Goal: Information Seeking & Learning: Learn about a topic

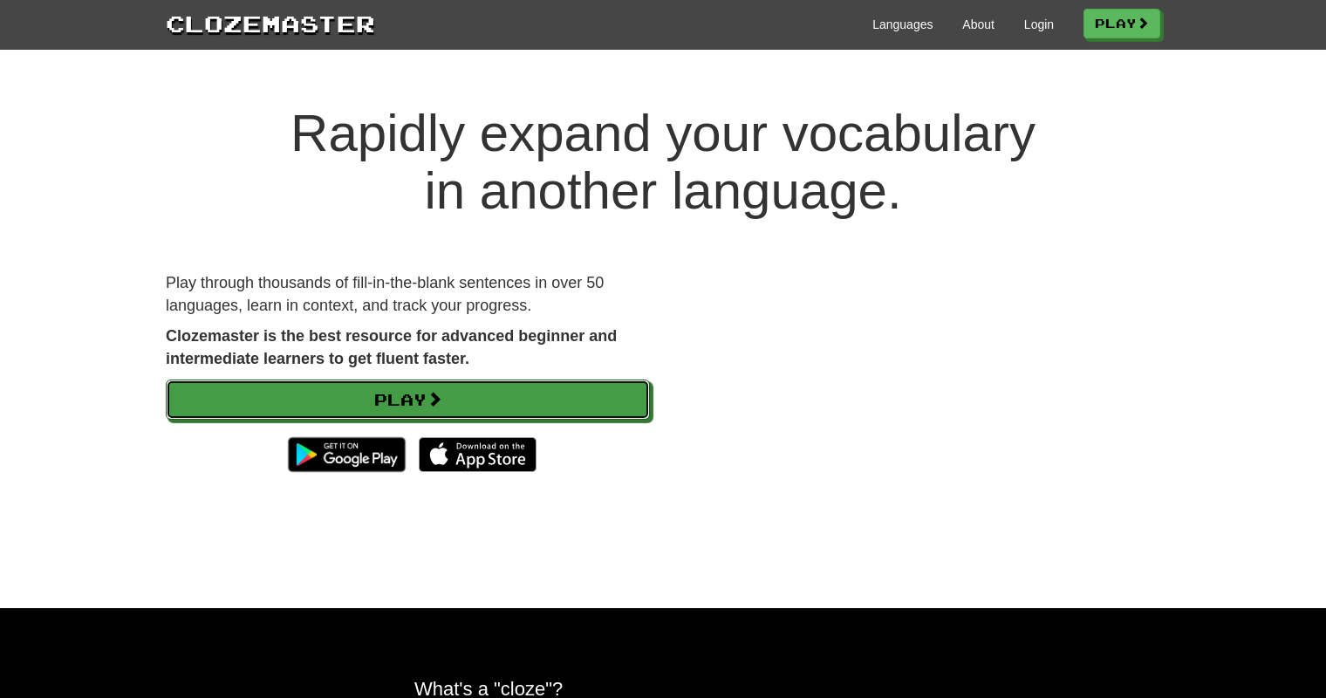
click at [373, 400] on link "Play" at bounding box center [408, 399] width 484 height 40
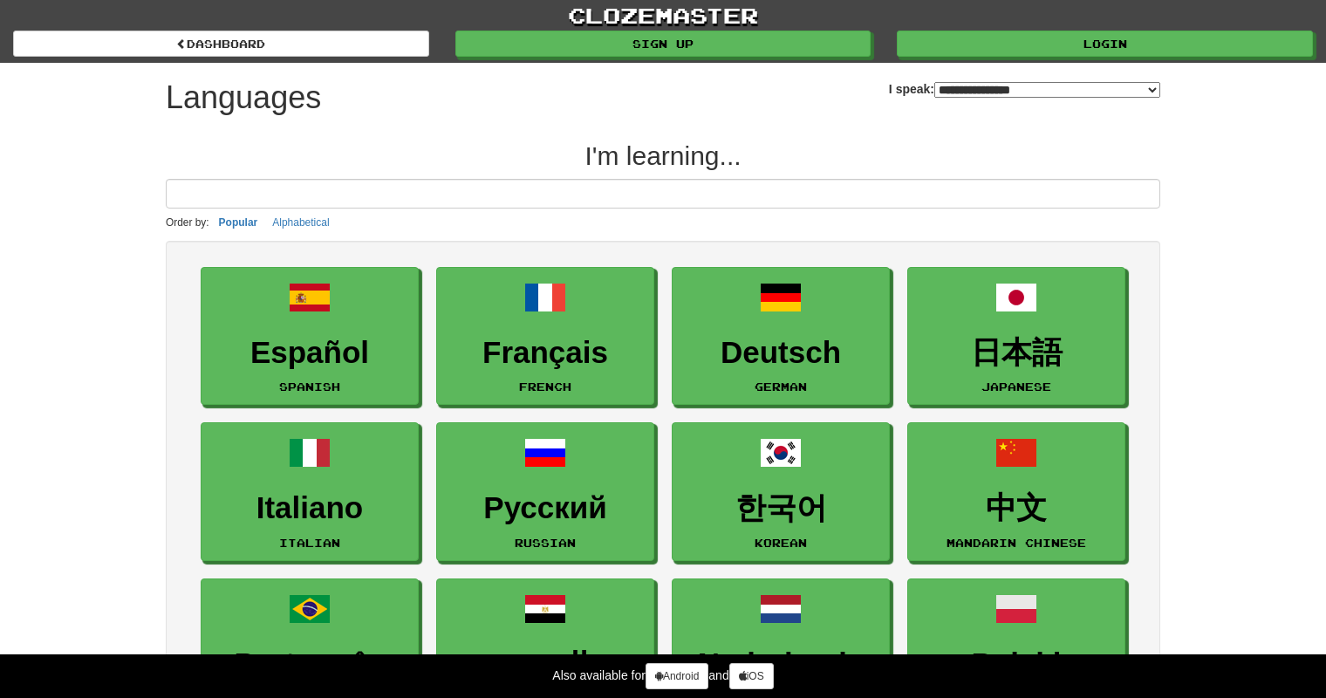
select select "*******"
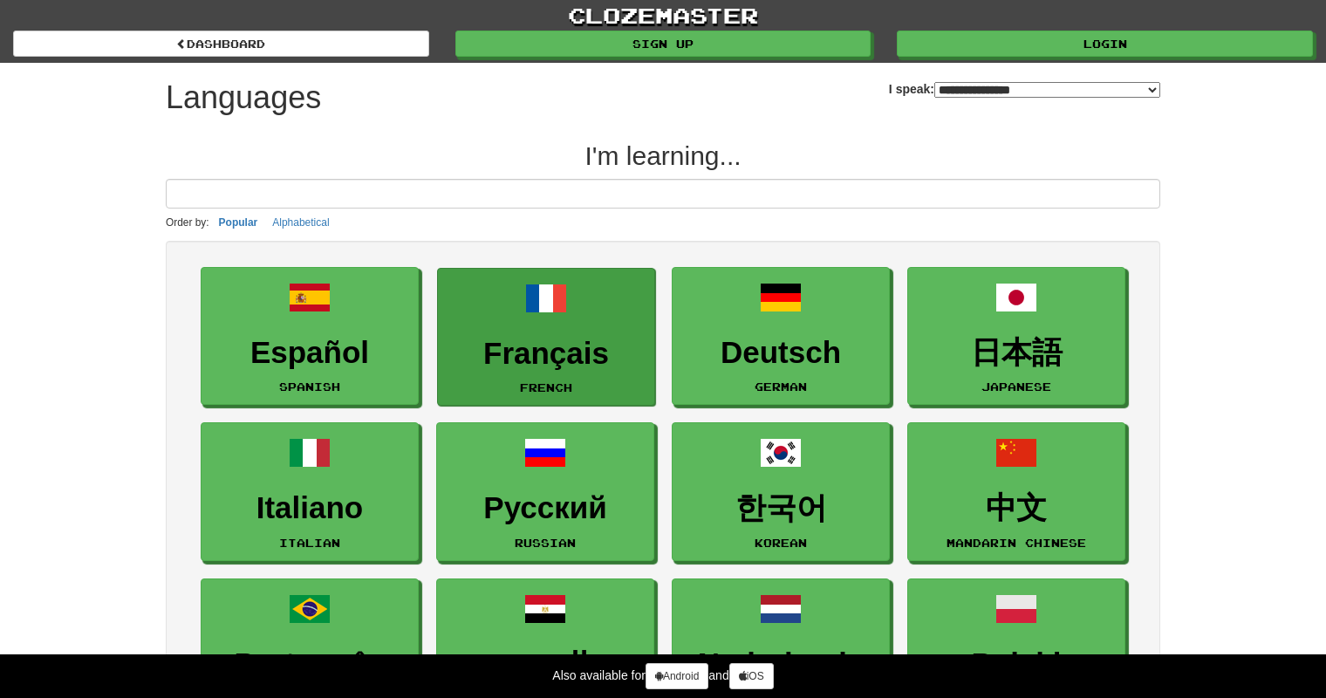
type input "*"
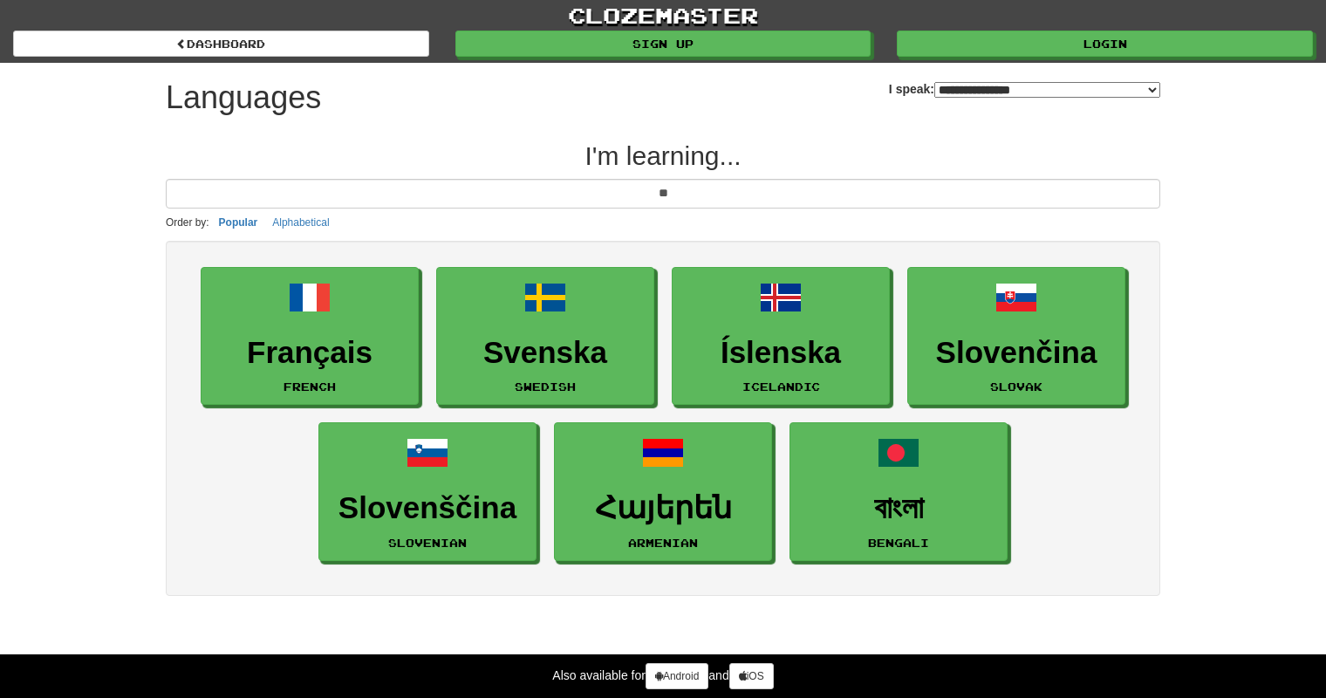
type input "**"
click at [934, 82] on select "**********" at bounding box center [1047, 90] width 226 height 16
select select "*******"
click option "**********" at bounding box center [0, 0] width 0 height 0
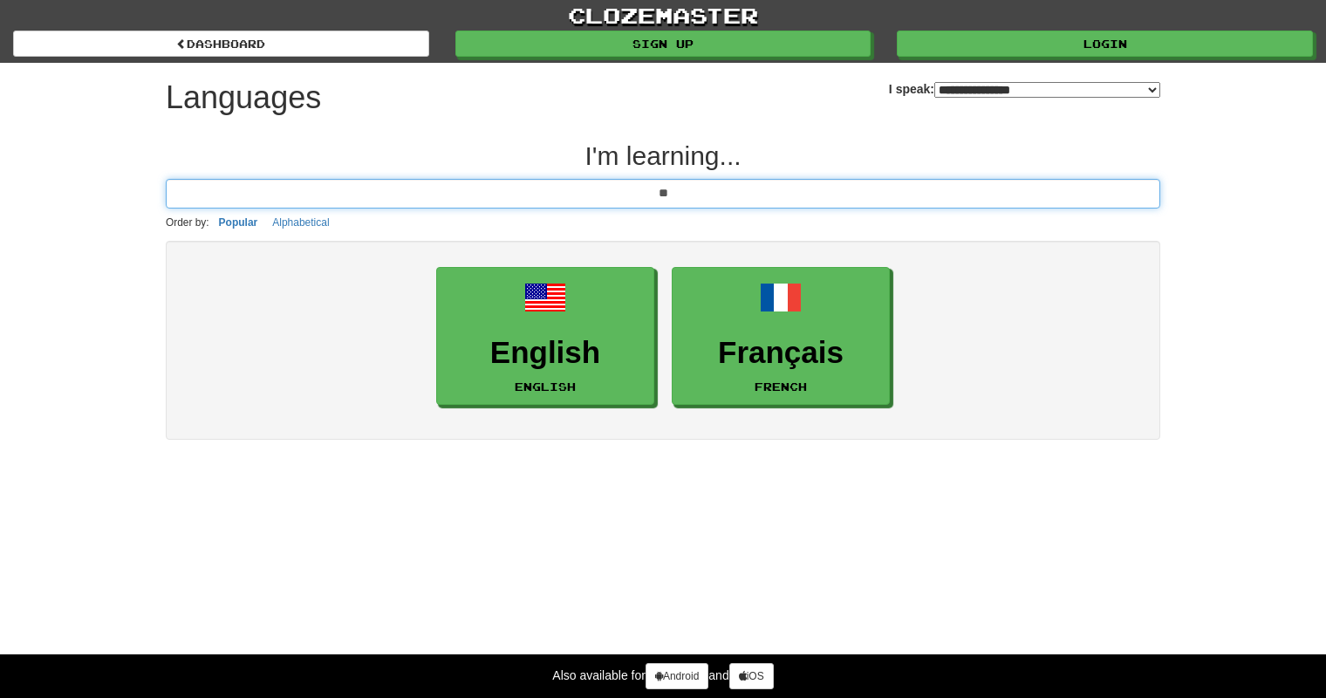
click at [750, 181] on input "**" at bounding box center [663, 194] width 995 height 30
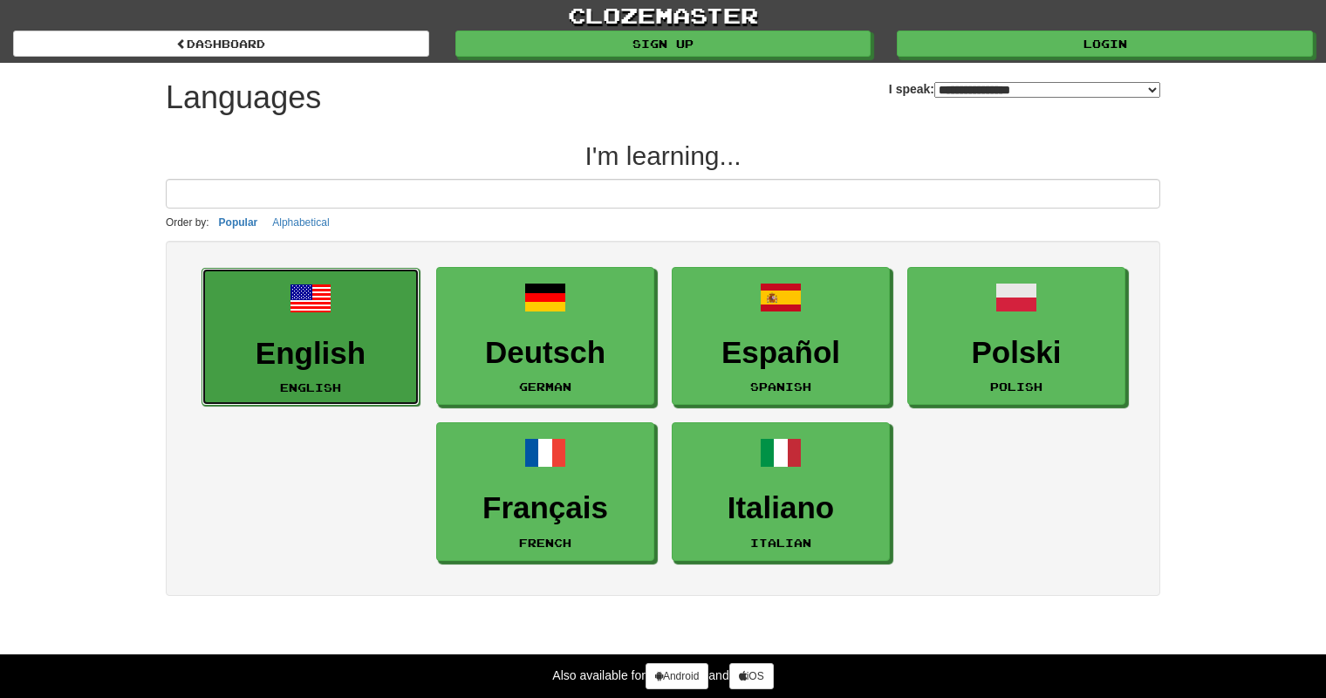
click at [359, 328] on link "English English" at bounding box center [311, 337] width 218 height 139
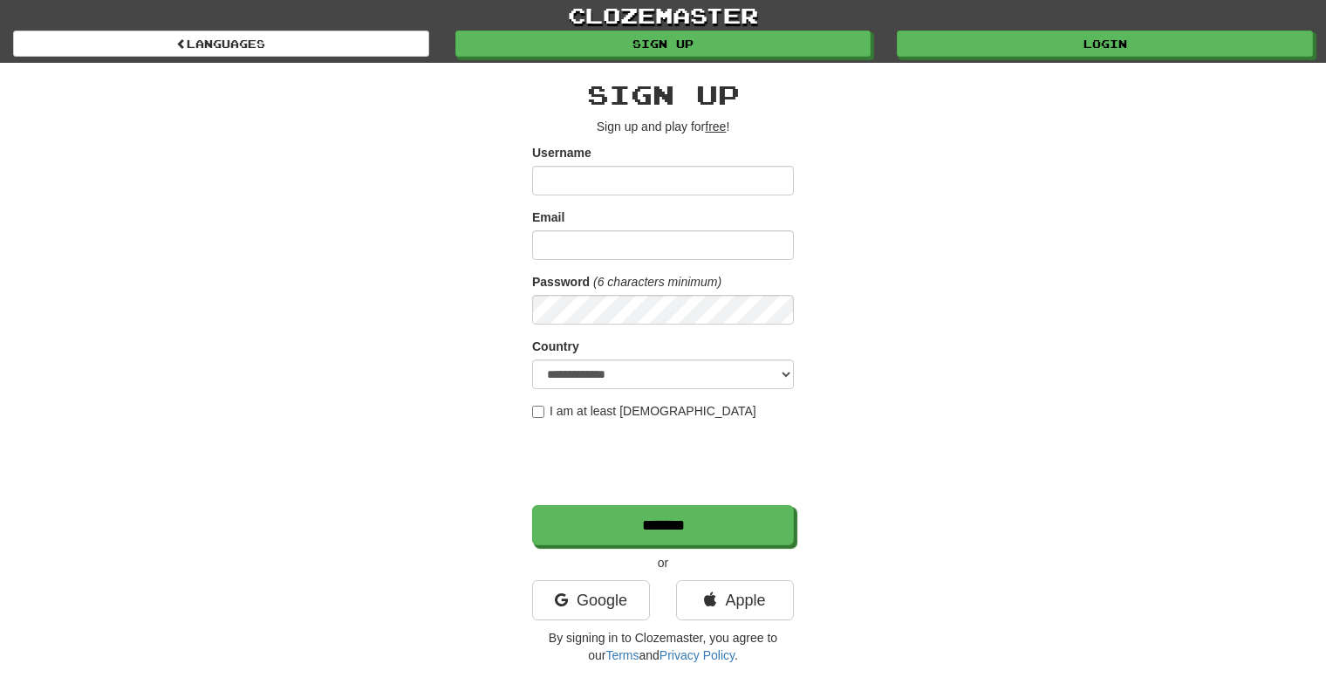
scroll to position [63, 0]
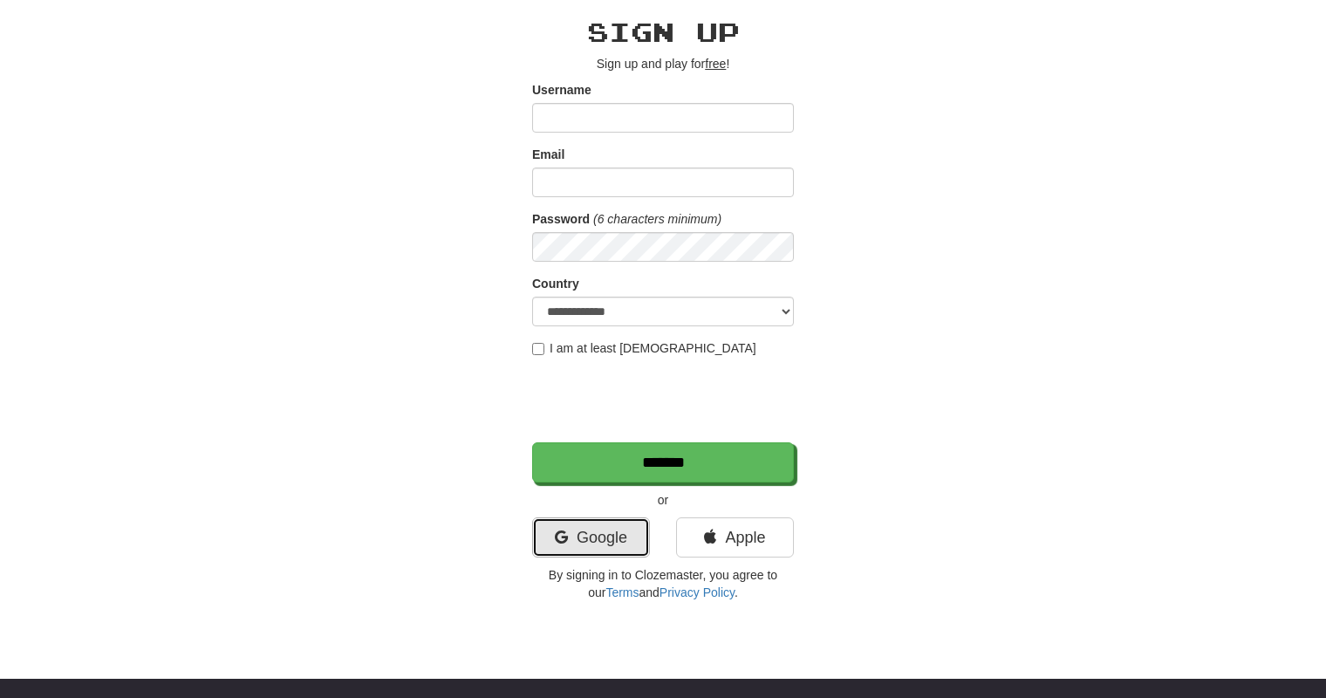
click at [583, 556] on link "Google" at bounding box center [591, 537] width 118 height 40
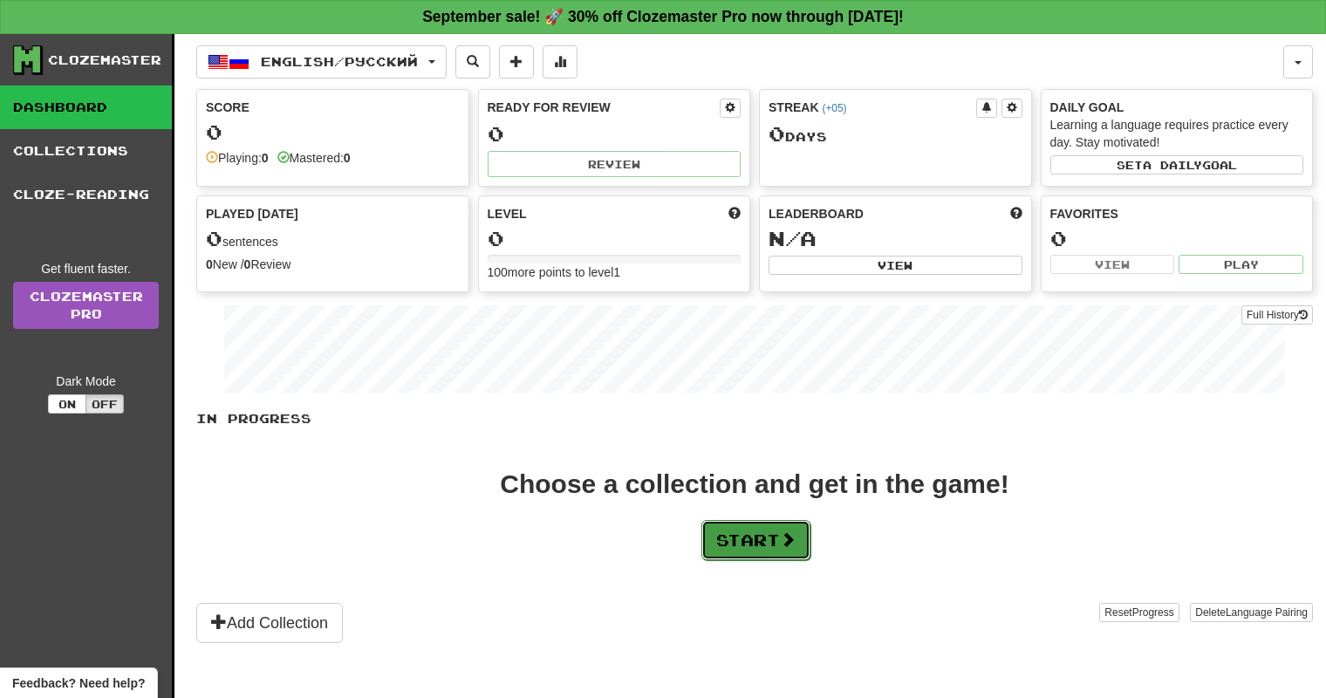
click at [750, 547] on button "Start" at bounding box center [755, 540] width 109 height 40
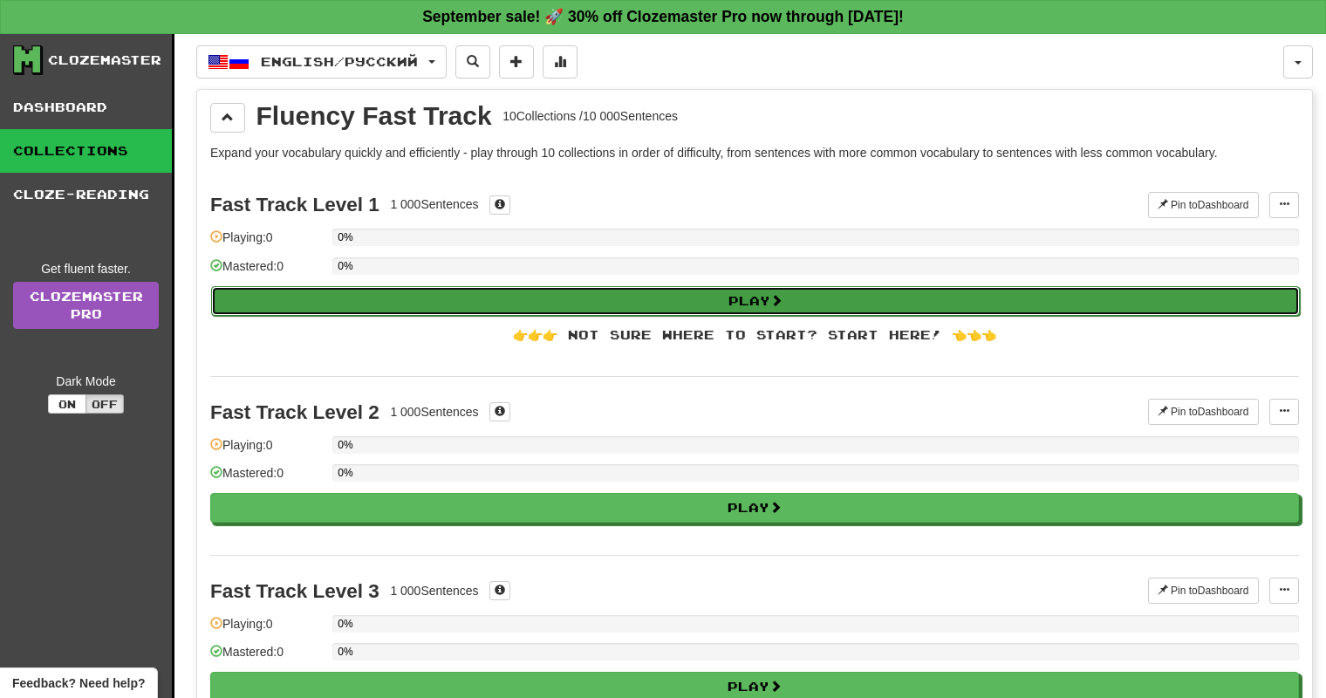
click at [678, 305] on button "Play" at bounding box center [755, 301] width 1089 height 30
select select "**"
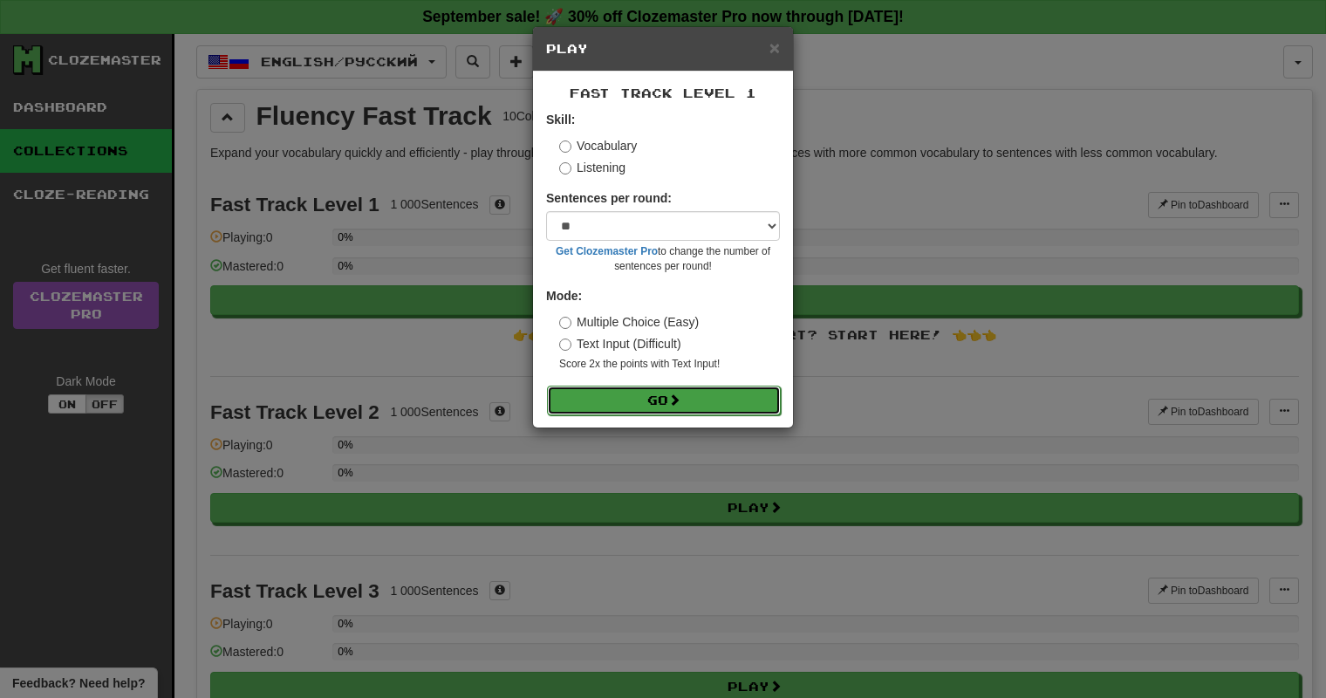
click at [625, 407] on button "Go" at bounding box center [664, 401] width 234 height 30
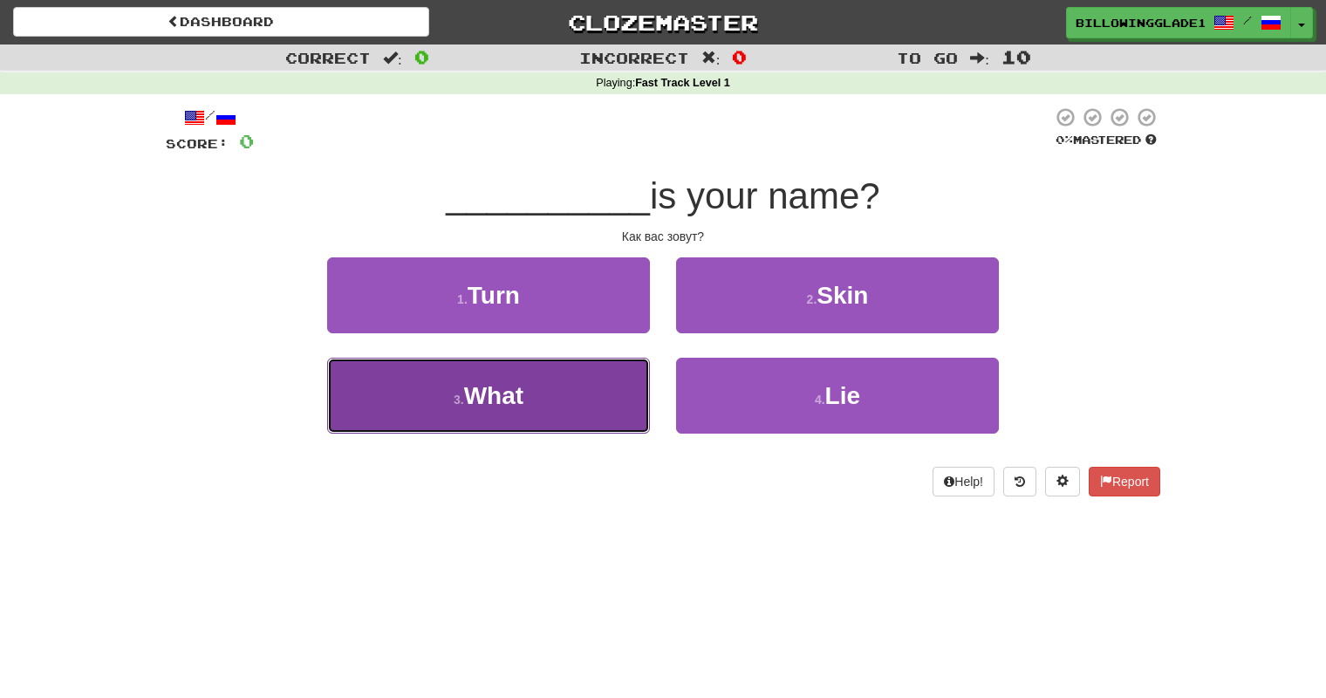
click at [562, 396] on button "3 . What" at bounding box center [488, 396] width 323 height 76
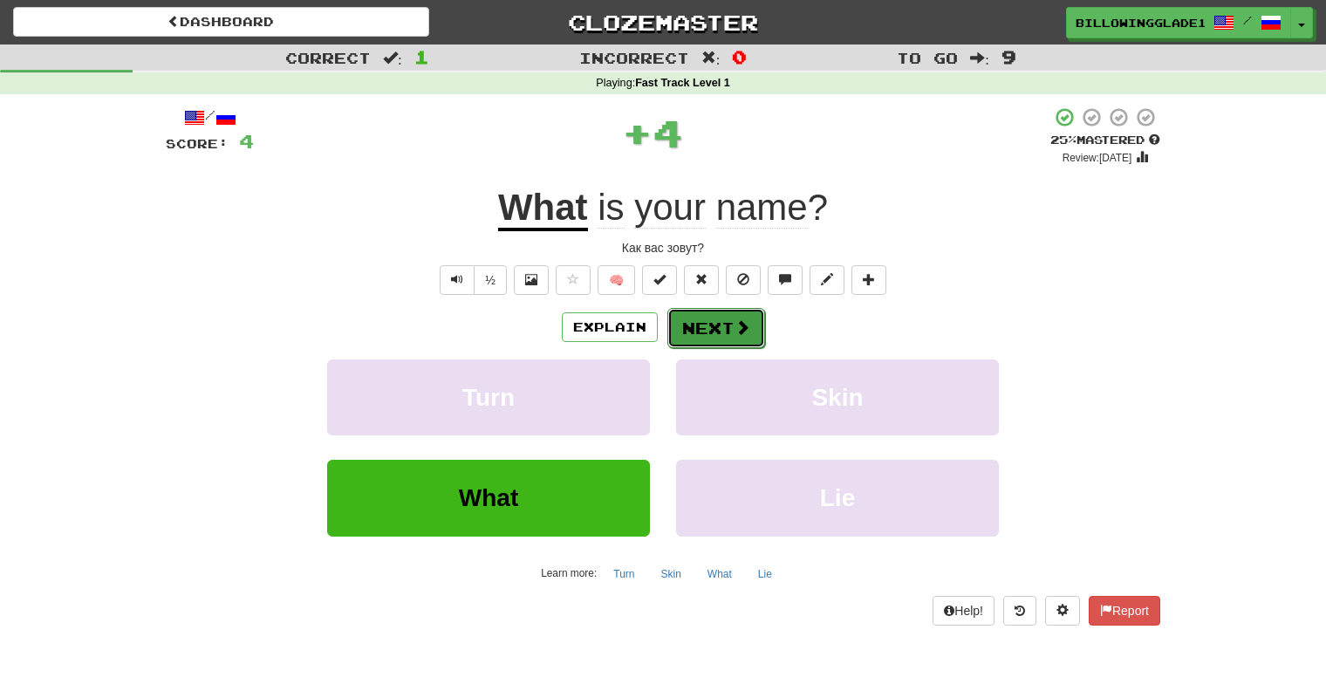
click at [703, 332] on button "Next" at bounding box center [716, 328] width 98 height 40
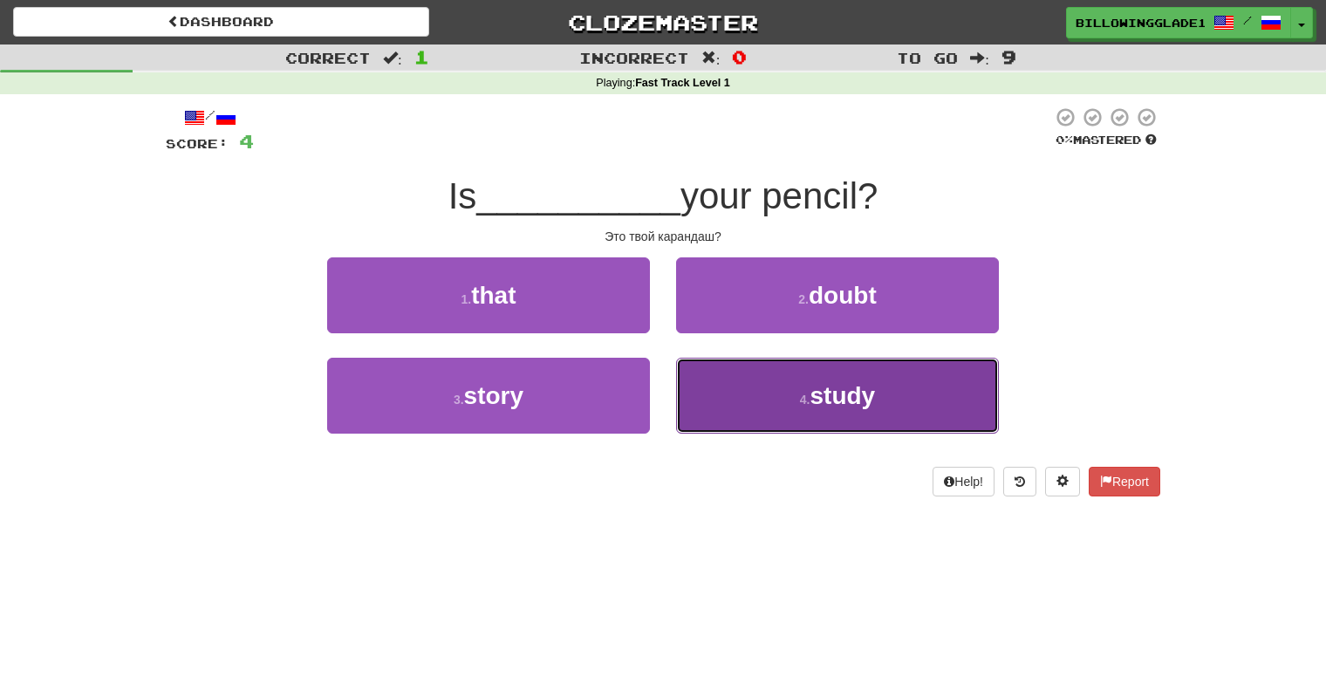
click at [742, 372] on button "4 . study" at bounding box center [837, 396] width 323 height 76
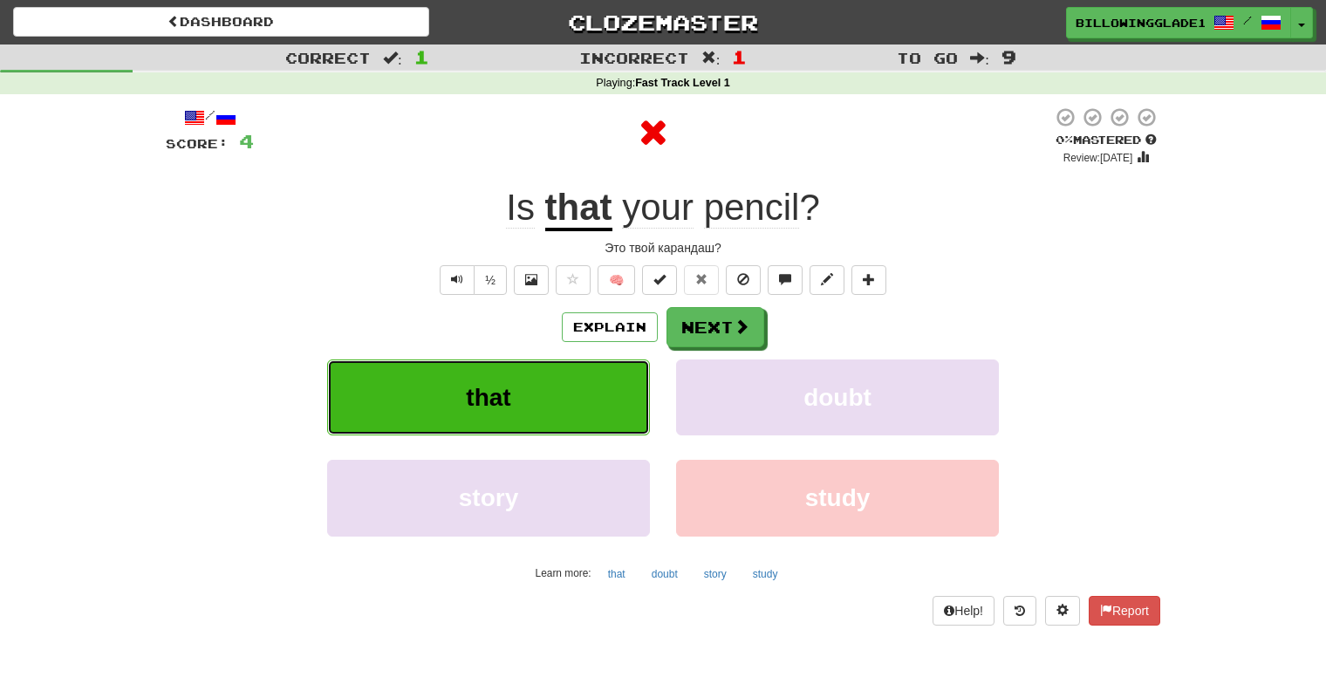
click at [581, 403] on button "that" at bounding box center [488, 397] width 323 height 76
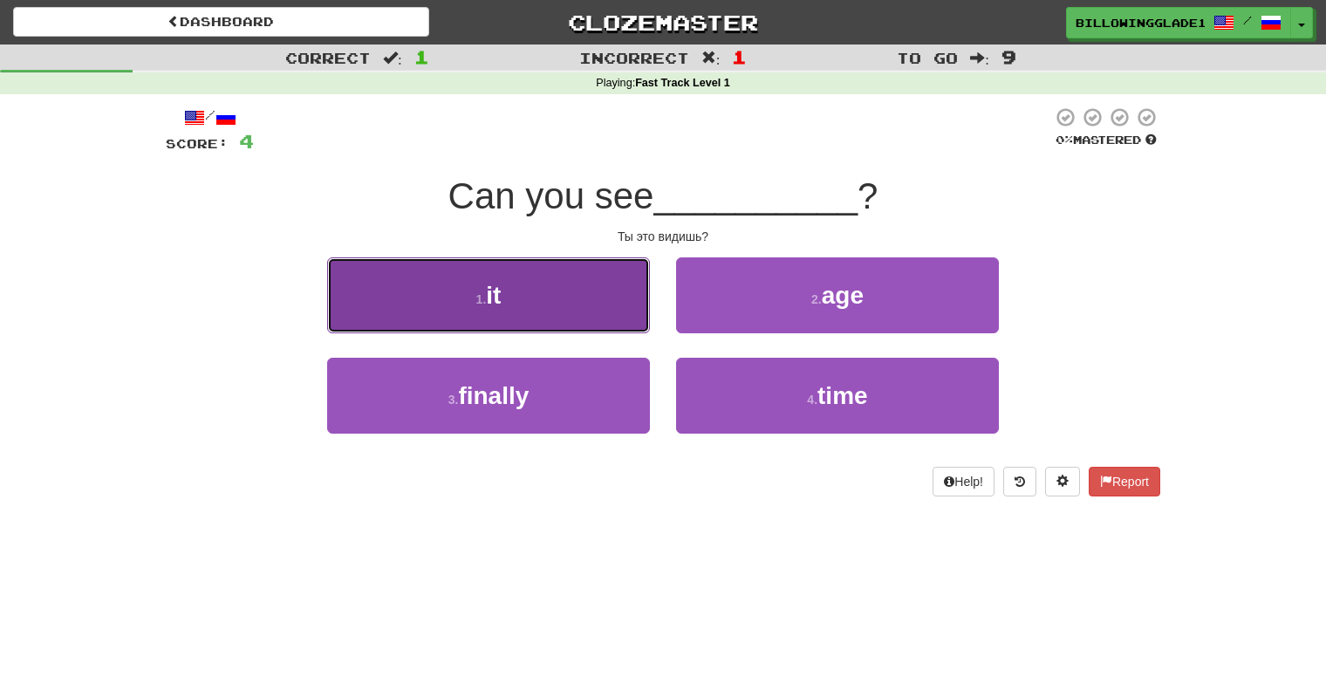
click at [560, 297] on button "1 . it" at bounding box center [488, 295] width 323 height 76
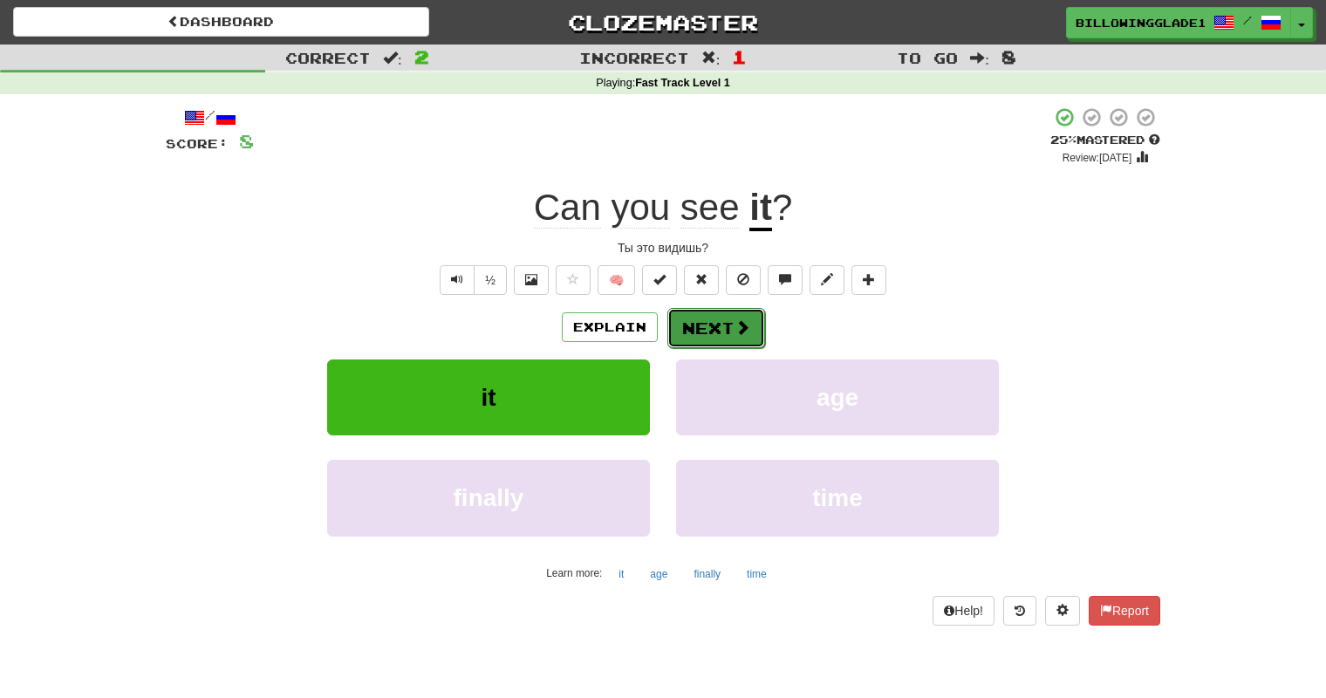
click at [755, 328] on button "Next" at bounding box center [716, 328] width 98 height 40
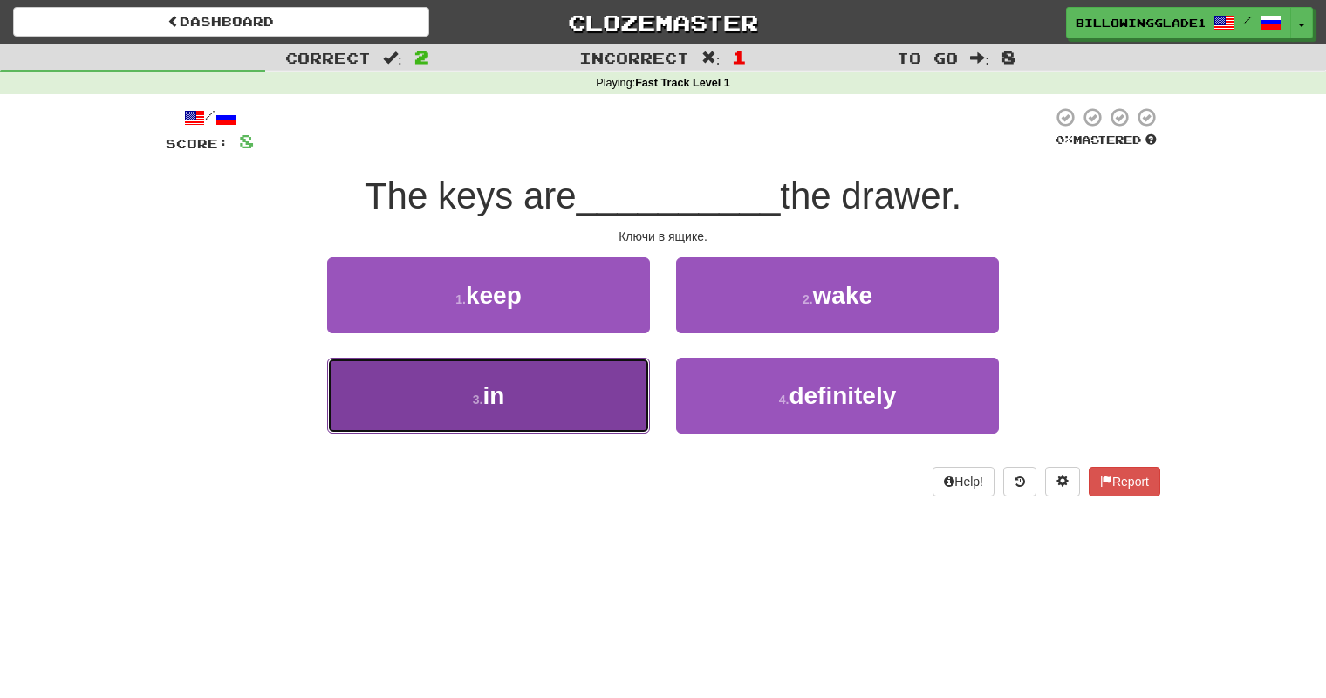
click at [548, 373] on button "3 . in" at bounding box center [488, 396] width 323 height 76
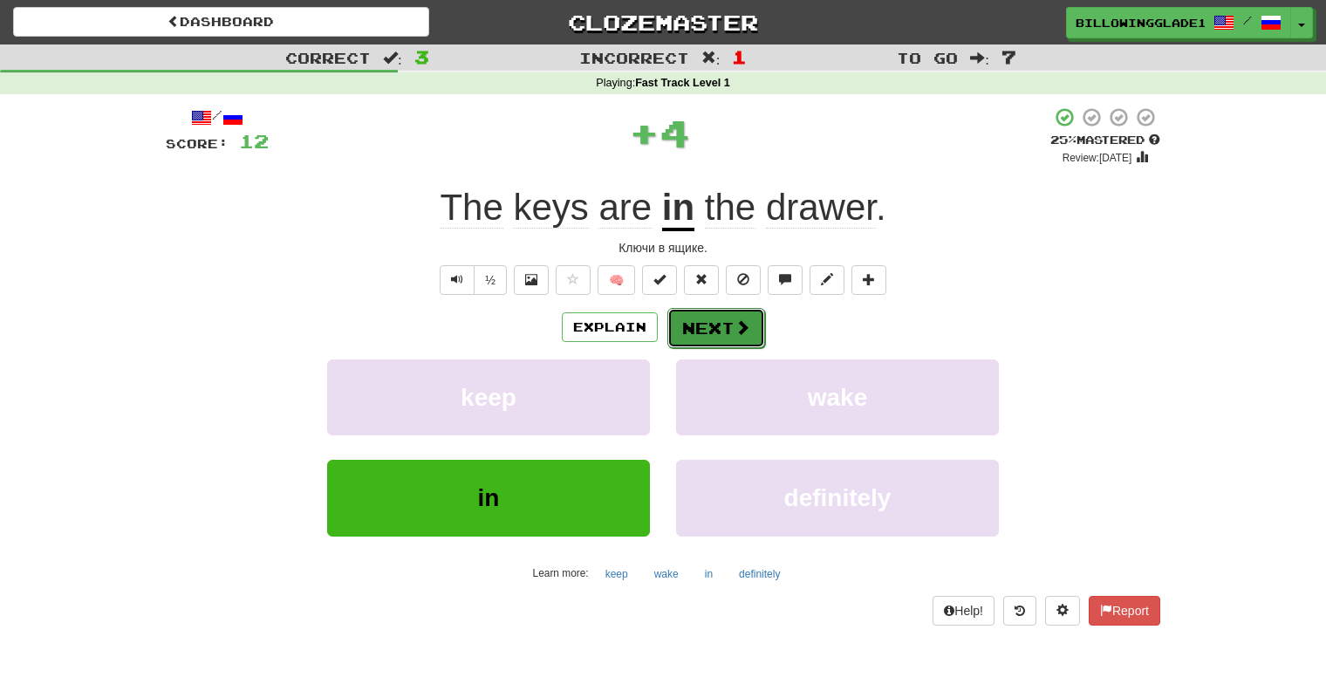
click at [686, 336] on button "Next" at bounding box center [716, 328] width 98 height 40
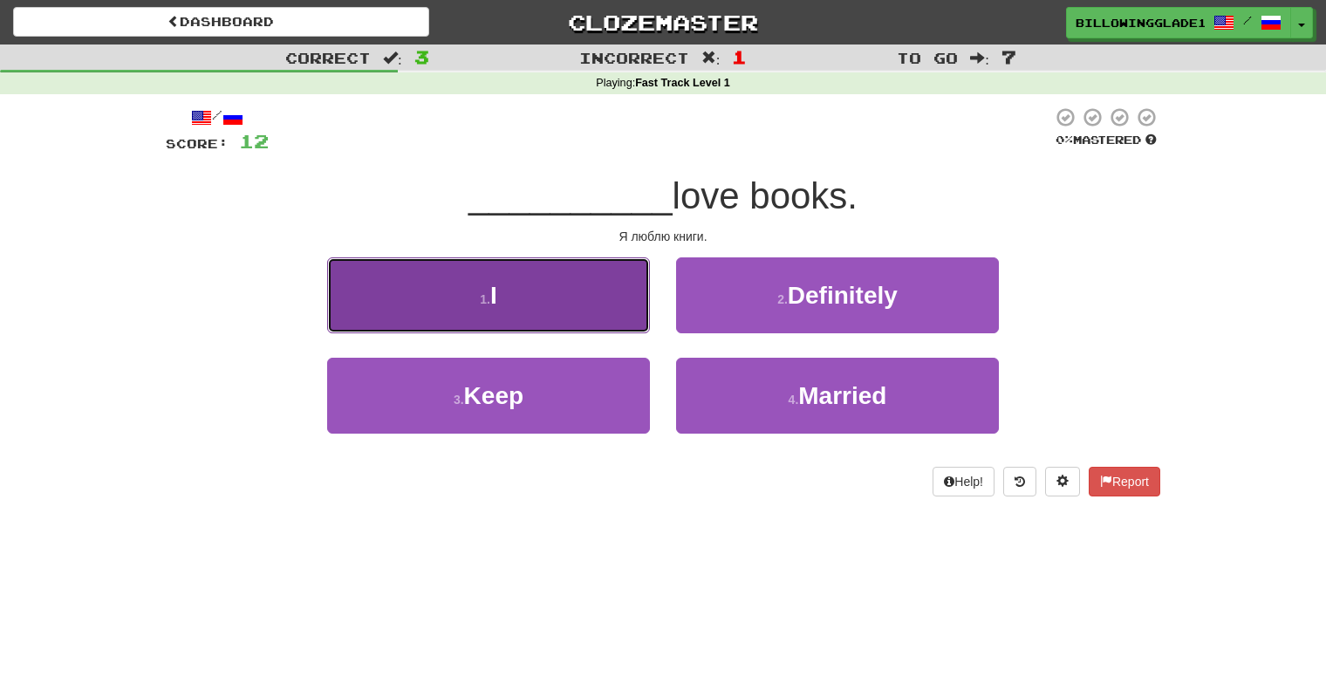
click at [555, 309] on button "1 . I" at bounding box center [488, 295] width 323 height 76
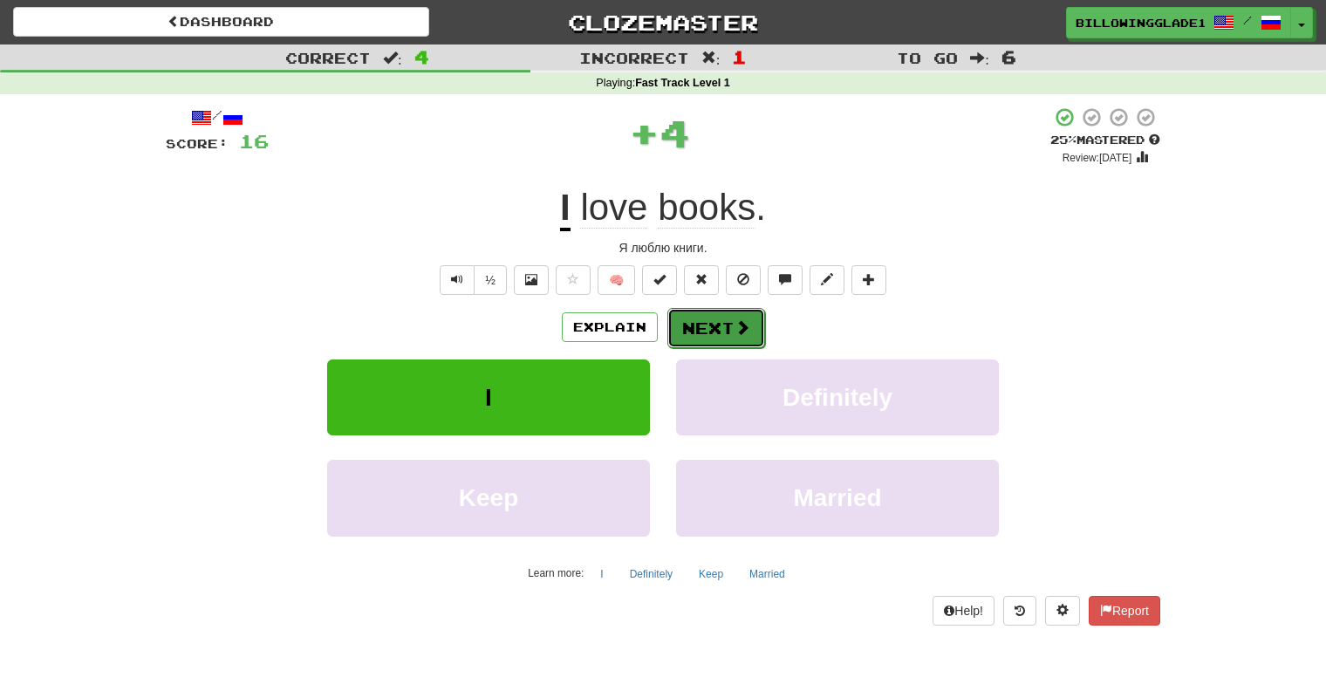
click at [702, 333] on button "Next" at bounding box center [716, 328] width 98 height 40
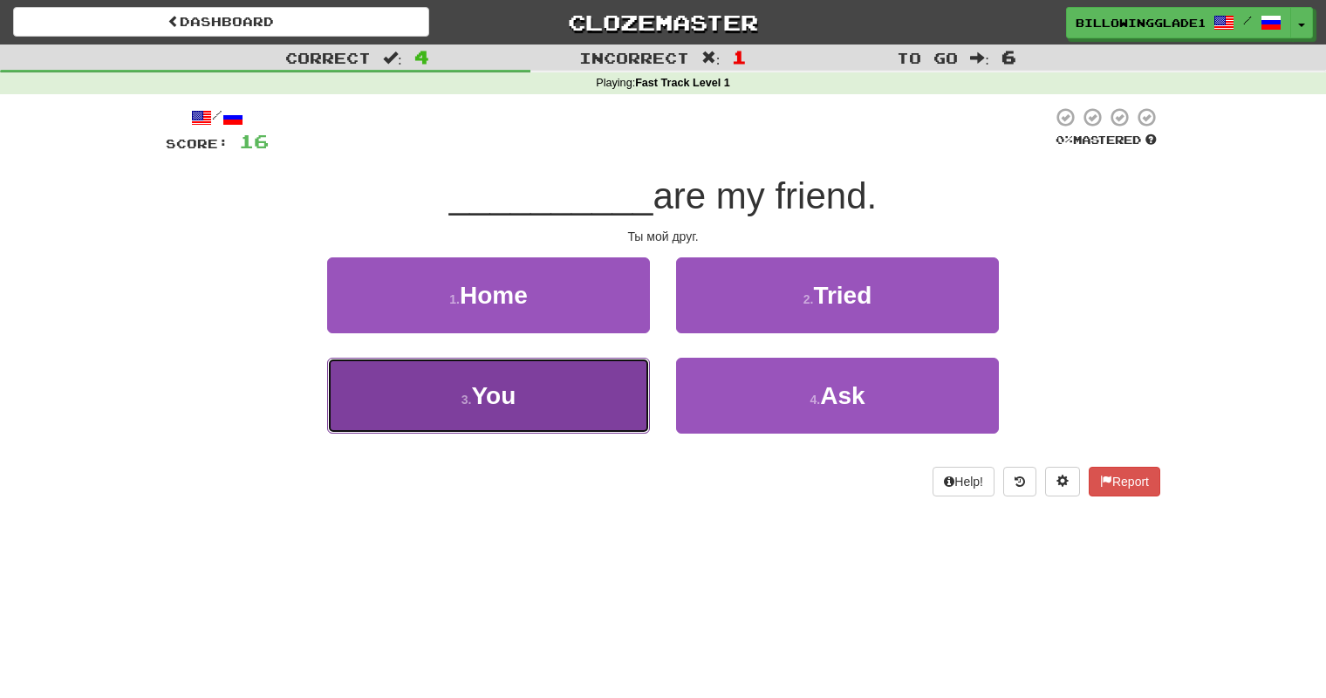
click at [585, 399] on button "3 . You" at bounding box center [488, 396] width 323 height 76
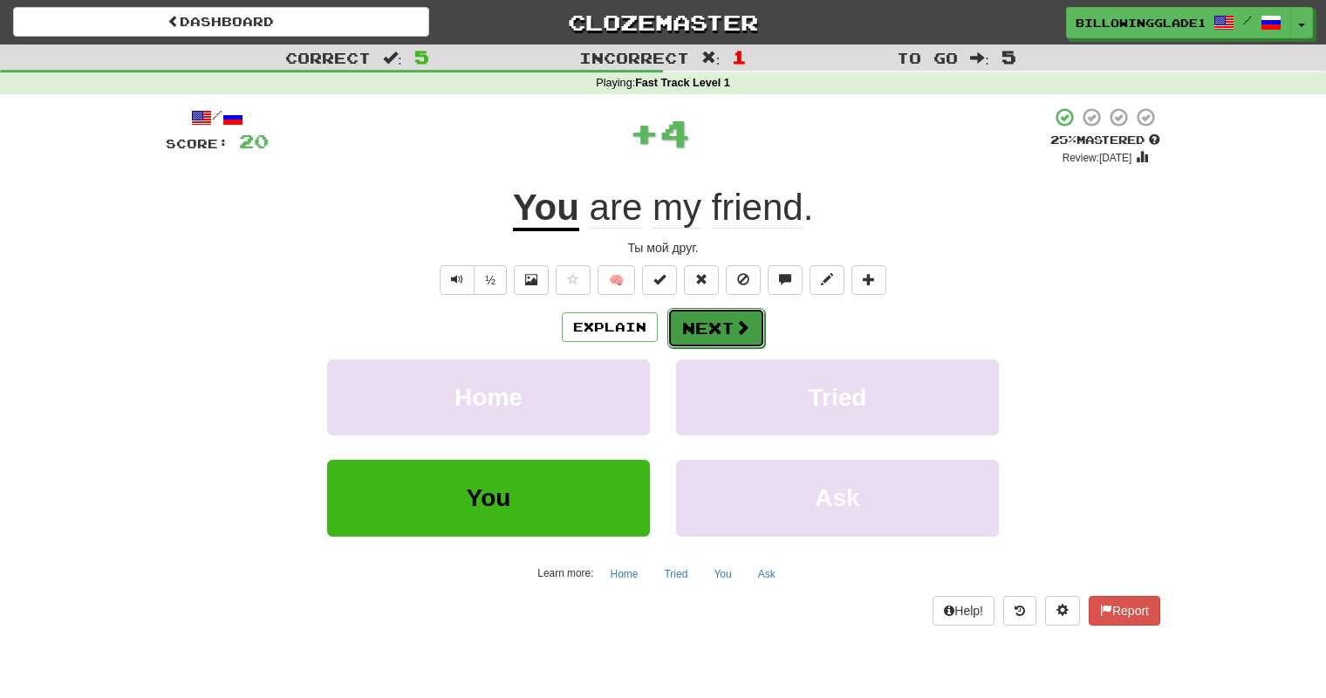
click at [697, 319] on button "Next" at bounding box center [716, 328] width 98 height 40
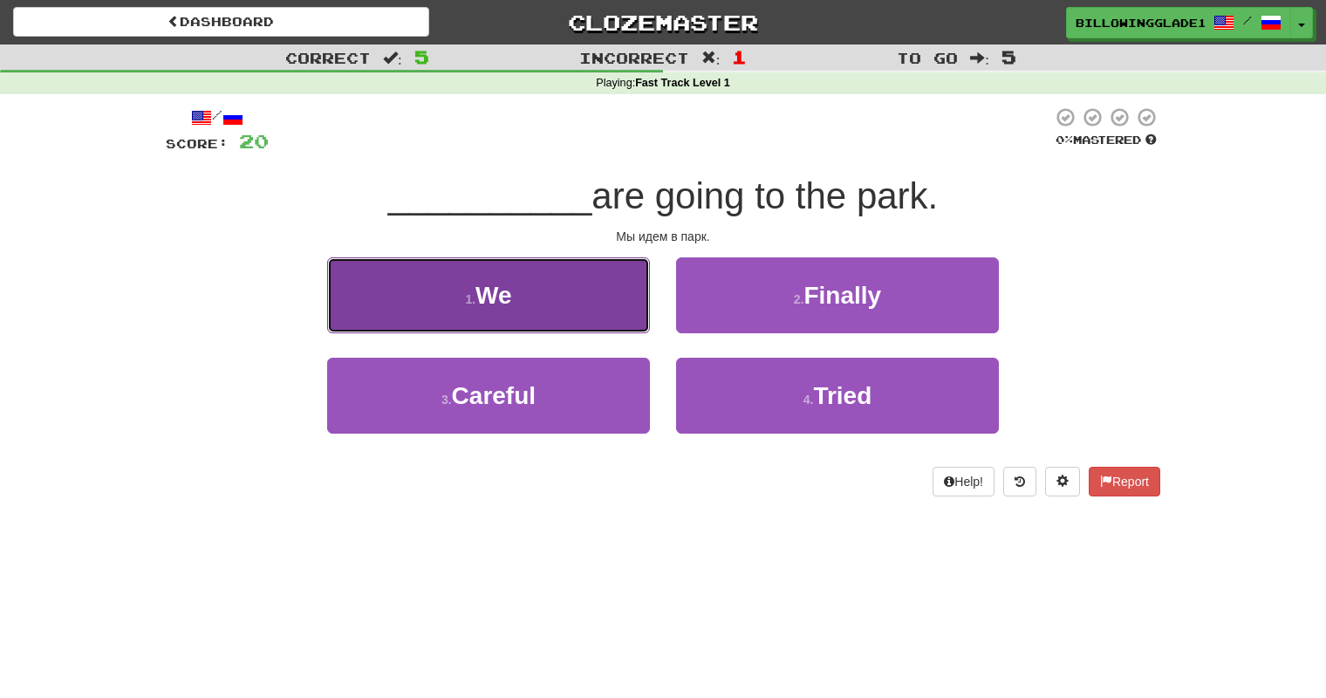
click at [584, 285] on button "1 . We" at bounding box center [488, 295] width 323 height 76
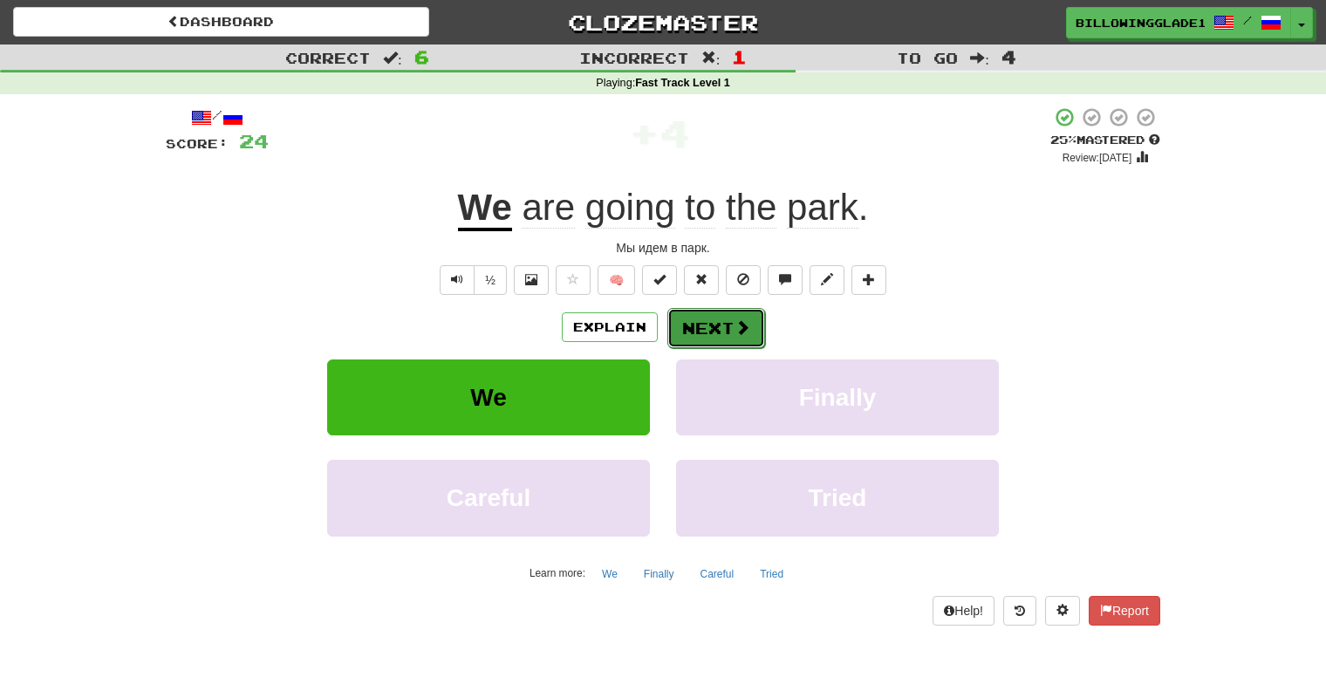
click at [717, 333] on button "Next" at bounding box center [716, 328] width 98 height 40
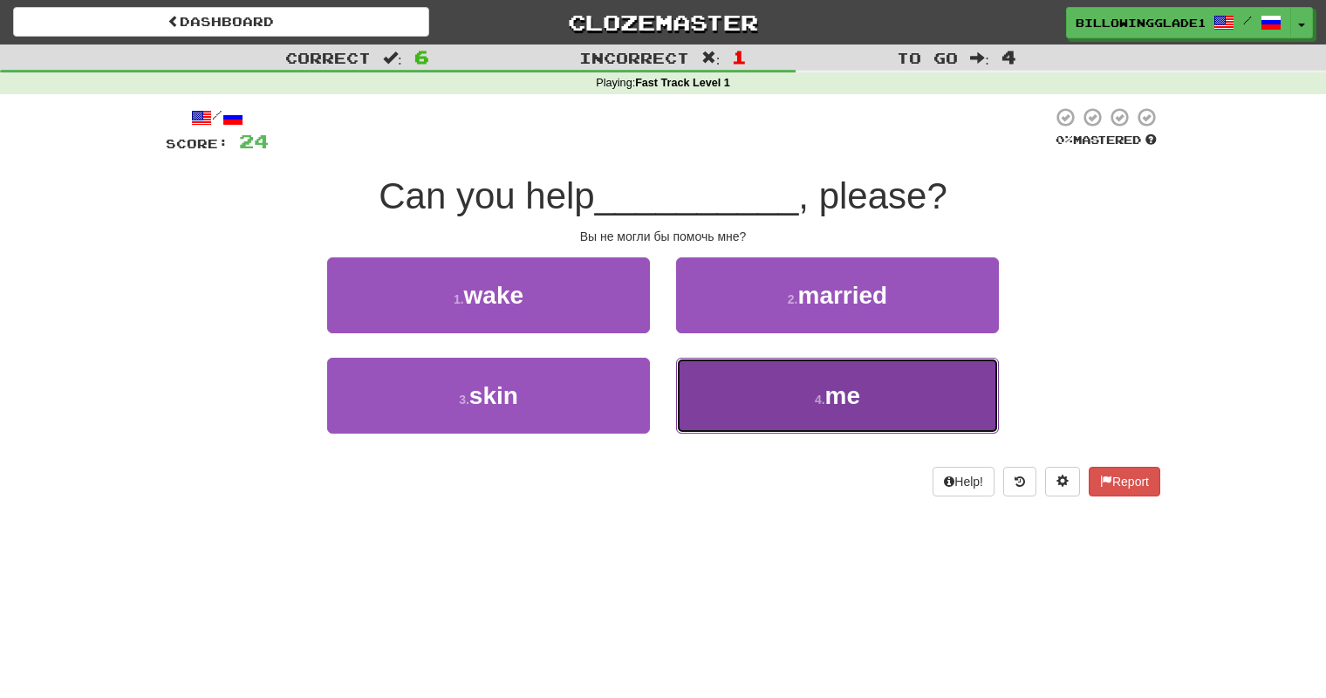
click at [704, 395] on button "4 . me" at bounding box center [837, 396] width 323 height 76
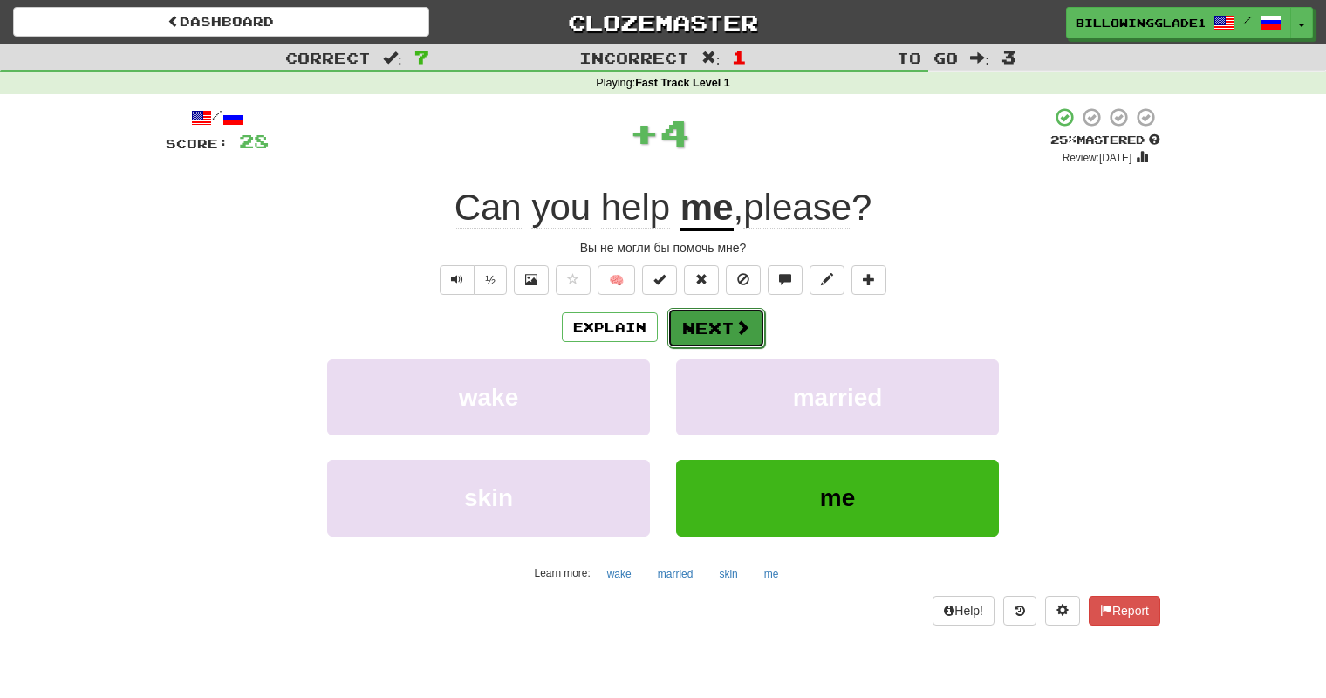
click at [706, 343] on button "Next" at bounding box center [716, 328] width 98 height 40
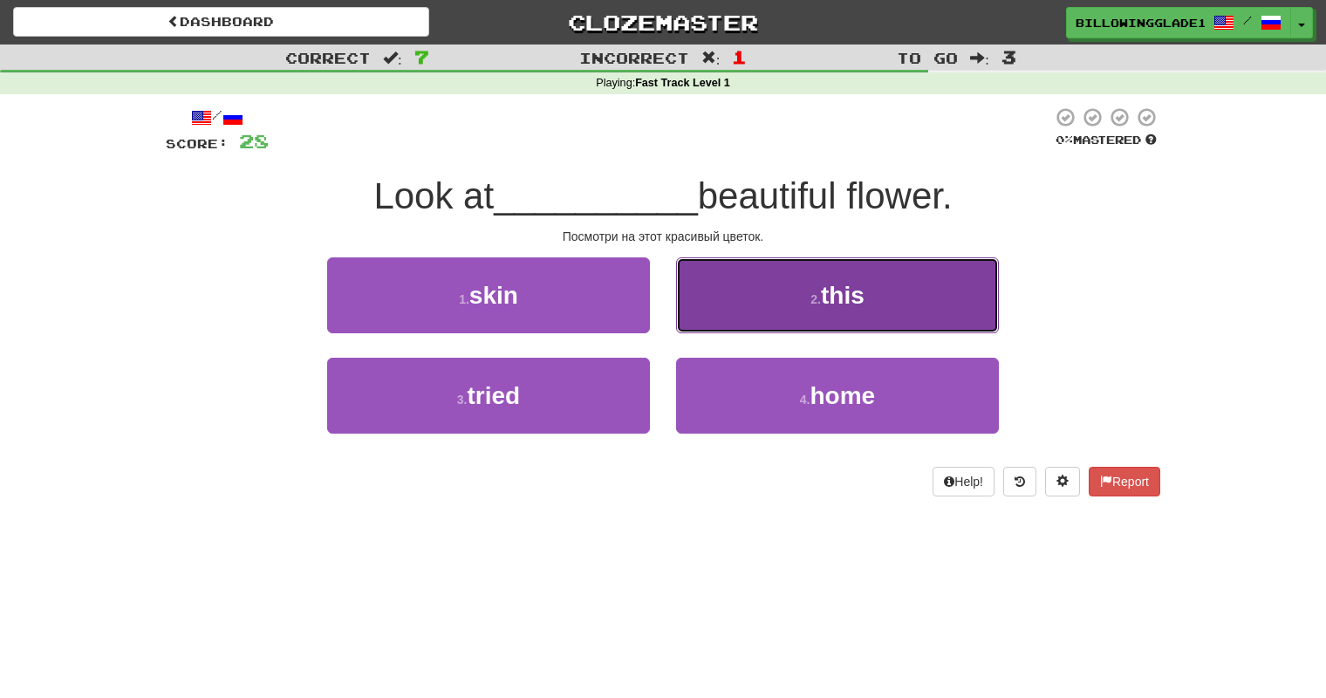
click at [767, 292] on button "2 . this" at bounding box center [837, 295] width 323 height 76
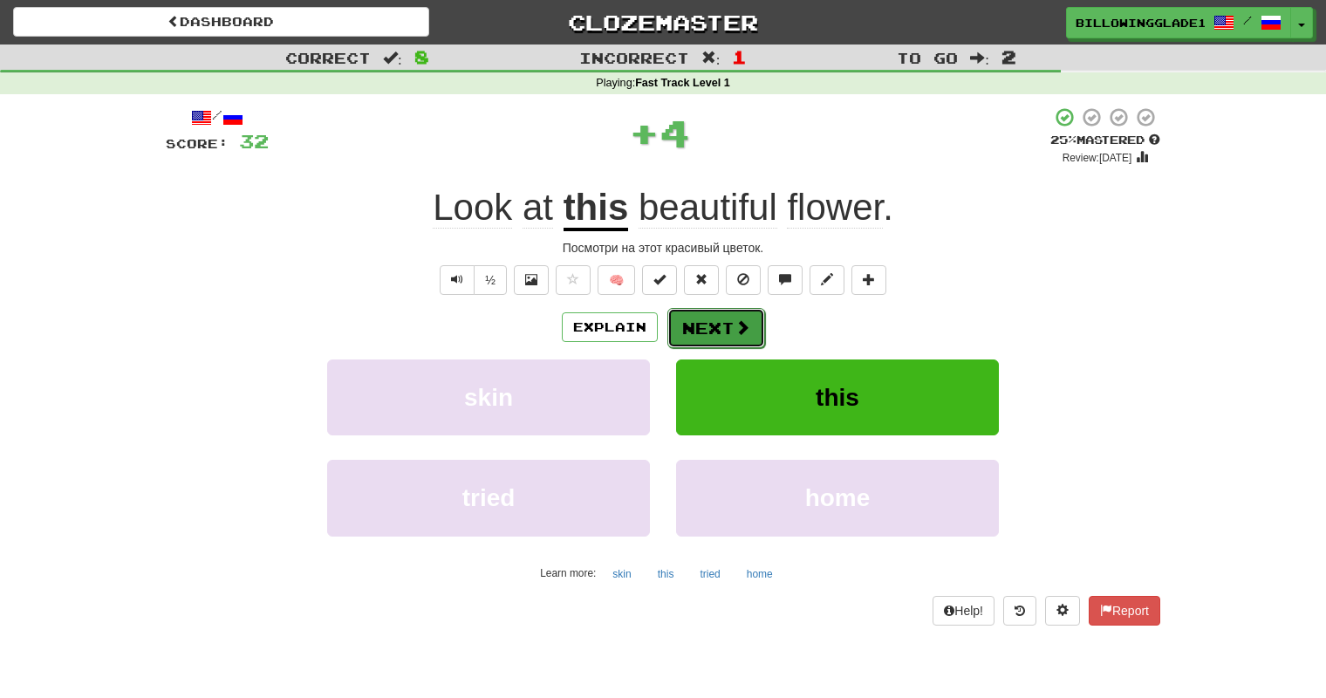
click at [718, 321] on button "Next" at bounding box center [716, 328] width 98 height 40
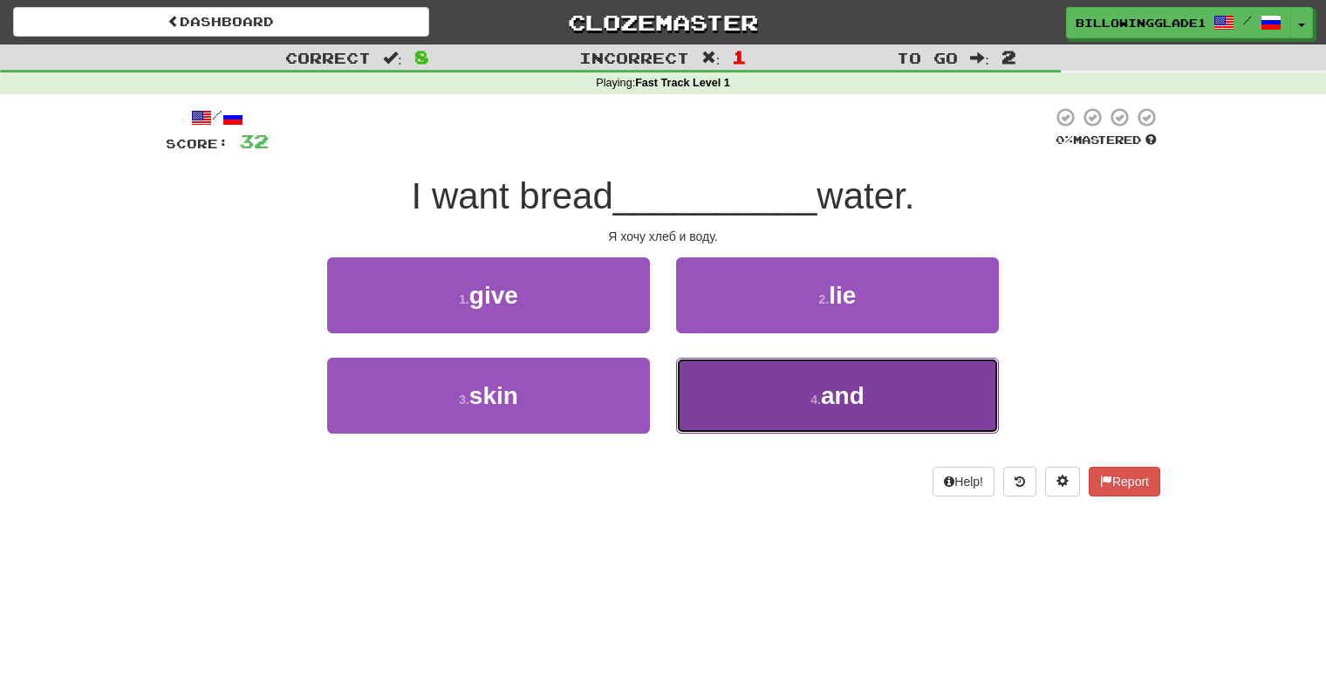
click at [712, 366] on button "4 . and" at bounding box center [837, 396] width 323 height 76
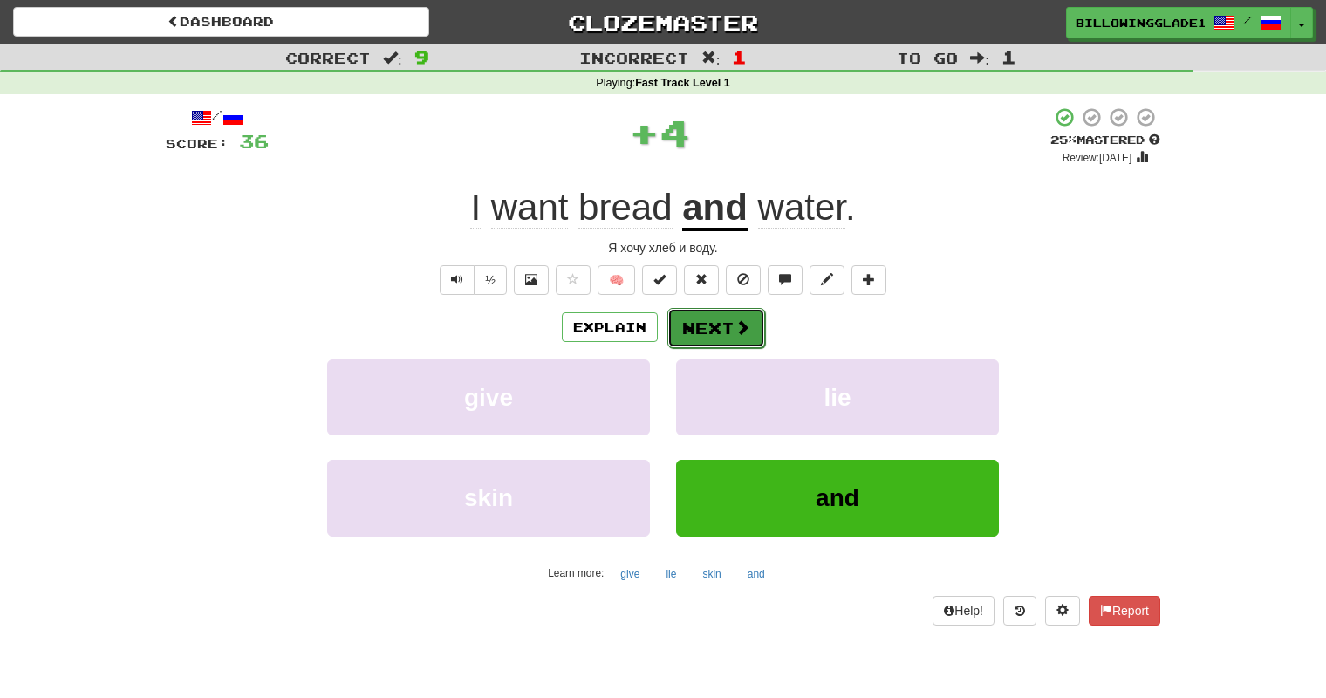
click at [693, 337] on button "Next" at bounding box center [716, 328] width 98 height 40
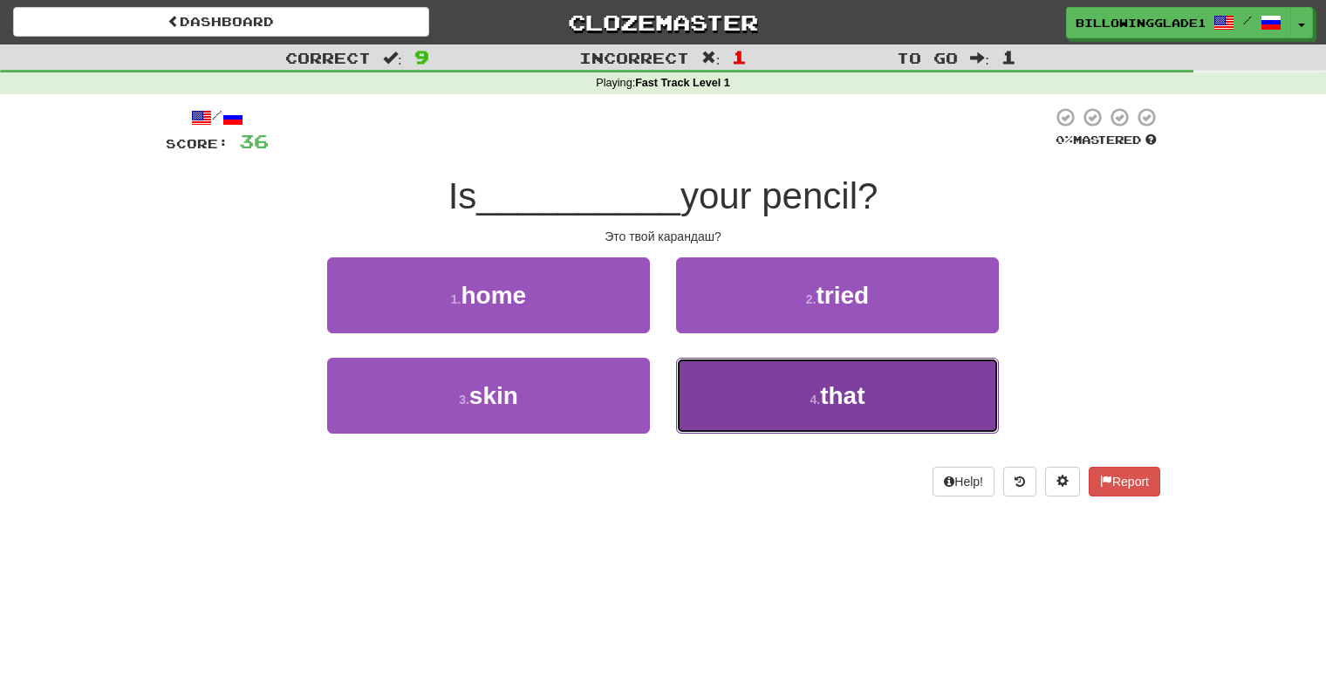
click at [725, 362] on button "4 . that" at bounding box center [837, 396] width 323 height 76
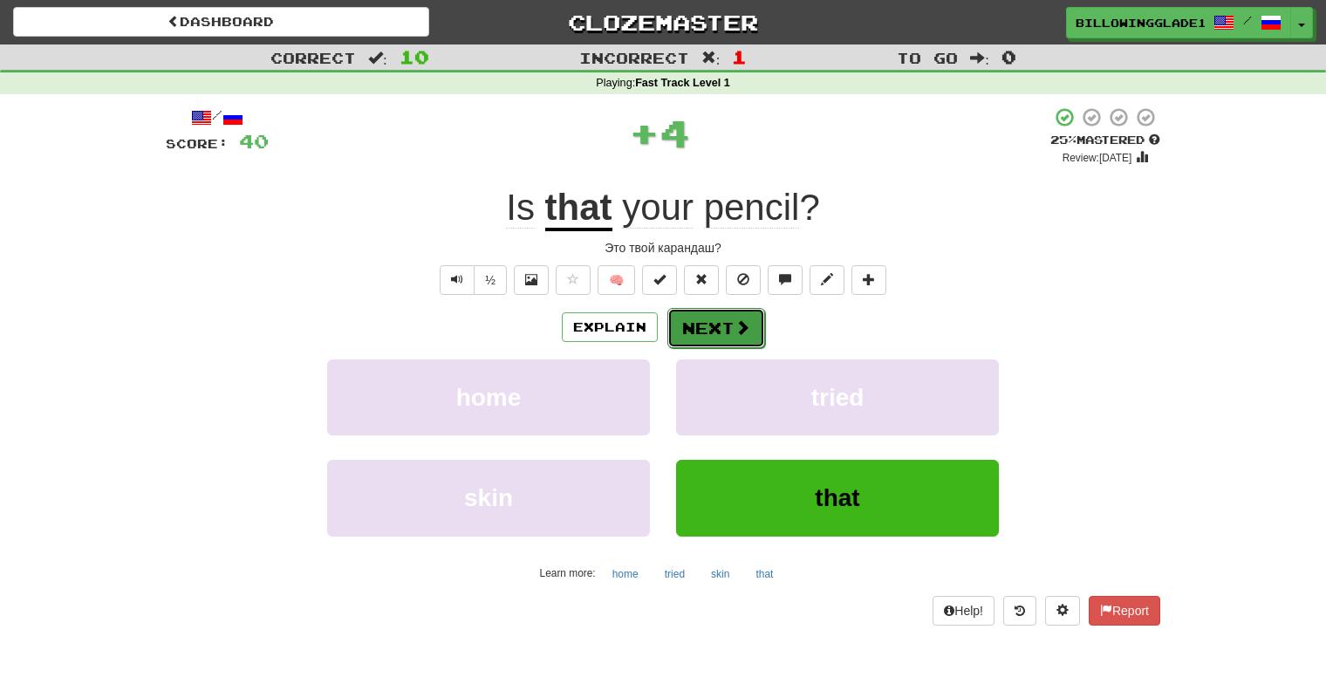
click at [727, 328] on button "Next" at bounding box center [716, 328] width 98 height 40
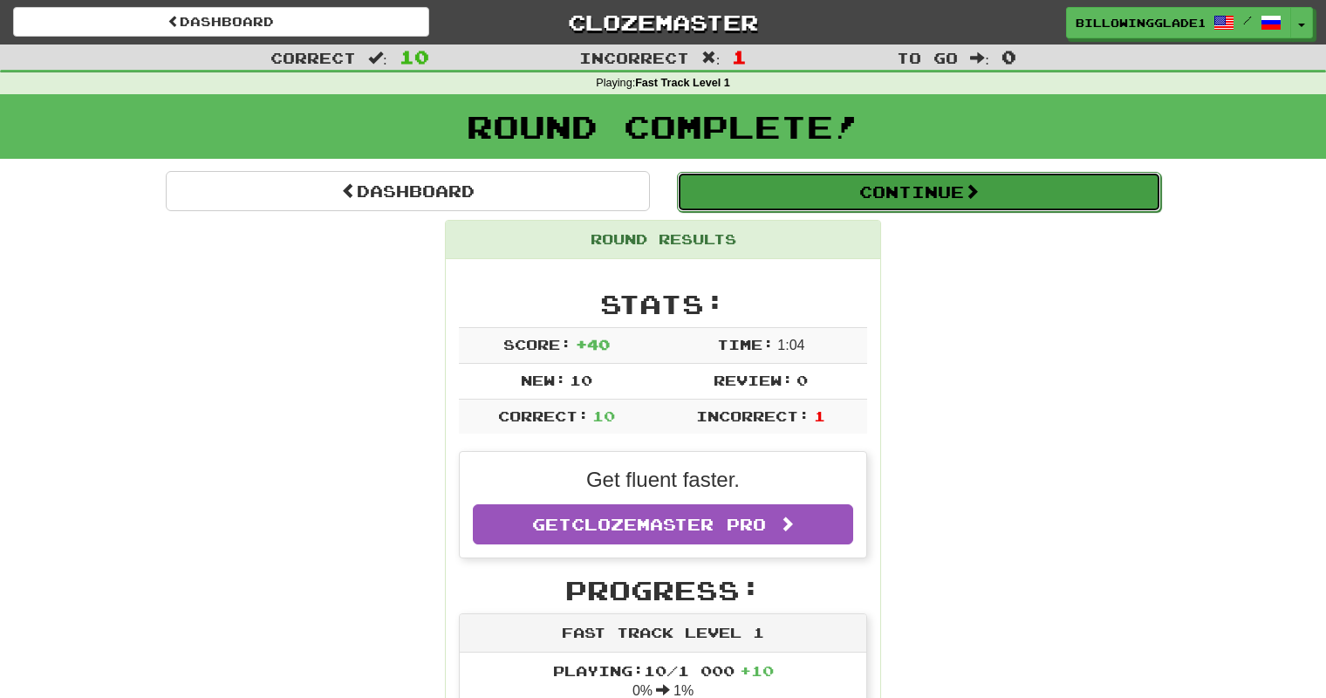
click at [847, 205] on button "Continue" at bounding box center [919, 192] width 484 height 40
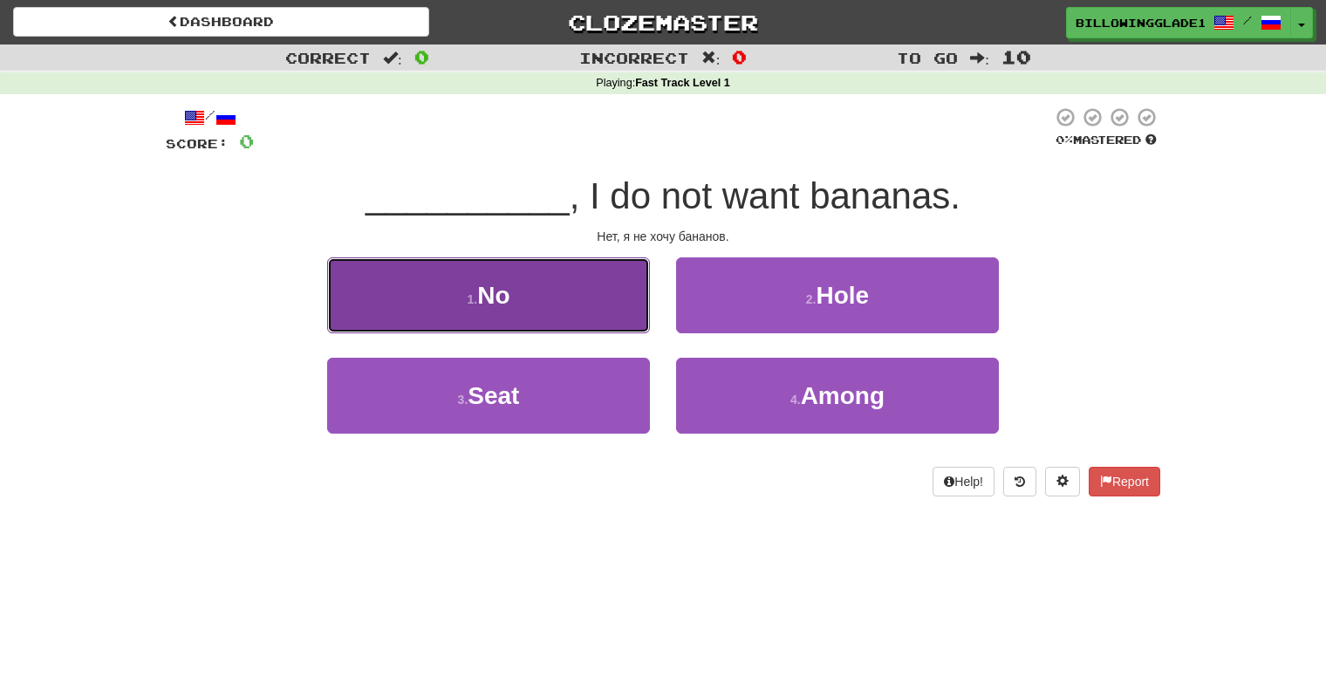
click at [550, 306] on button "1 . No" at bounding box center [488, 295] width 323 height 76
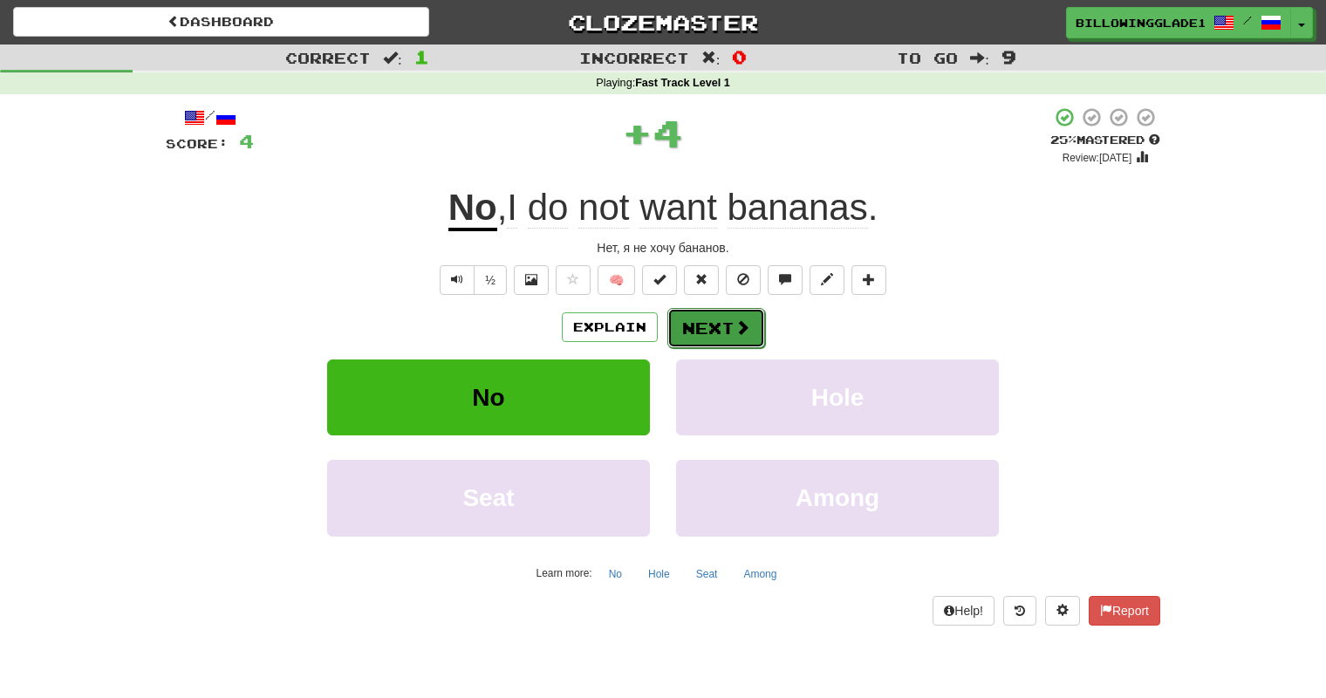
click at [728, 310] on button "Next" at bounding box center [716, 328] width 98 height 40
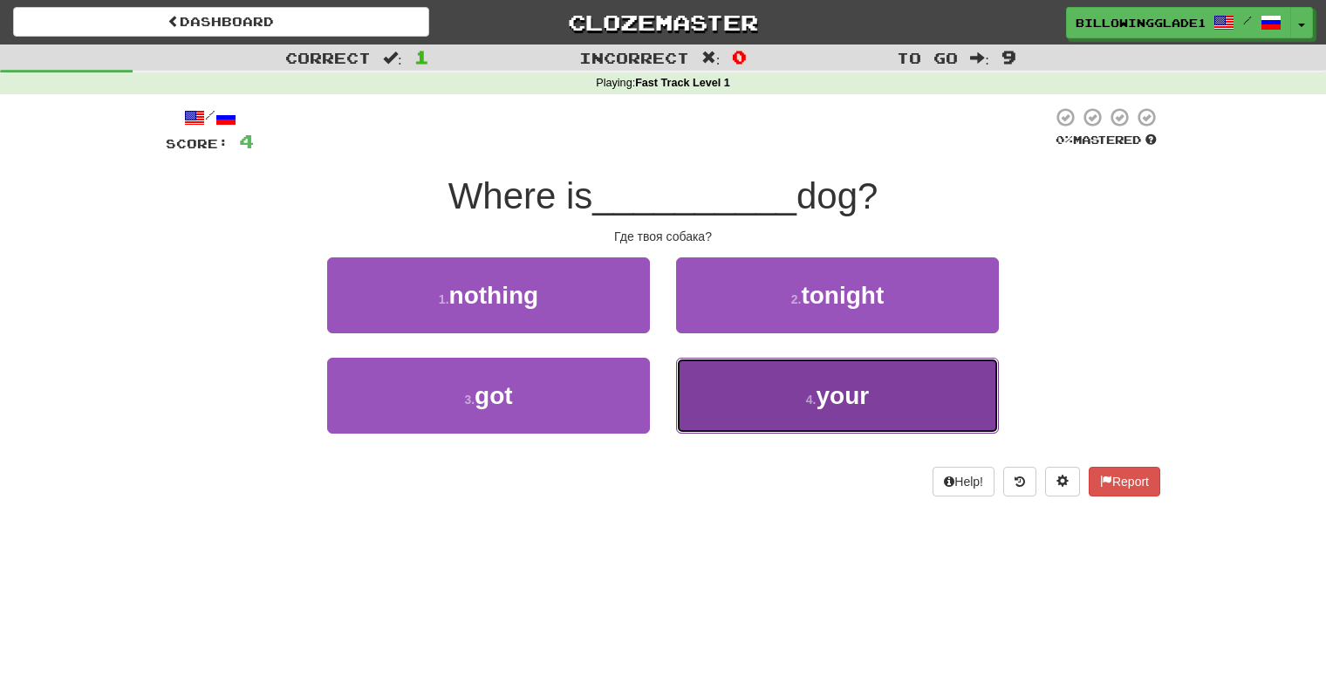
click at [703, 406] on button "4 . your" at bounding box center [837, 396] width 323 height 76
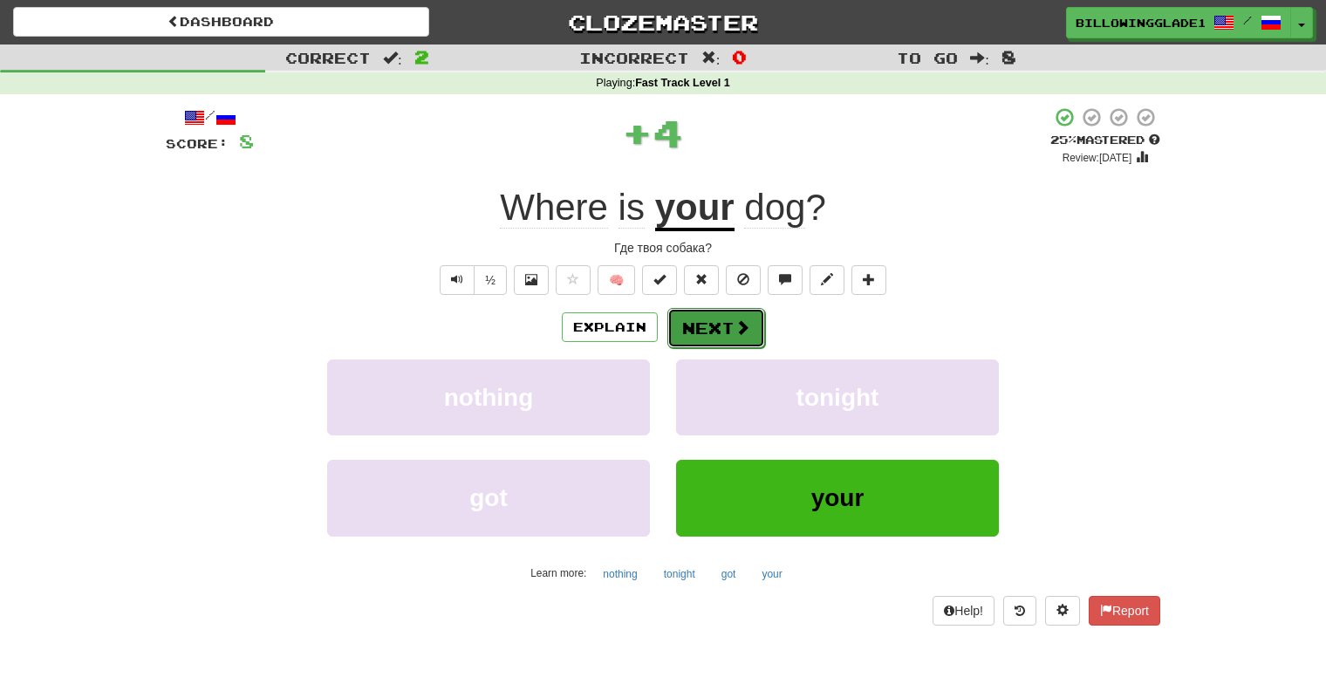
click at [720, 318] on button "Next" at bounding box center [716, 328] width 98 height 40
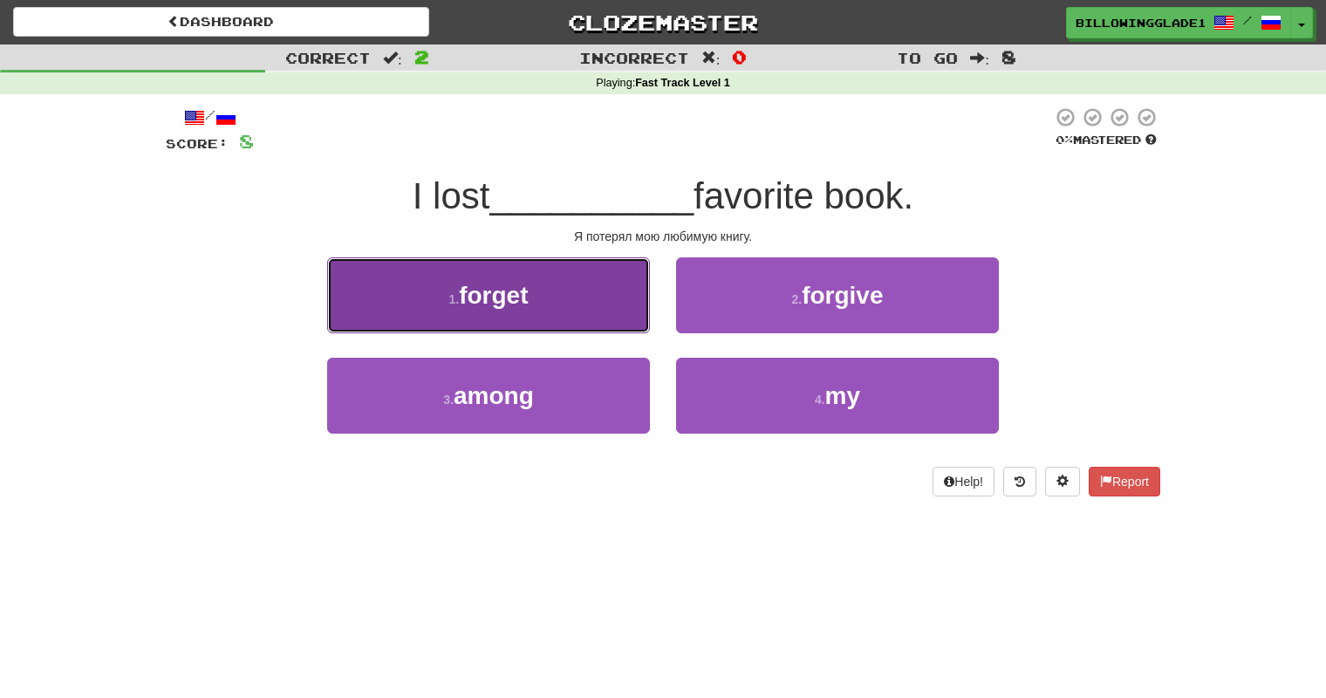
click at [611, 318] on button "1 . forget" at bounding box center [488, 295] width 323 height 76
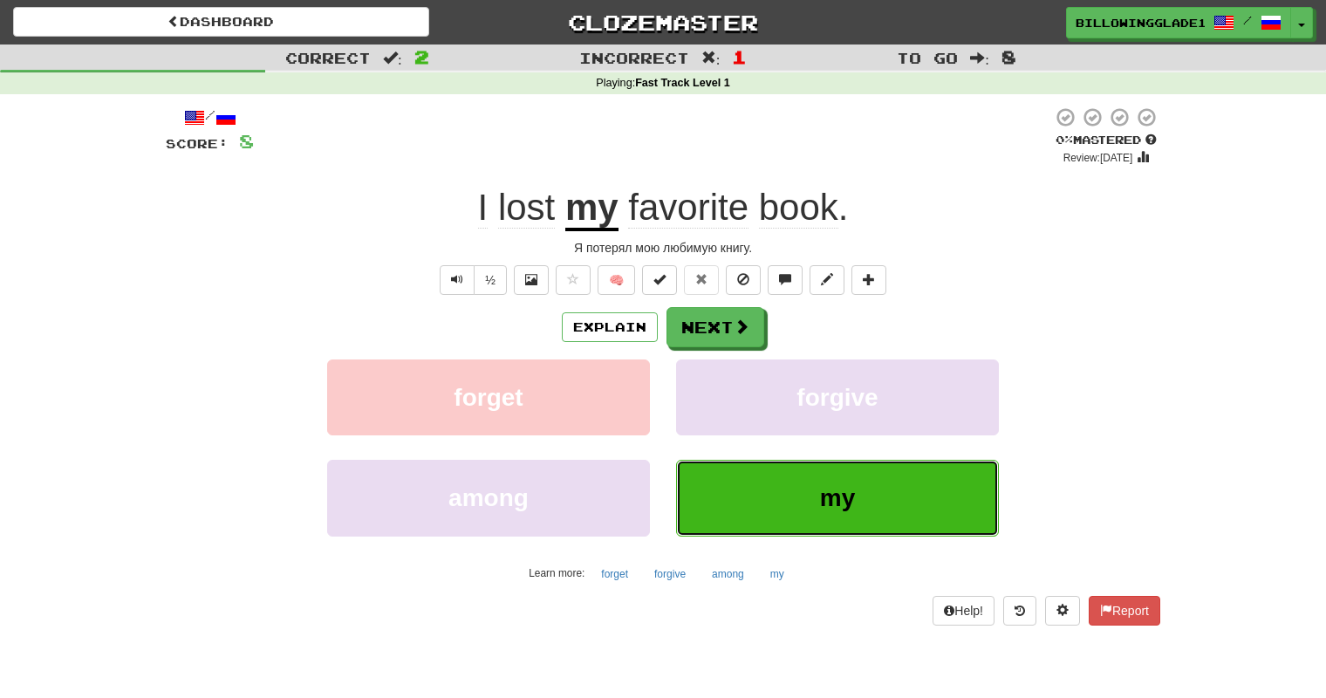
click at [783, 518] on button "my" at bounding box center [837, 498] width 323 height 76
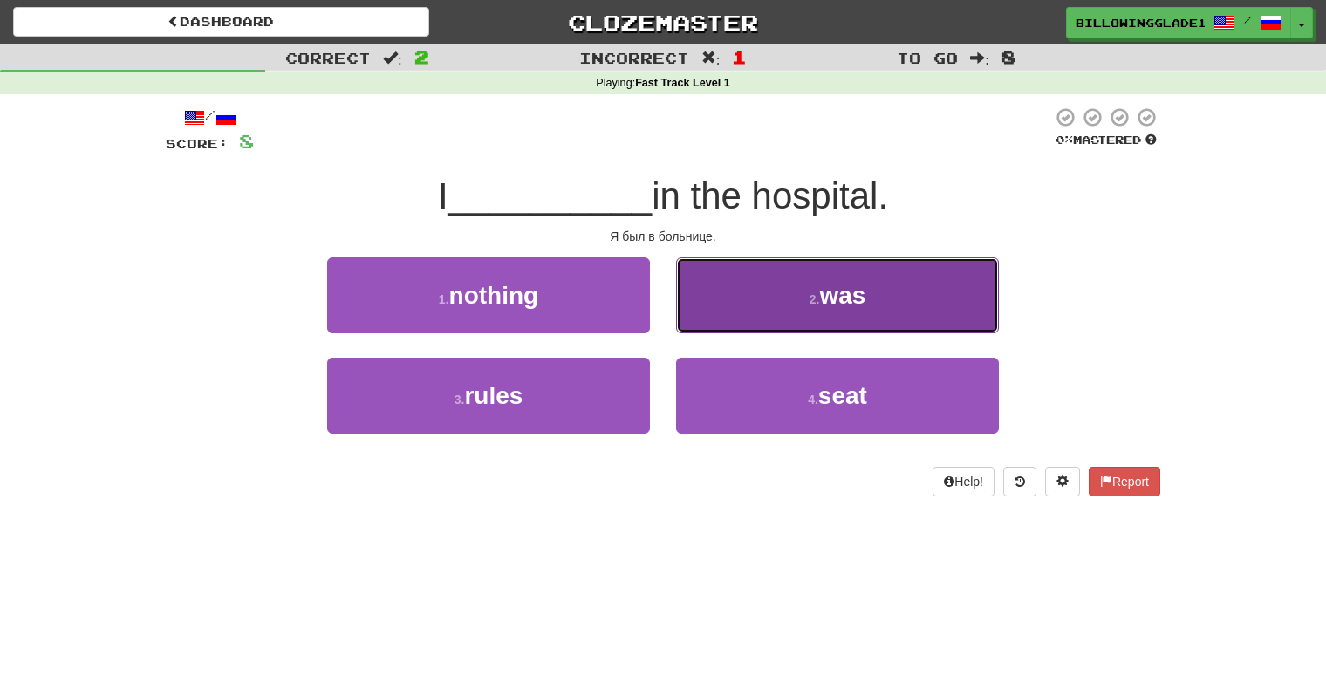
click at [763, 314] on button "2 . was" at bounding box center [837, 295] width 323 height 76
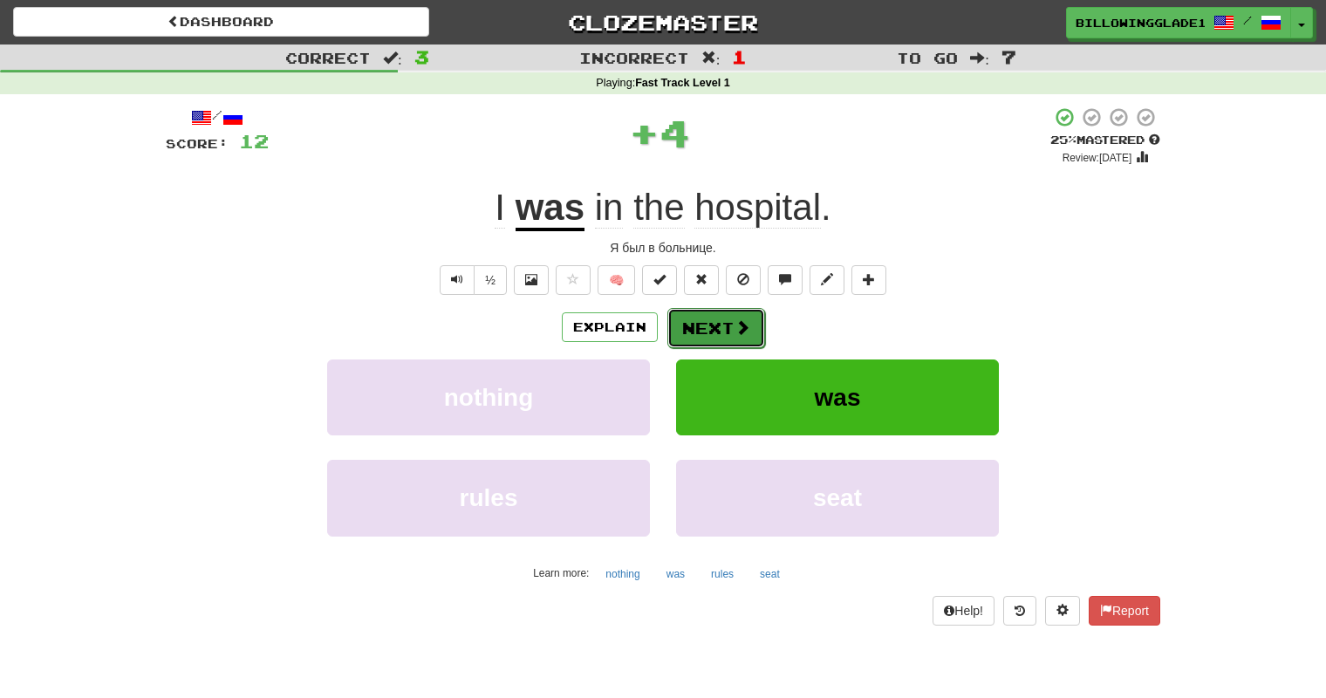
click at [712, 326] on button "Next" at bounding box center [716, 328] width 98 height 40
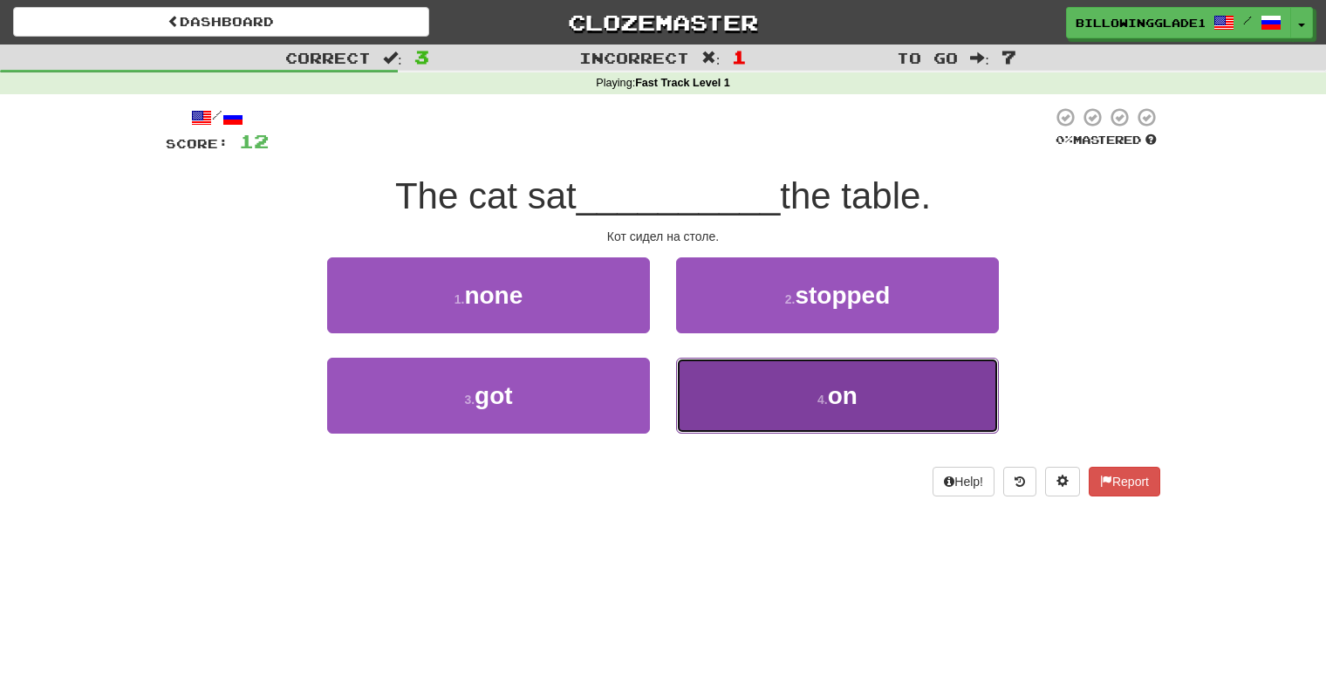
click at [712, 403] on button "4 . on" at bounding box center [837, 396] width 323 height 76
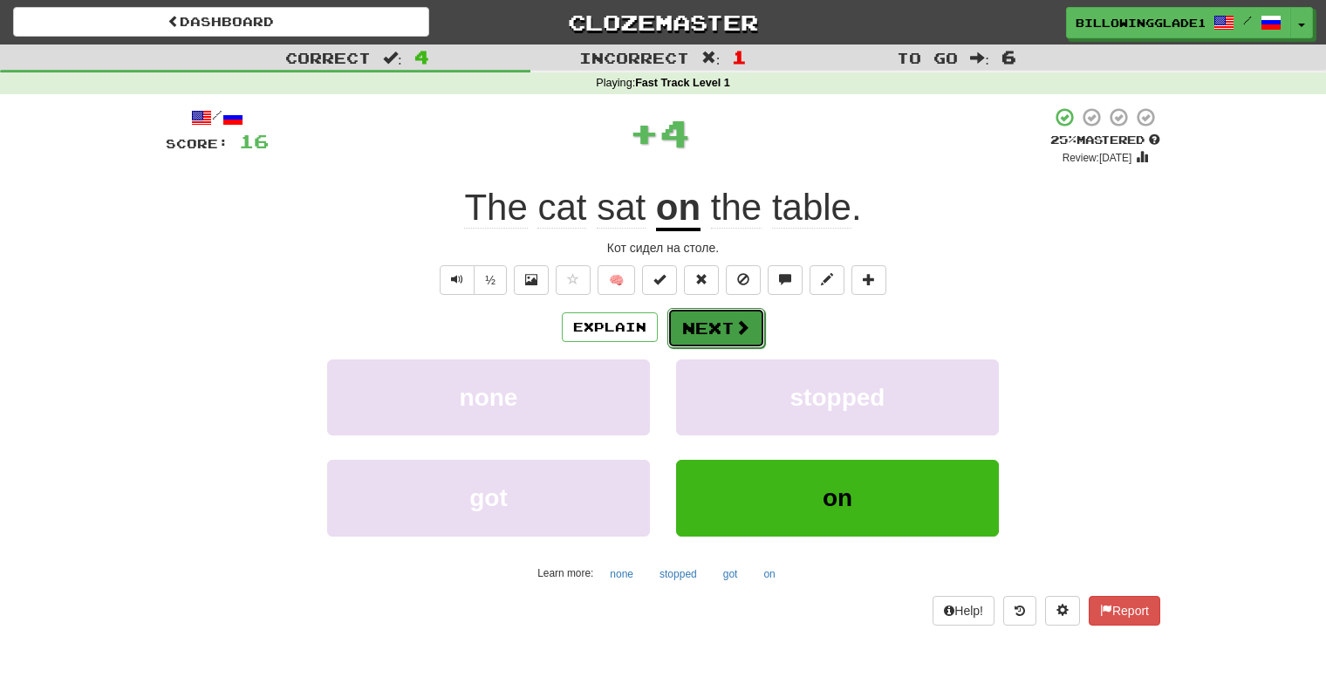
click at [718, 332] on button "Next" at bounding box center [716, 328] width 98 height 40
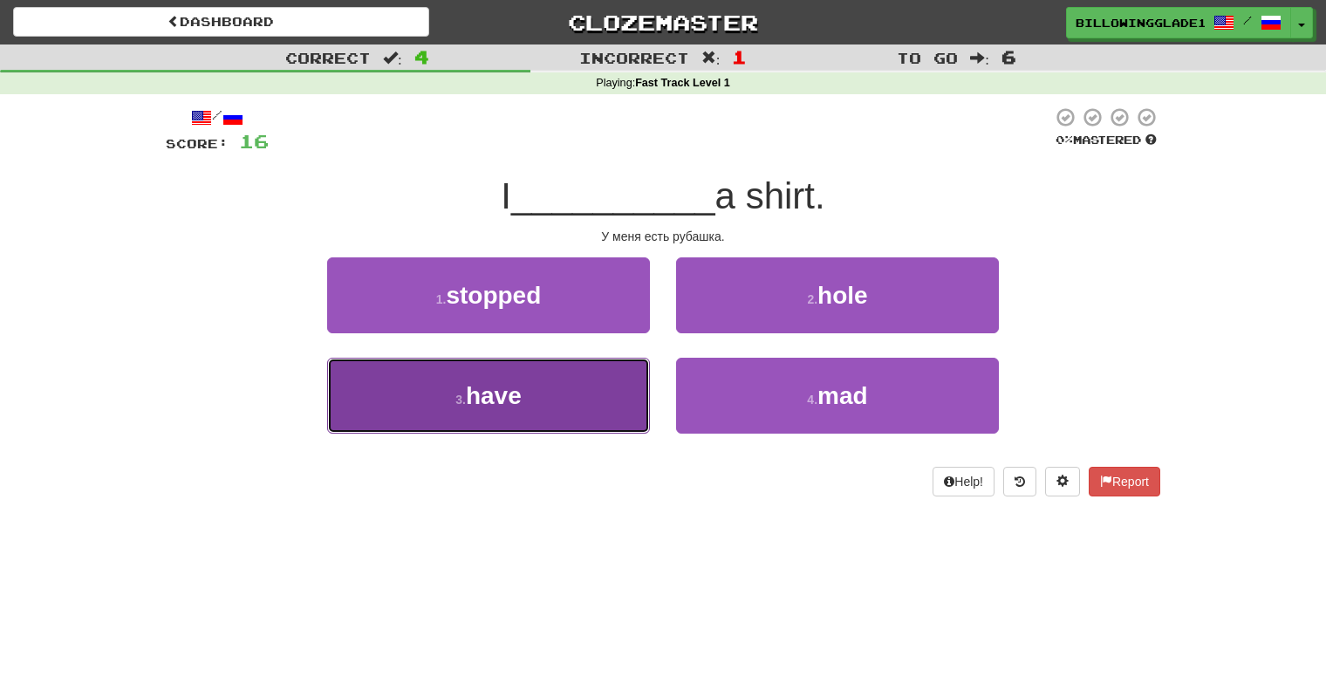
click at [598, 417] on button "3 . have" at bounding box center [488, 396] width 323 height 76
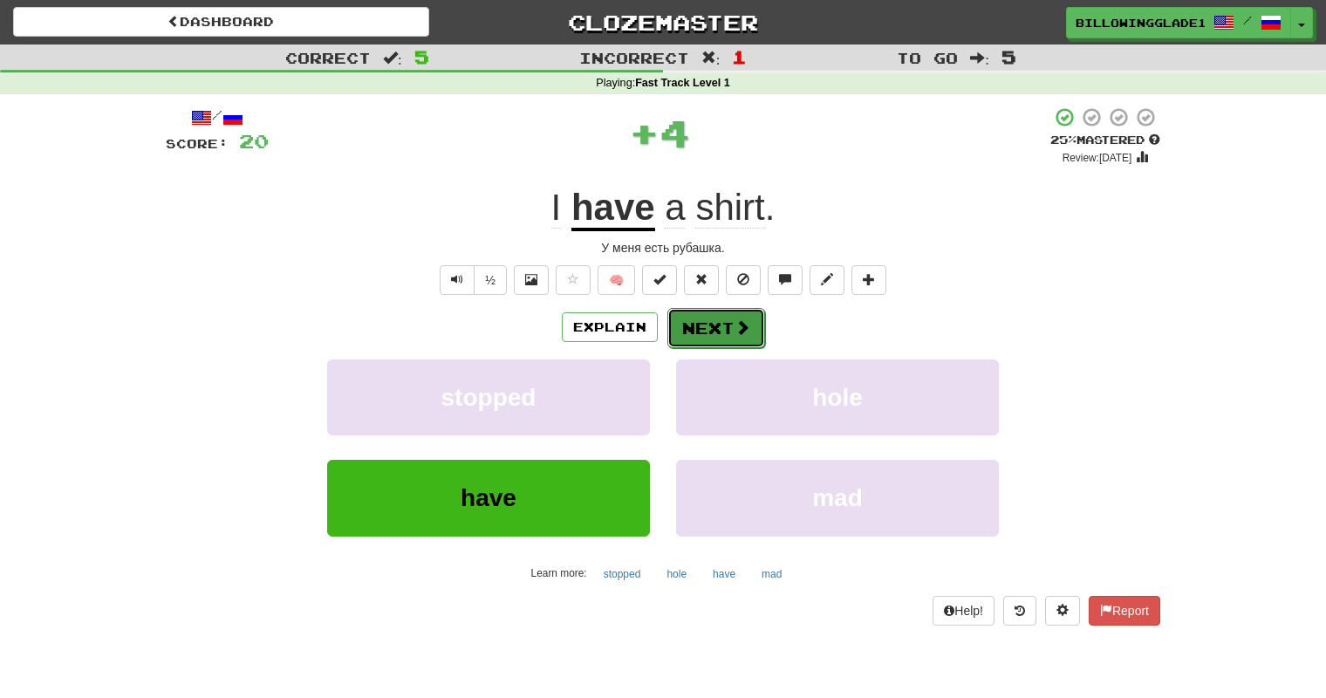
click at [704, 325] on button "Next" at bounding box center [716, 328] width 98 height 40
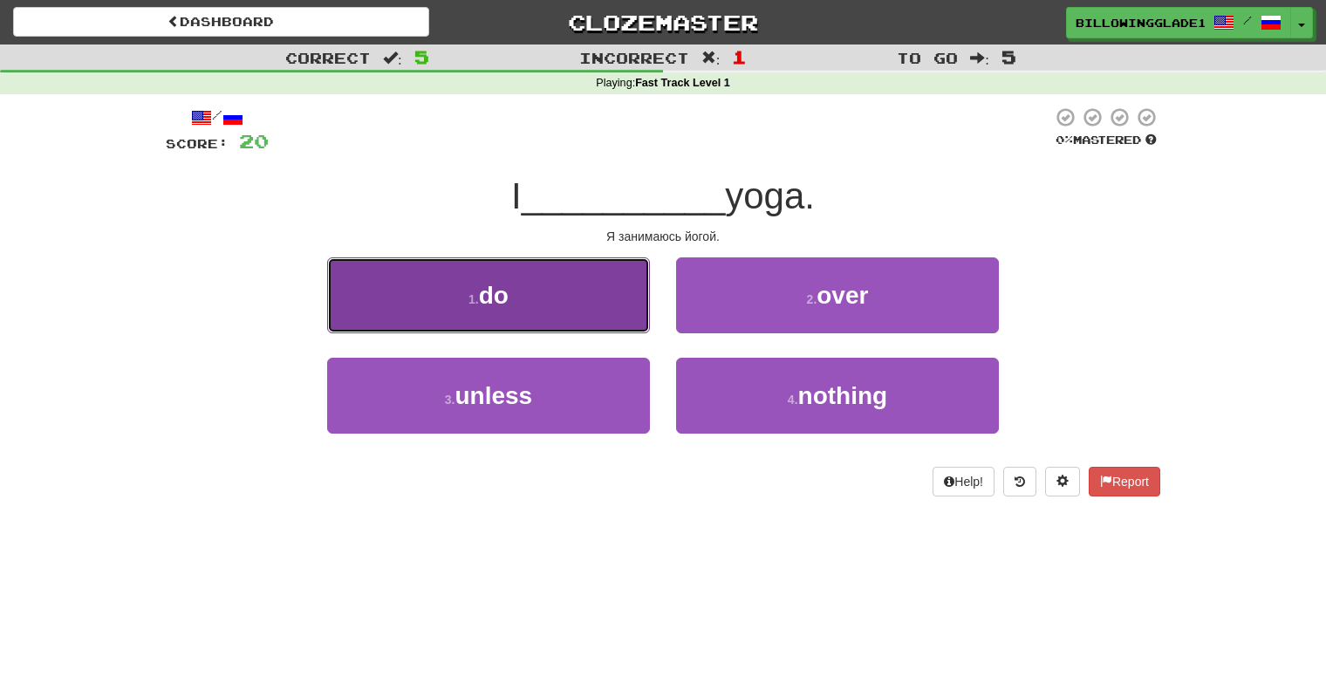
click at [542, 311] on button "1 . do" at bounding box center [488, 295] width 323 height 76
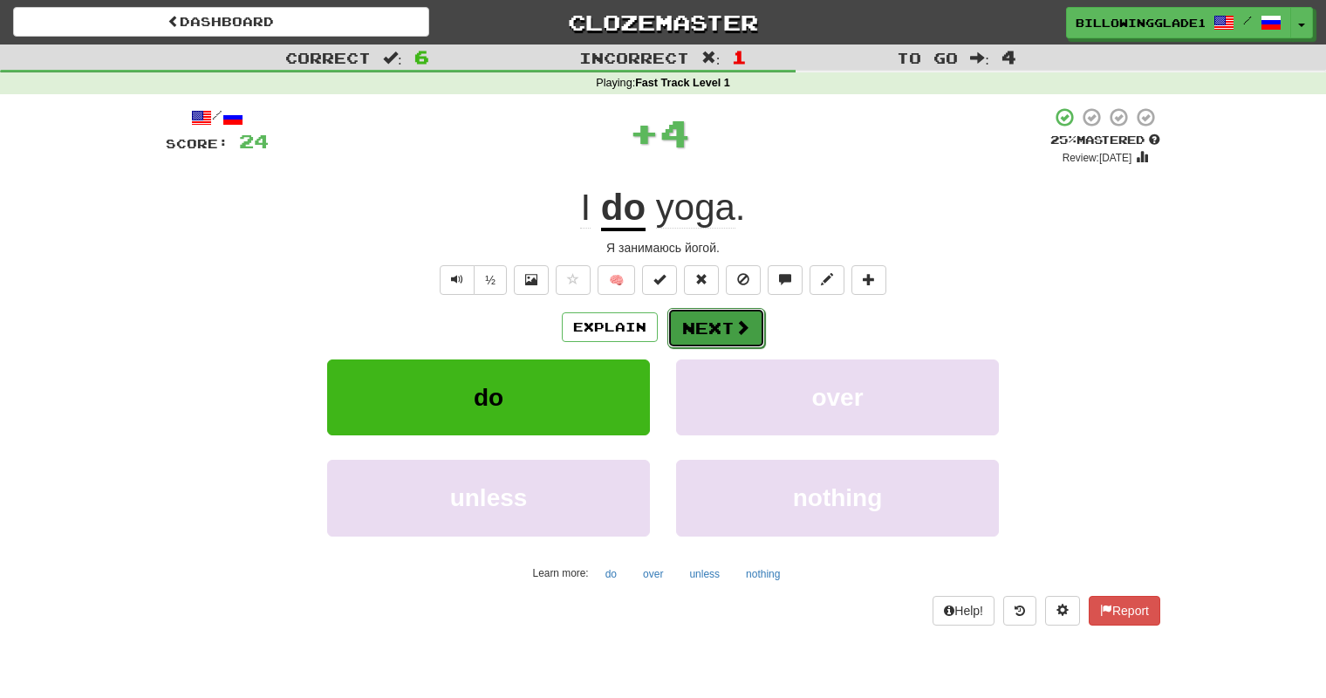
click at [755, 312] on button "Next" at bounding box center [716, 328] width 98 height 40
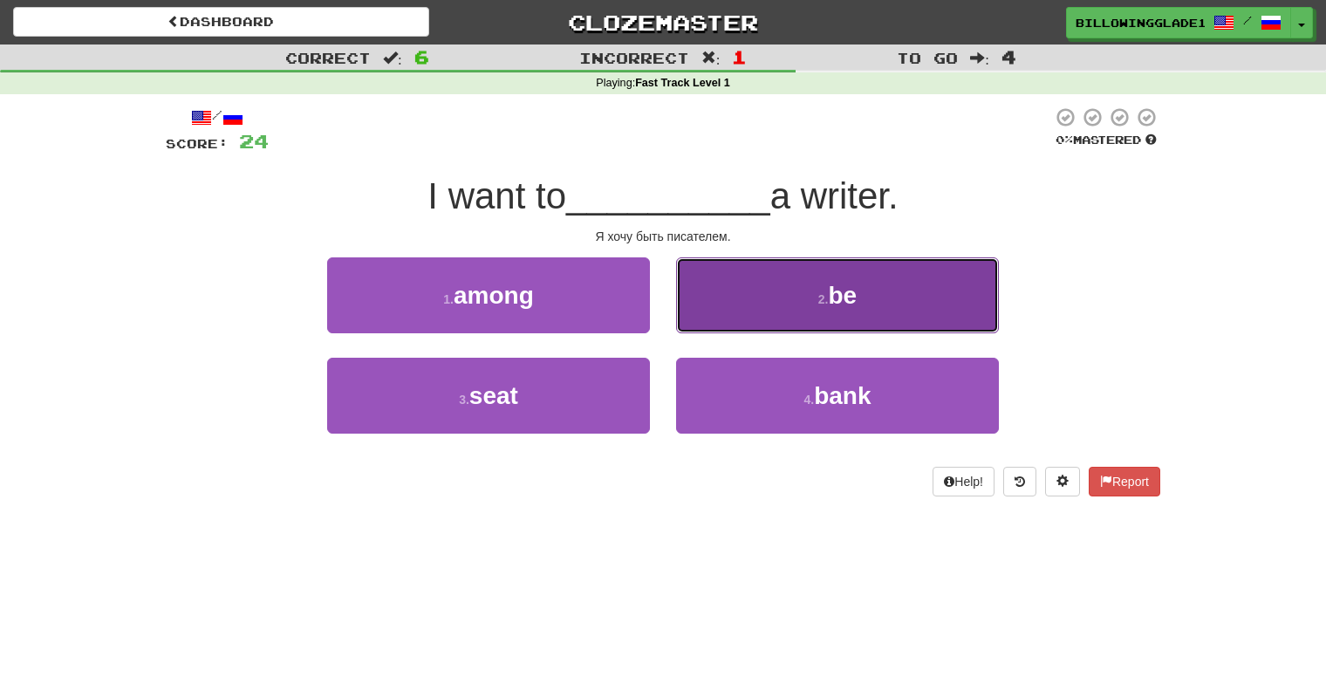
click at [700, 314] on button "2 . be" at bounding box center [837, 295] width 323 height 76
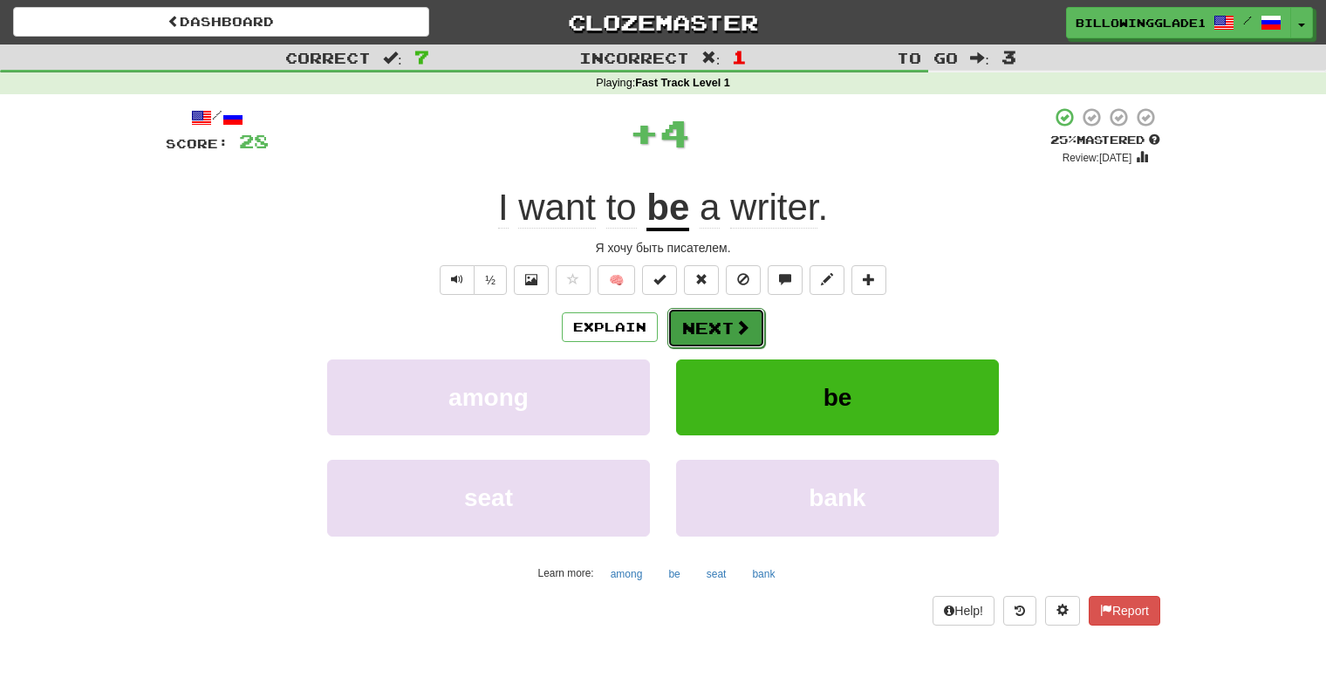
click at [709, 333] on button "Next" at bounding box center [716, 328] width 98 height 40
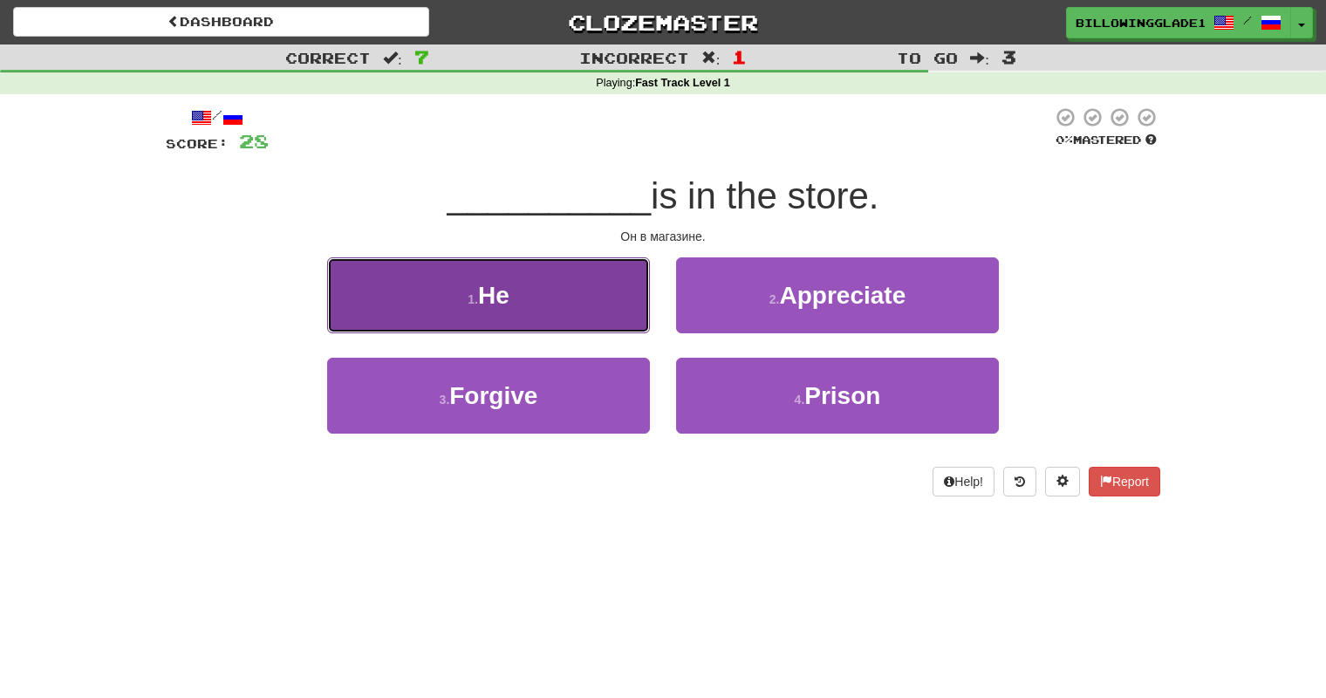
click at [550, 291] on button "1 . He" at bounding box center [488, 295] width 323 height 76
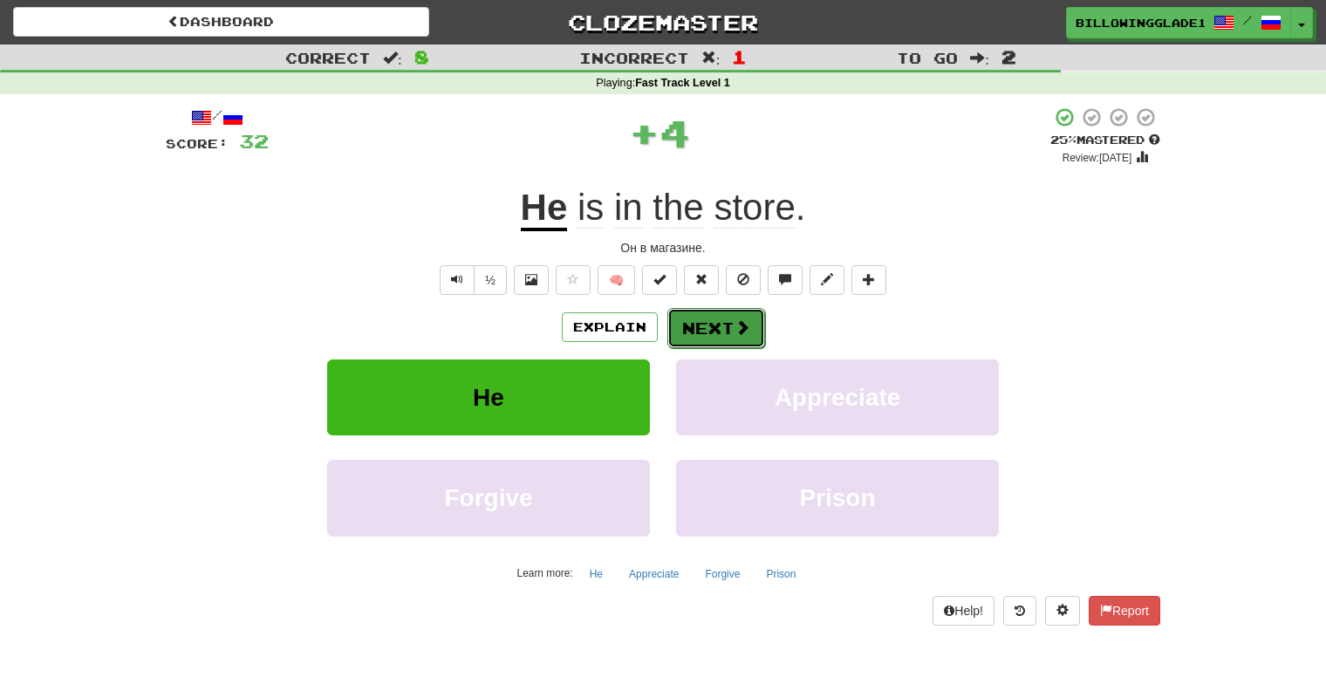
click at [723, 336] on button "Next" at bounding box center [716, 328] width 98 height 40
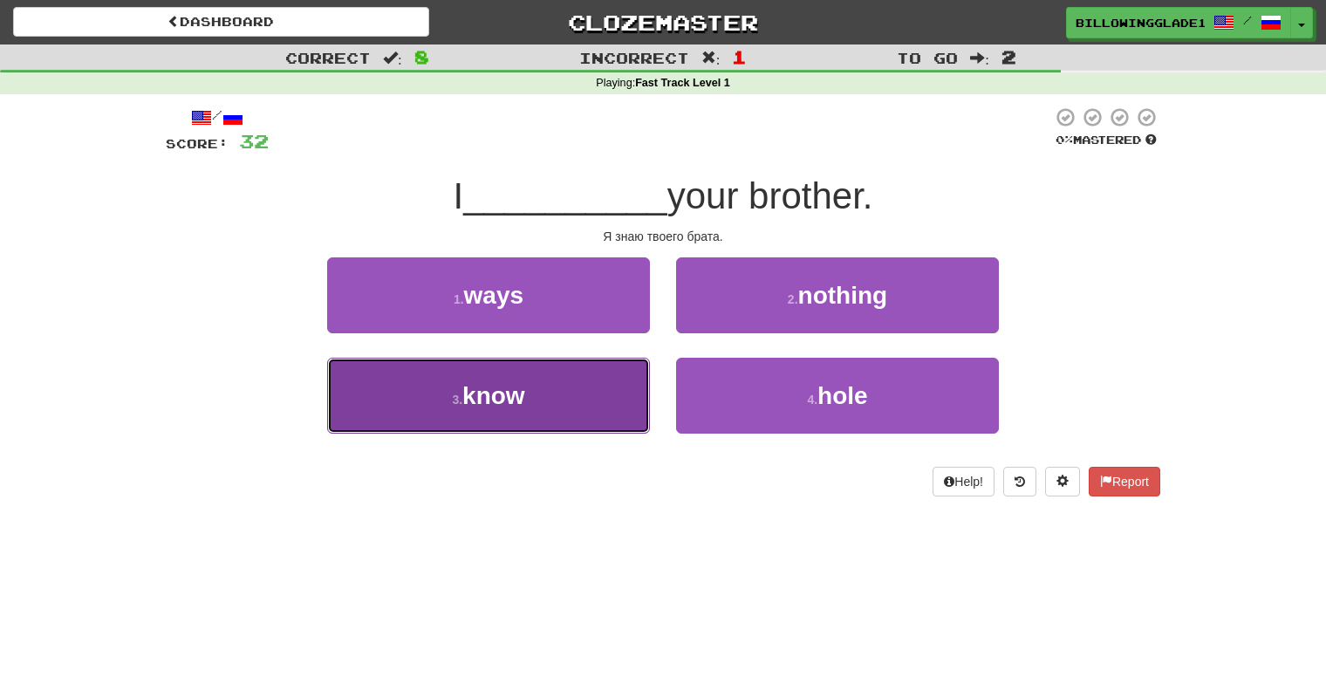
click at [561, 368] on button "3 . know" at bounding box center [488, 396] width 323 height 76
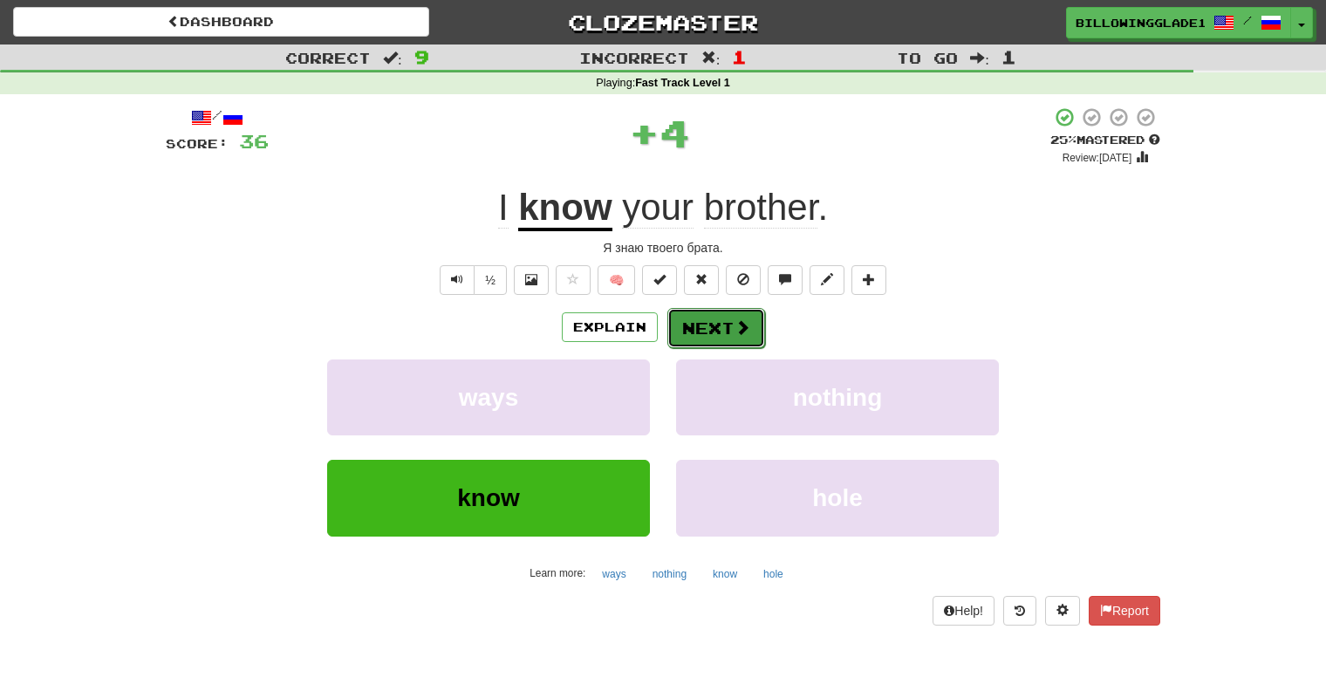
click at [753, 334] on button "Next" at bounding box center [716, 328] width 98 height 40
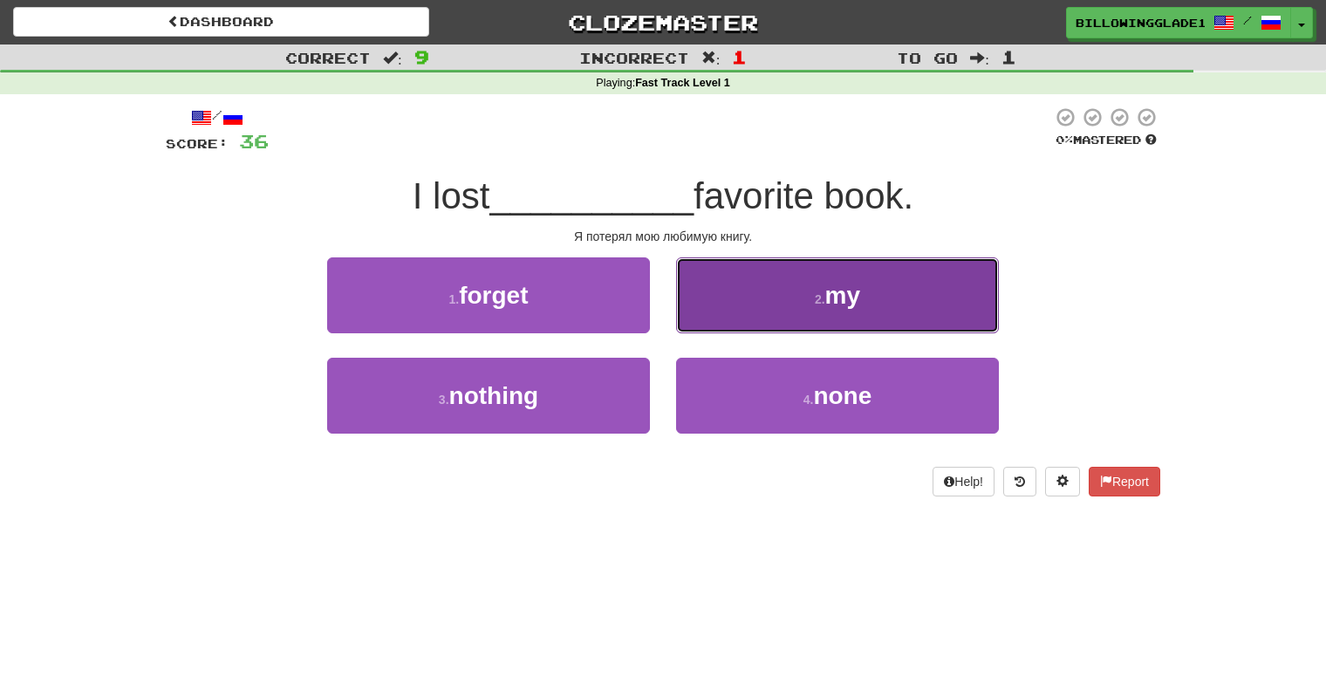
click at [815, 296] on small "2 ." at bounding box center [820, 299] width 10 height 14
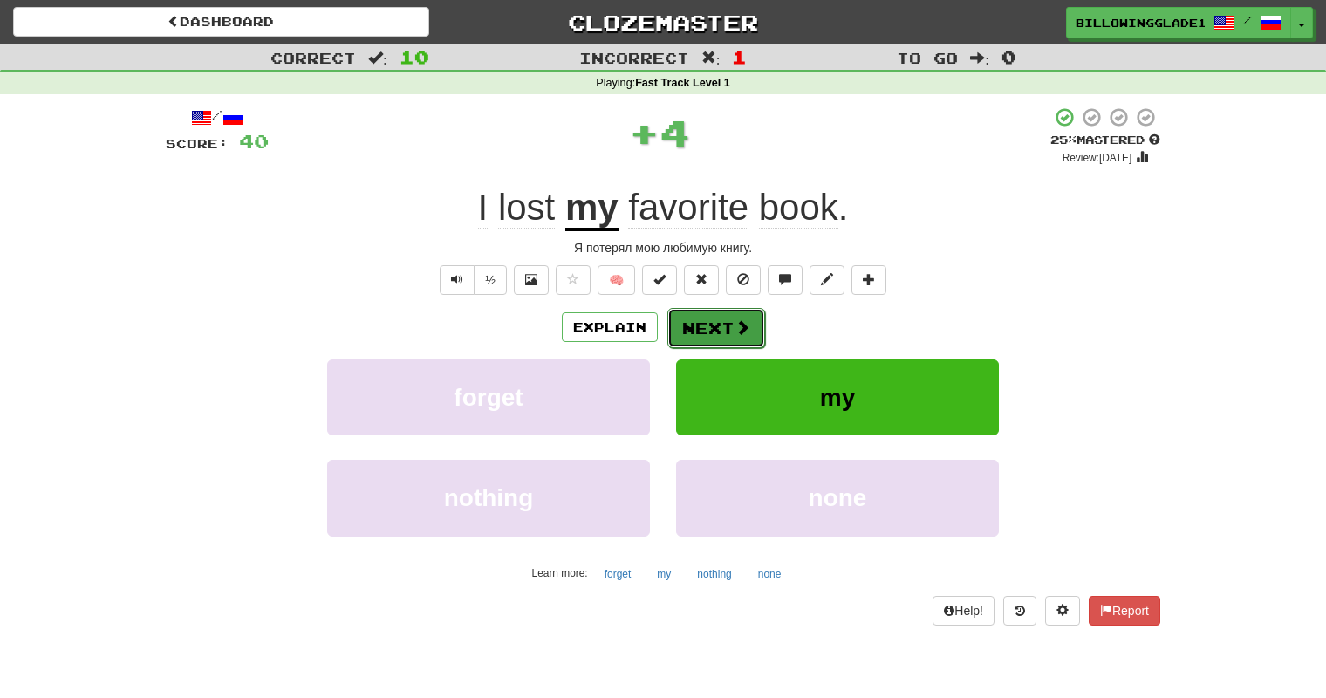
click at [694, 330] on button "Next" at bounding box center [716, 328] width 98 height 40
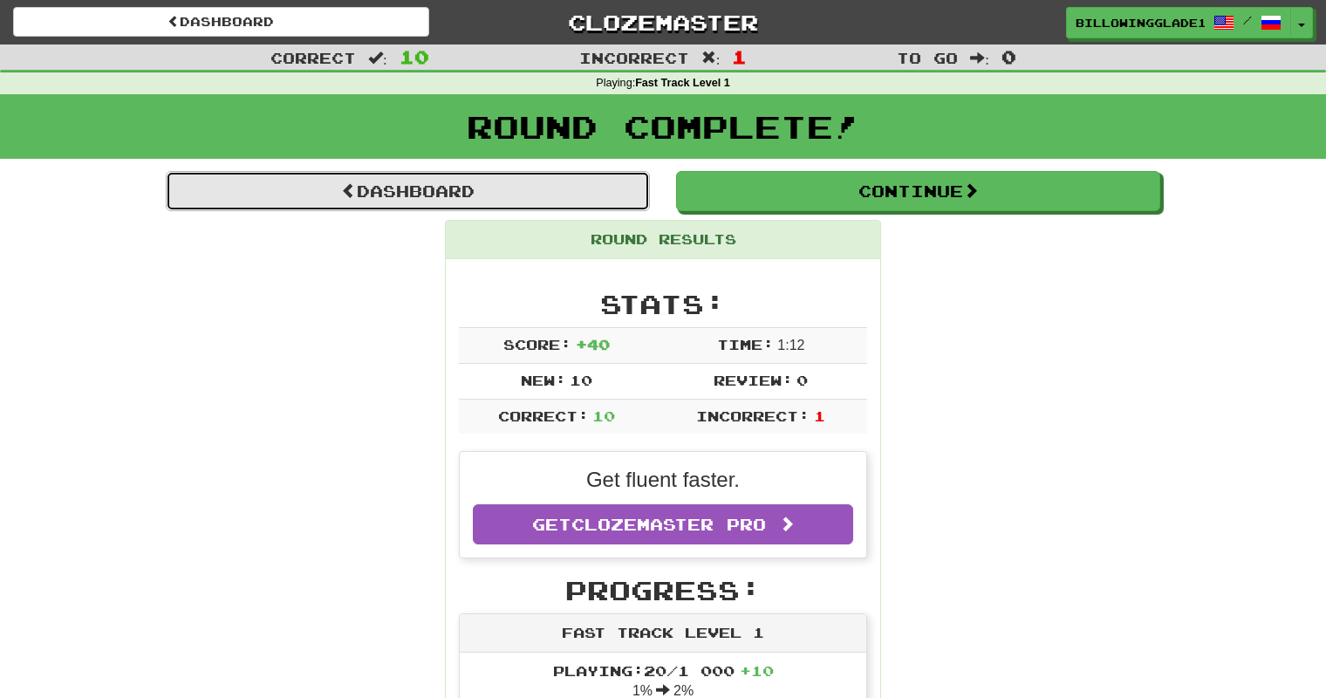
click at [457, 183] on link "Dashboard" at bounding box center [408, 191] width 484 height 40
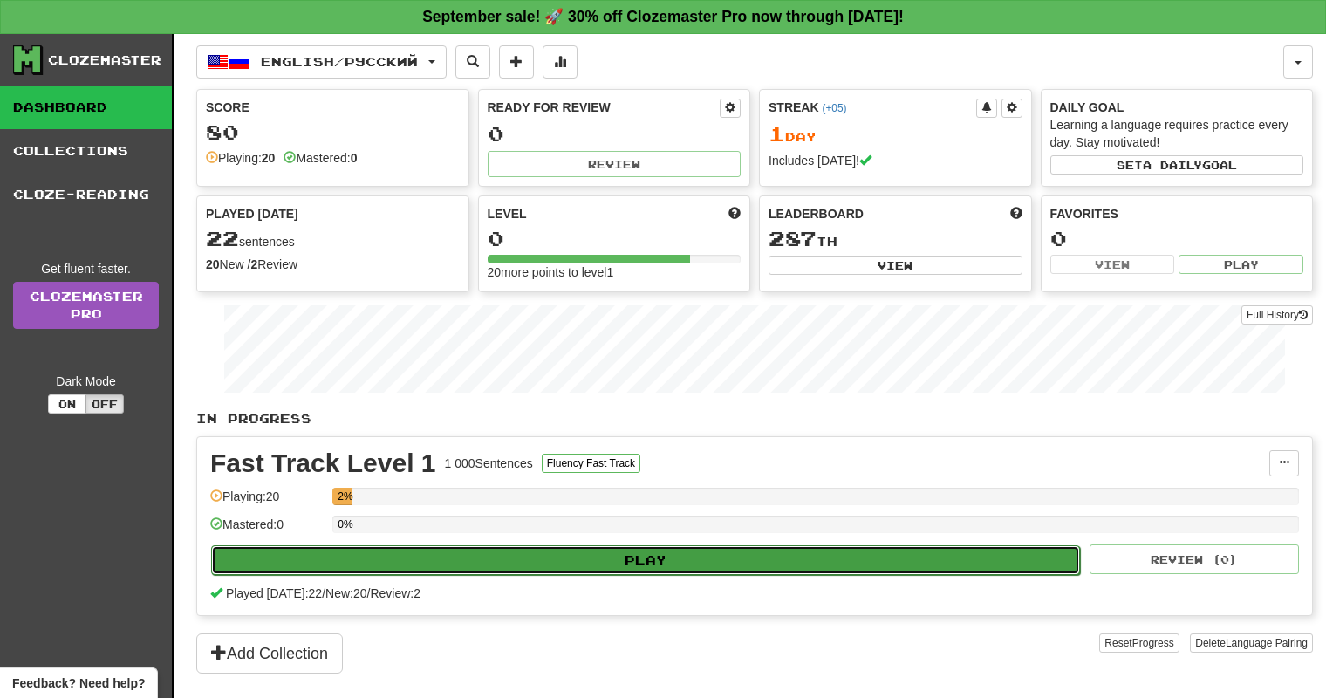
click at [452, 550] on button "Play" at bounding box center [645, 560] width 869 height 30
select select "**"
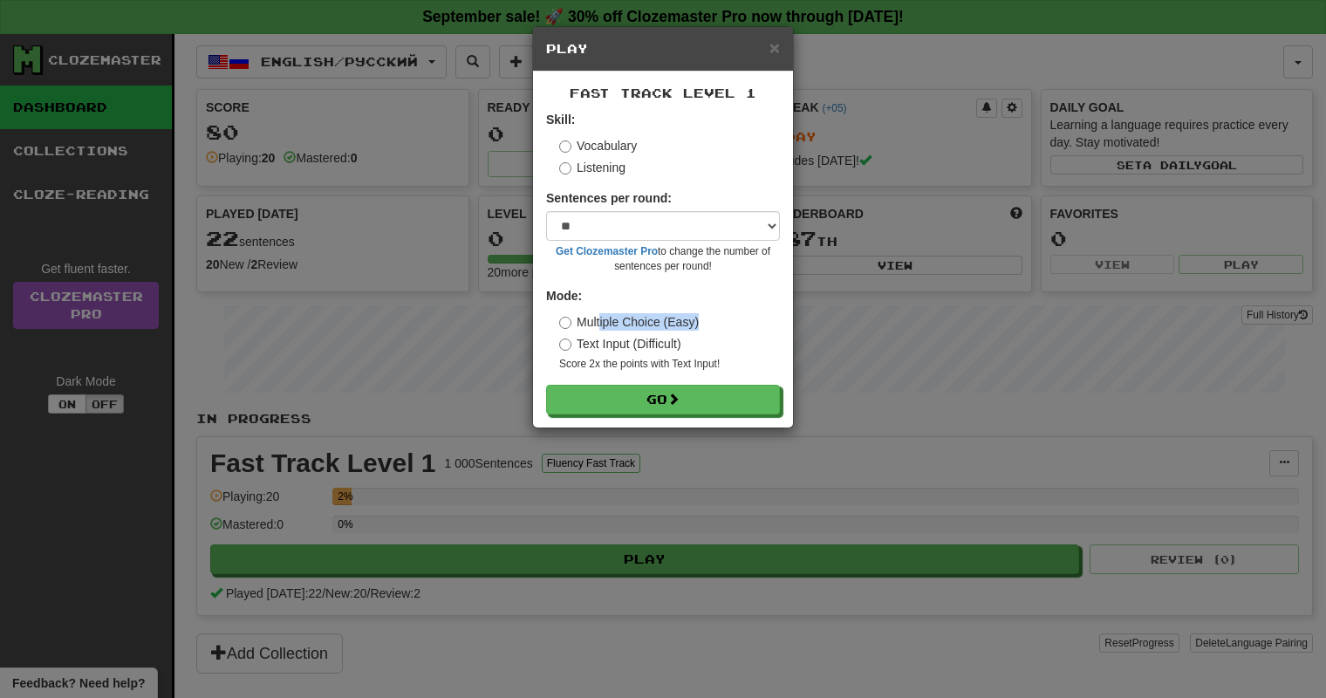
drag, startPoint x: 713, startPoint y: 316, endPoint x: 601, endPoint y: 311, distance: 111.8
click at [601, 311] on div "Mode: Multiple Choice (Easy) Text Input (Difficult) Score 2x the points with Te…" at bounding box center [663, 329] width 234 height 85
click at [557, 346] on div "Mode: Multiple Choice (Easy) Text Input (Difficult) Score 2x the points with Te…" at bounding box center [663, 329] width 234 height 85
drag, startPoint x: 704, startPoint y: 347, endPoint x: 578, endPoint y: 343, distance: 125.7
click at [578, 343] on div "Text Input (Difficult)" at bounding box center [669, 343] width 221 height 17
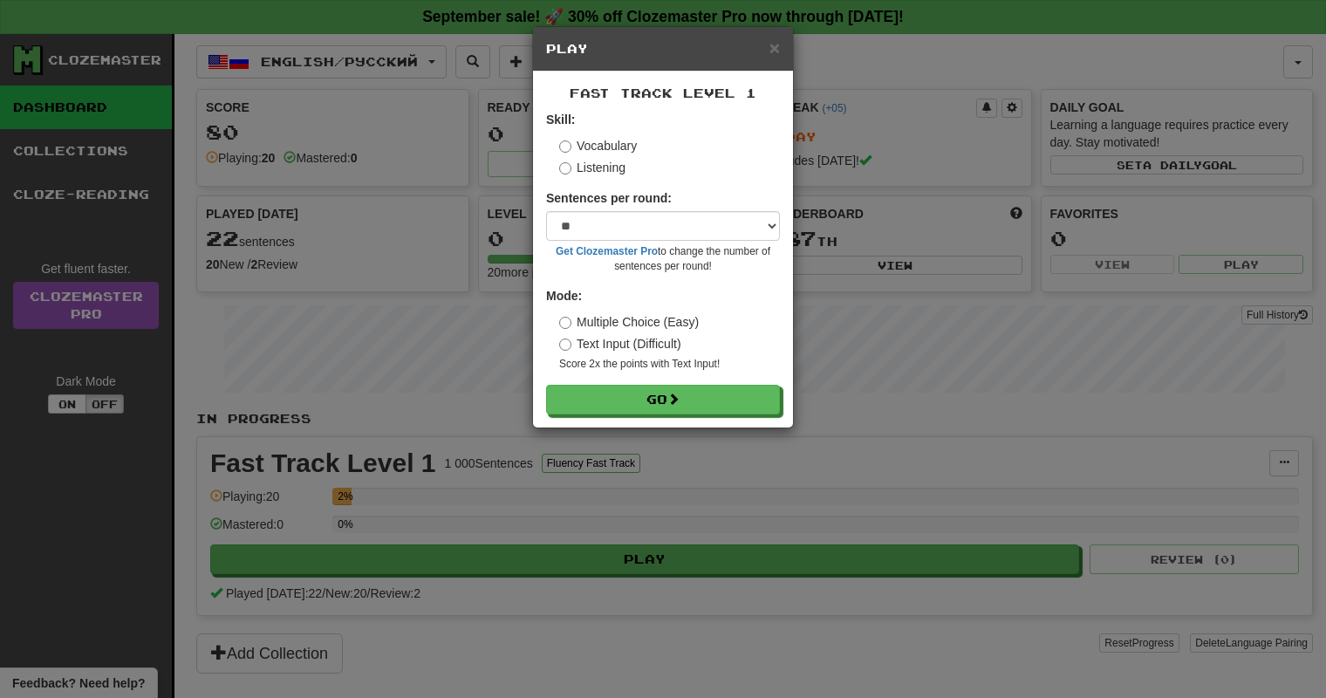
click at [654, 319] on label "Multiple Choice (Easy)" at bounding box center [629, 321] width 140 height 17
drag, startPoint x: 656, startPoint y: 166, endPoint x: 574, endPoint y: 147, distance: 84.2
click at [574, 147] on div "Vocabulary Listening" at bounding box center [669, 156] width 221 height 39
click at [602, 124] on div "Skill: Vocabulary Listening" at bounding box center [663, 143] width 234 height 65
click at [605, 159] on div "Vocabulary Listening" at bounding box center [669, 156] width 221 height 39
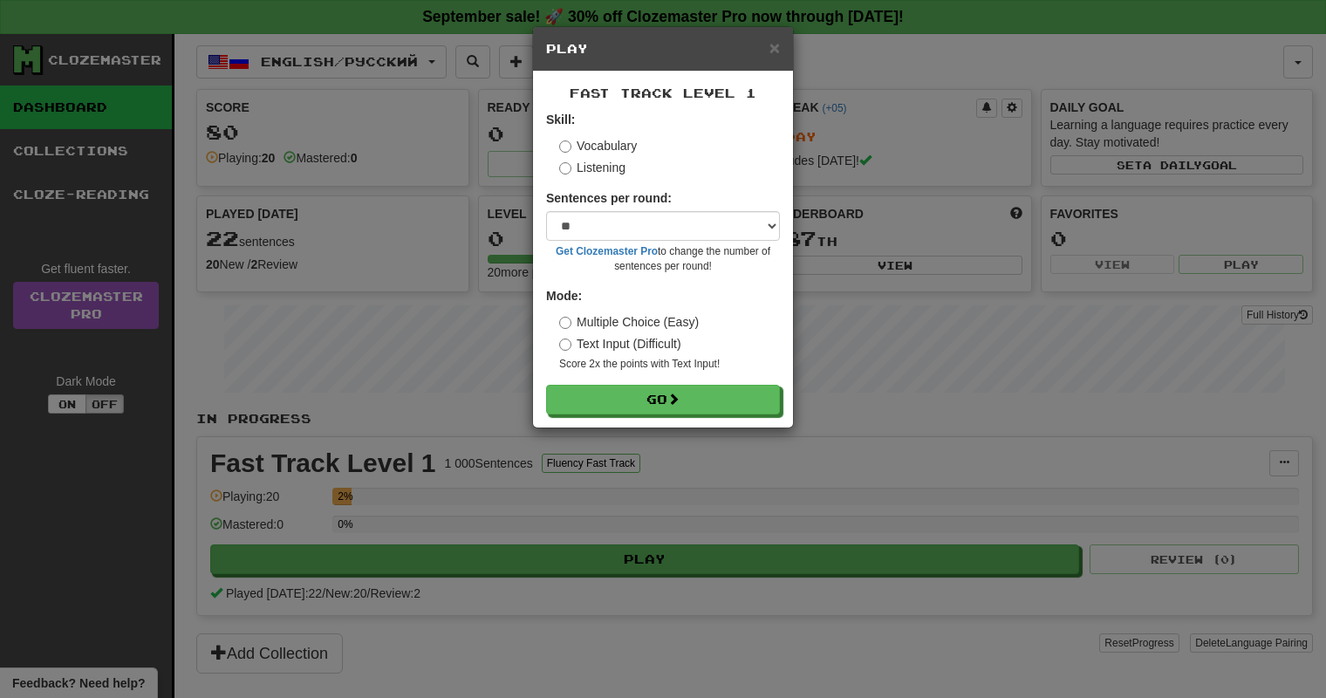
click at [608, 169] on label "Listening" at bounding box center [592, 167] width 66 height 17
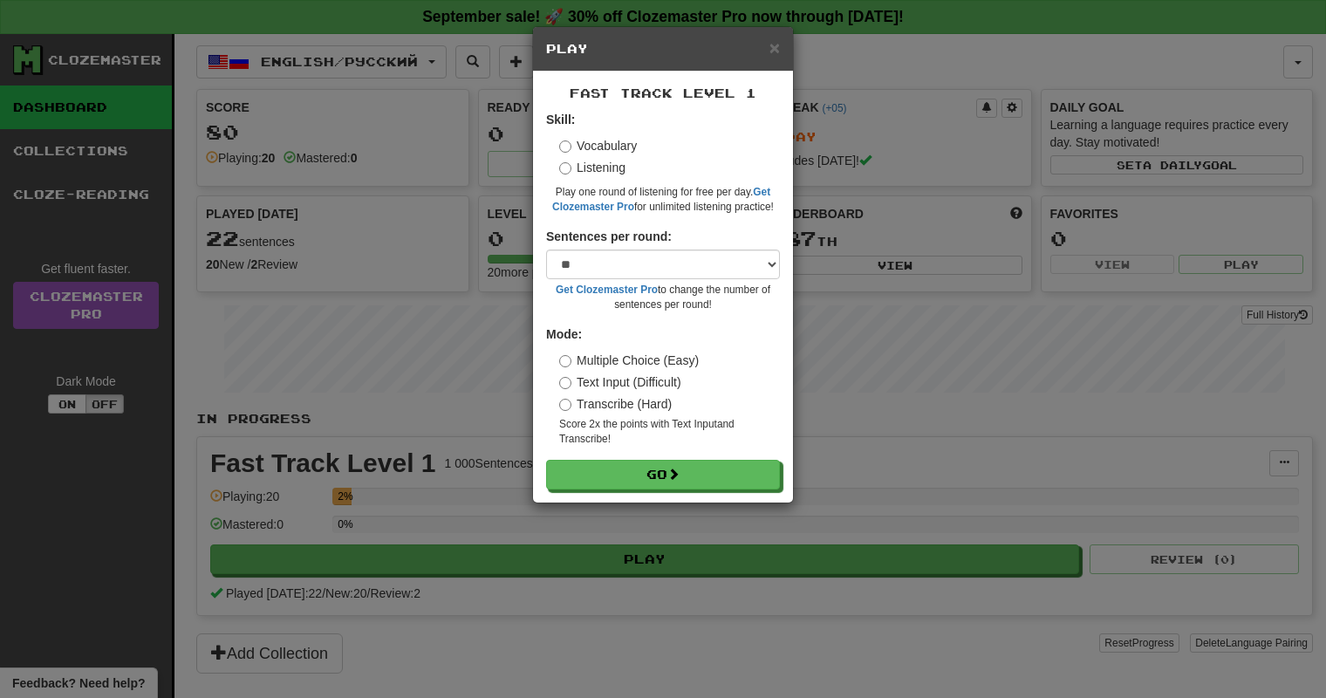
click at [588, 148] on label "Vocabulary" at bounding box center [598, 145] width 78 height 17
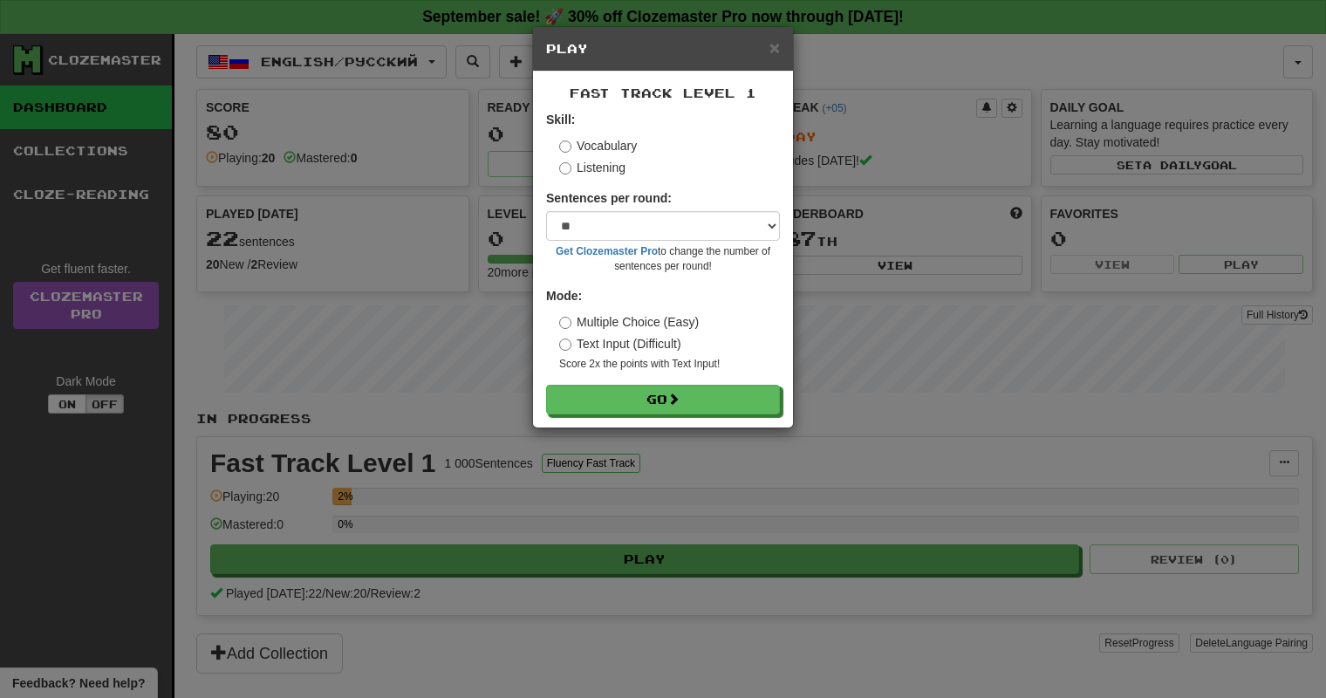
click at [596, 340] on label "Text Input (Difficult)" at bounding box center [620, 343] width 122 height 17
click at [600, 318] on label "Multiple Choice (Easy)" at bounding box center [629, 321] width 140 height 17
click at [597, 164] on label "Listening" at bounding box center [592, 167] width 66 height 17
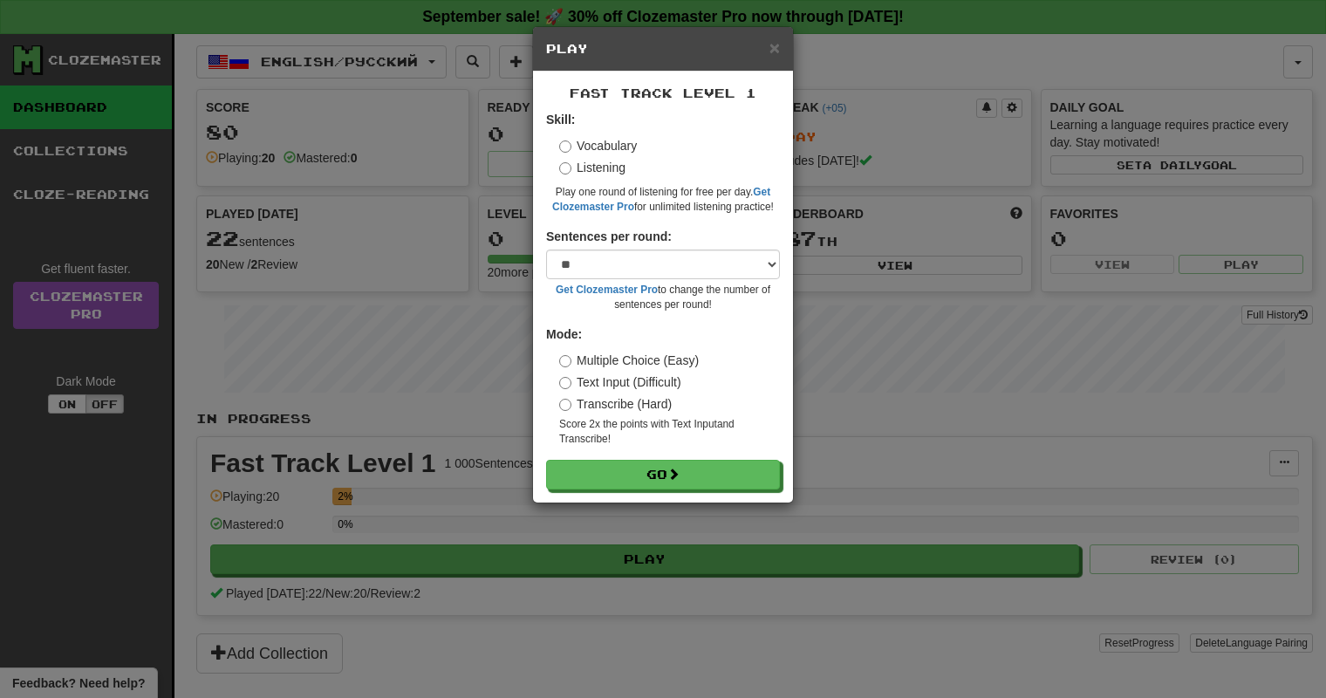
click at [657, 204] on small "Play one round of listening for free per day. Get Clozemaster Pro for unlimited…" at bounding box center [663, 200] width 234 height 30
click at [673, 190] on small "Play one round of listening for free per day. Get Clozemaster Pro for unlimited…" at bounding box center [663, 200] width 234 height 30
click at [607, 139] on label "Vocabulary" at bounding box center [598, 145] width 78 height 17
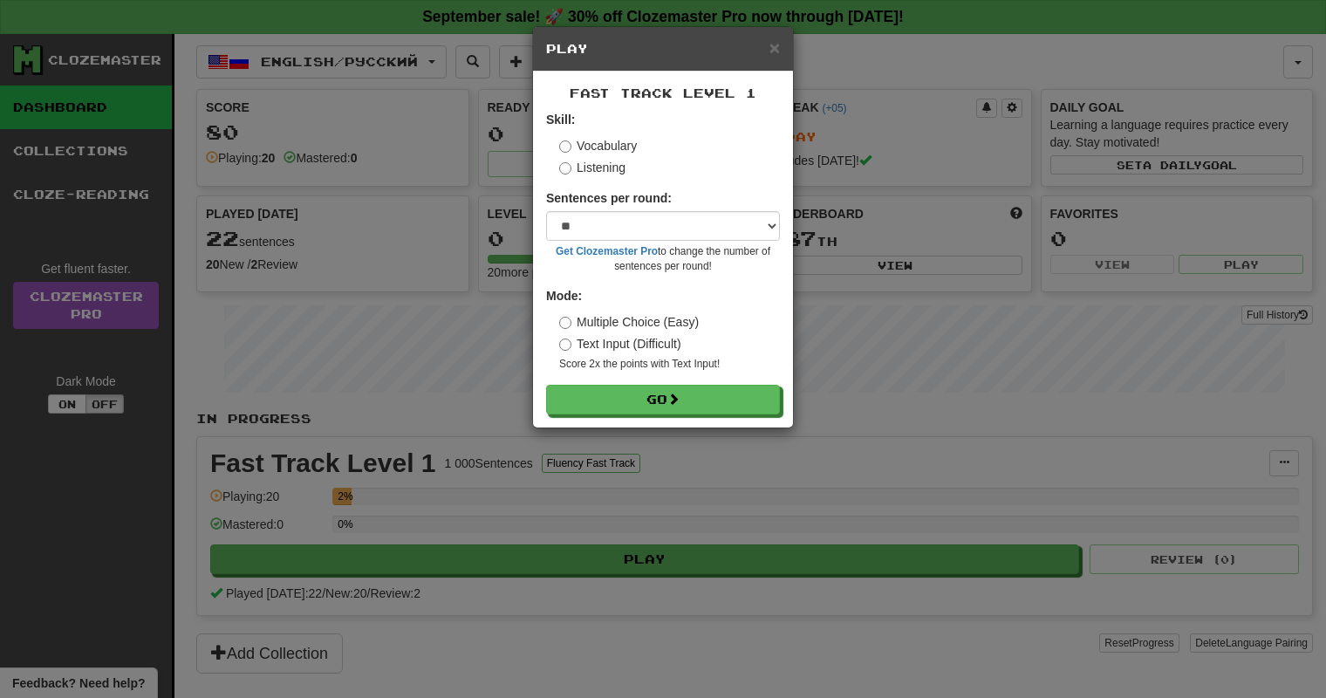
click at [630, 344] on label "Text Input (Difficult)" at bounding box center [620, 343] width 122 height 17
click at [657, 400] on button "Go" at bounding box center [664, 401] width 234 height 30
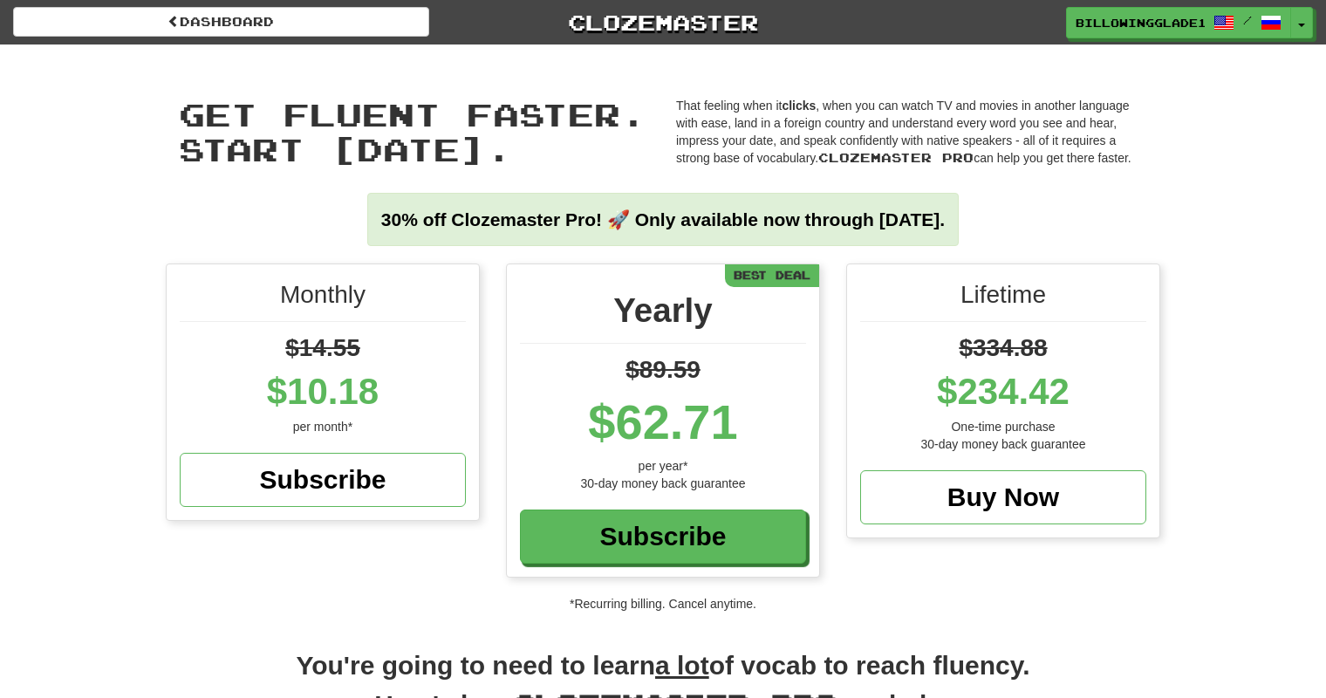
drag, startPoint x: 287, startPoint y: 389, endPoint x: 386, endPoint y: 400, distance: 100.1
click at [386, 400] on div "$10.18" at bounding box center [323, 392] width 286 height 52
click at [393, 337] on div "$14.55" at bounding box center [323, 348] width 286 height 35
drag, startPoint x: 393, startPoint y: 385, endPoint x: 229, endPoint y: 362, distance: 166.4
click at [229, 362] on div "$14.55 $10.18" at bounding box center [323, 374] width 286 height 87
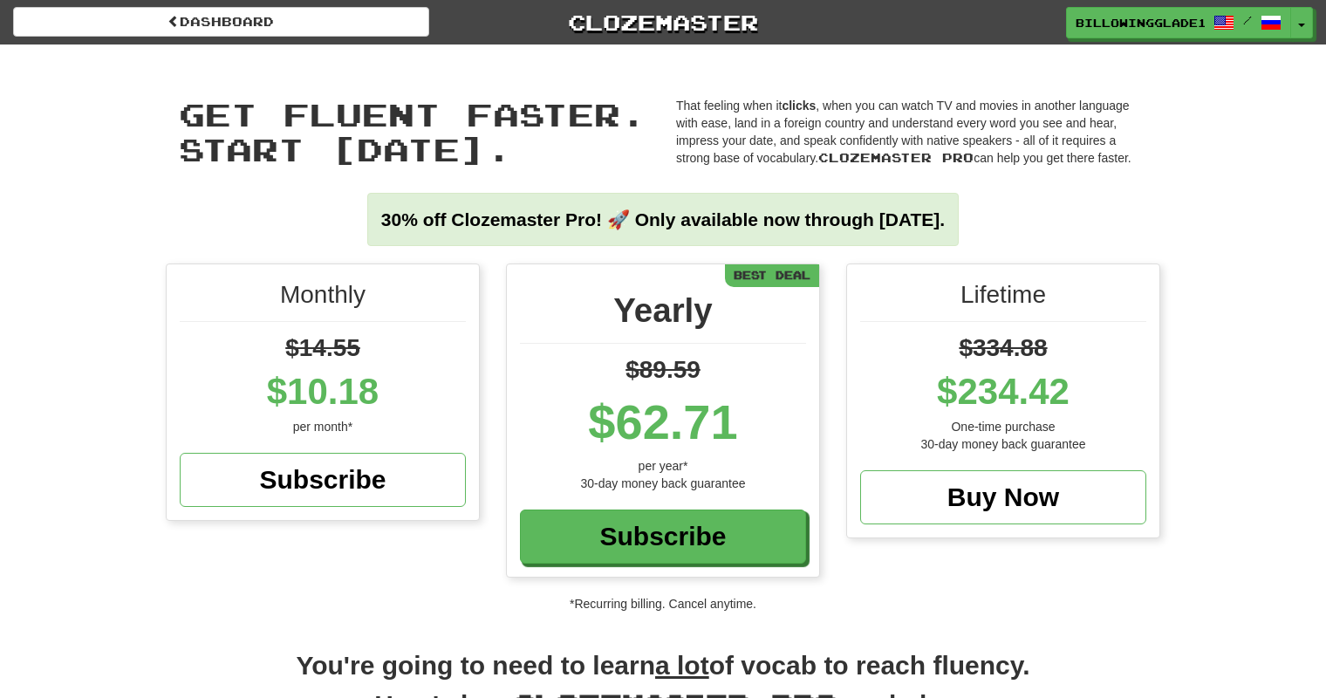
click at [285, 396] on div "$10.18" at bounding box center [323, 392] width 286 height 52
drag, startPoint x: 270, startPoint y: 395, endPoint x: 392, endPoint y: 400, distance: 121.3
click at [392, 400] on div "$10.18" at bounding box center [323, 392] width 286 height 52
copy div "$10.18"
drag, startPoint x: 735, startPoint y: 422, endPoint x: 591, endPoint y: 404, distance: 144.2
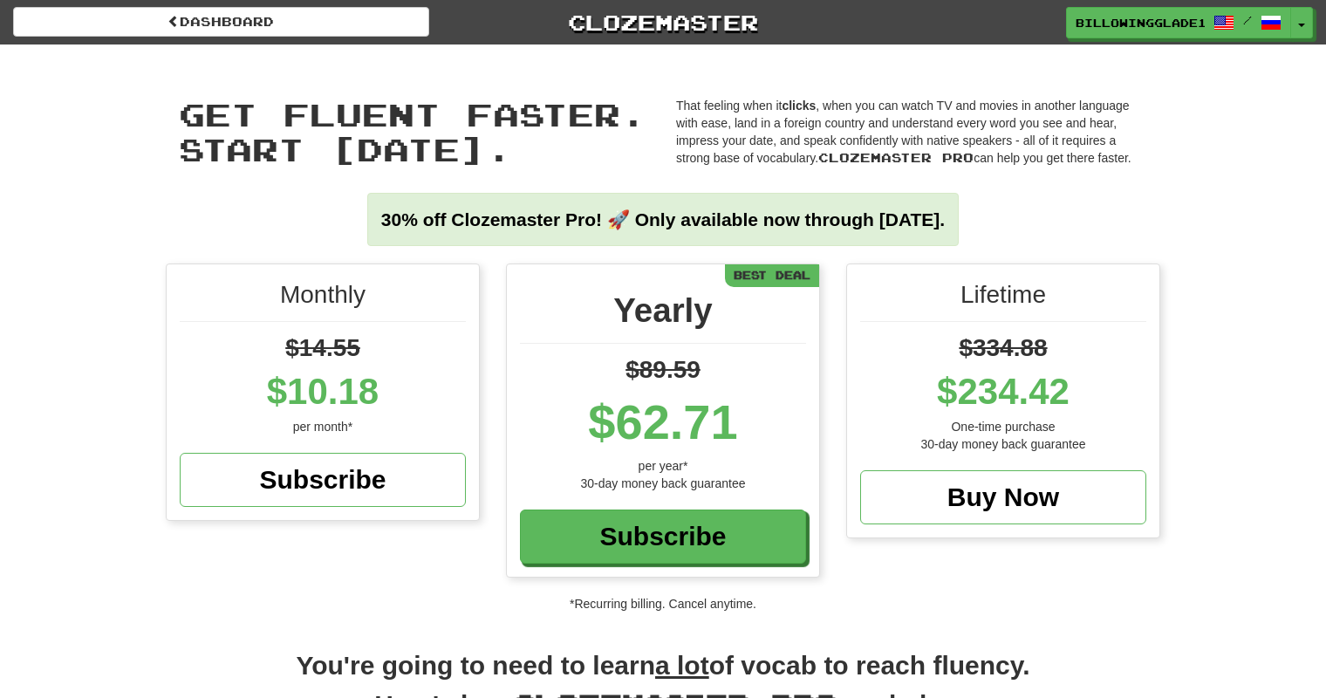
click at [591, 404] on div "$62.71" at bounding box center [663, 422] width 286 height 70
copy div "$62.71"
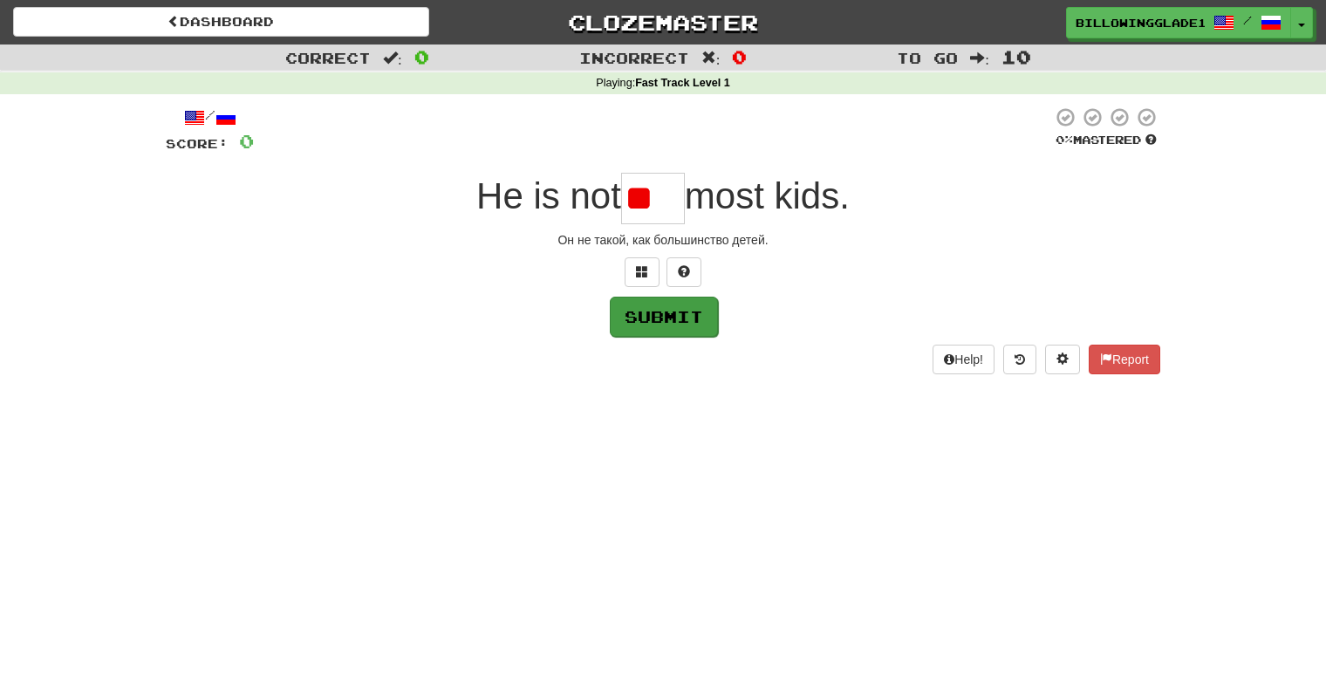
type input "*"
click at [641, 233] on div "Он не такой, как большинство детей." at bounding box center [663, 239] width 995 height 17
click at [780, 184] on span "most kids." at bounding box center [767, 195] width 165 height 41
click at [649, 208] on input "text" at bounding box center [653, 198] width 64 height 51
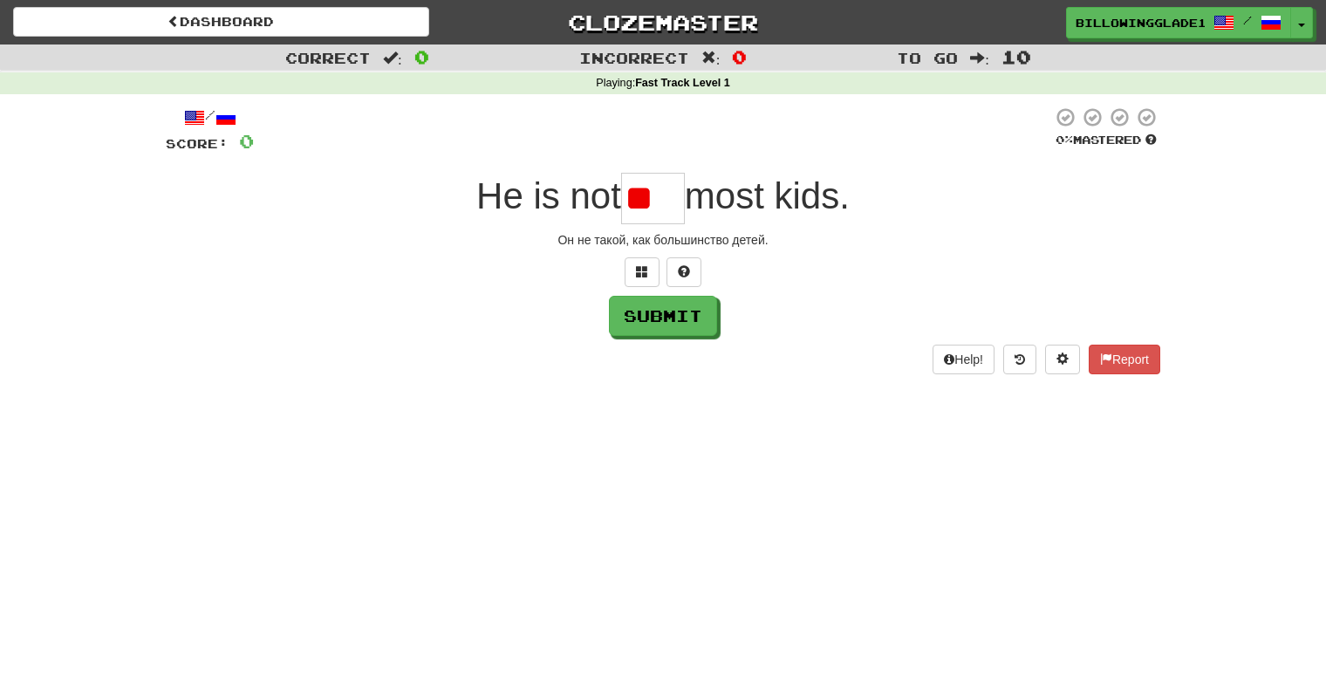
type input "*"
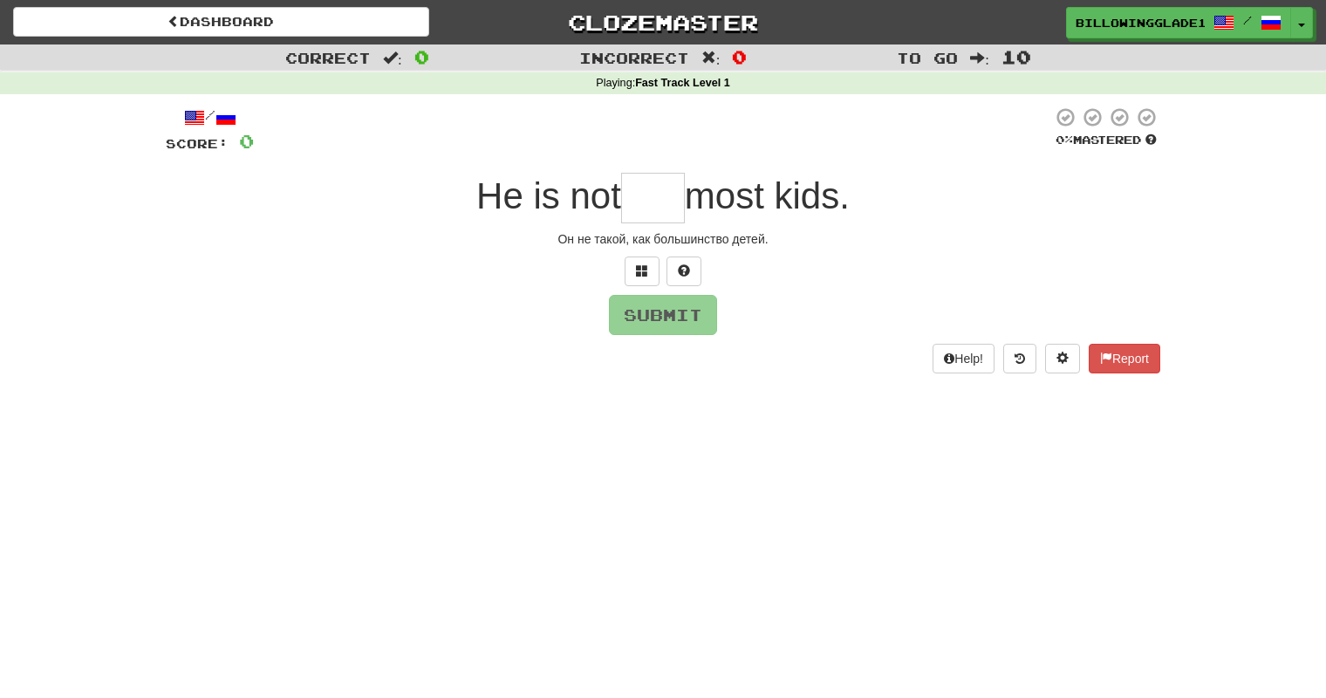
click at [603, 239] on div "Он не такой, как большинство детей." at bounding box center [663, 238] width 995 height 17
click at [433, 478] on div "Dashboard Clozemaster BillowingGlade1756 / Toggle Dropdown Dashboard Leaderboar…" at bounding box center [663, 349] width 1326 height 698
click at [639, 206] on input "text" at bounding box center [653, 198] width 64 height 51
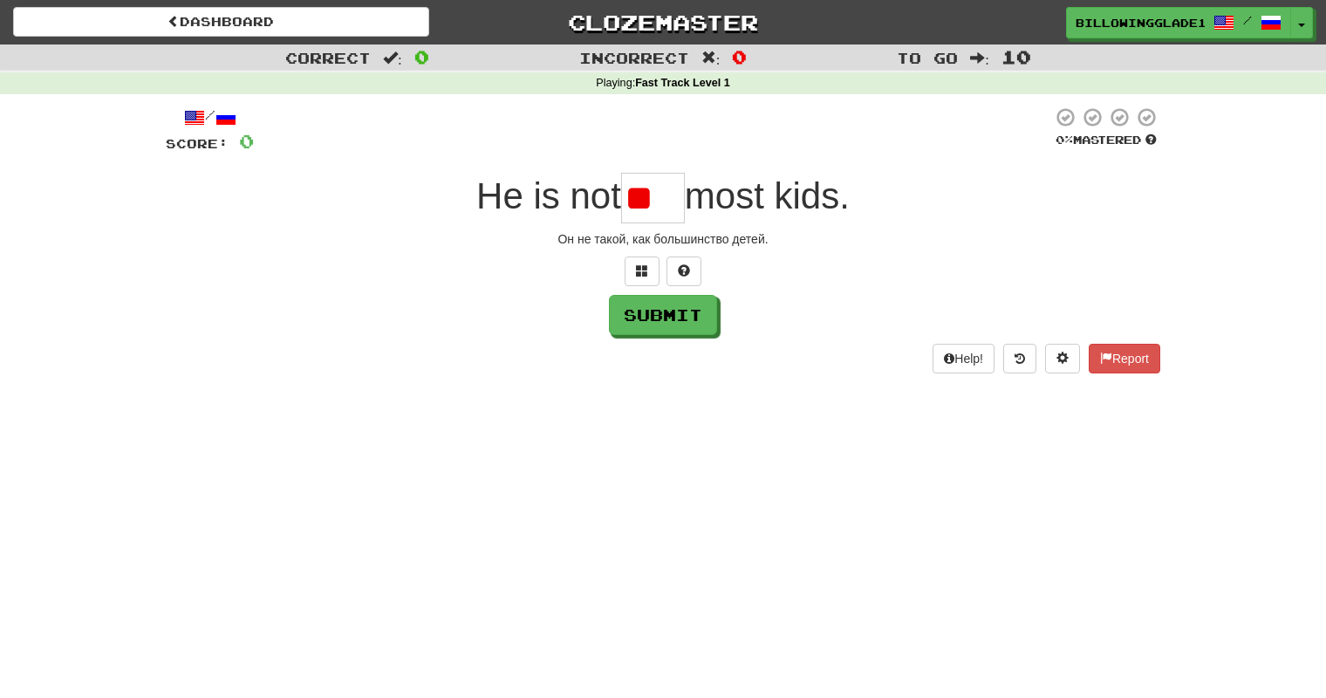
type input "*"
type input "****"
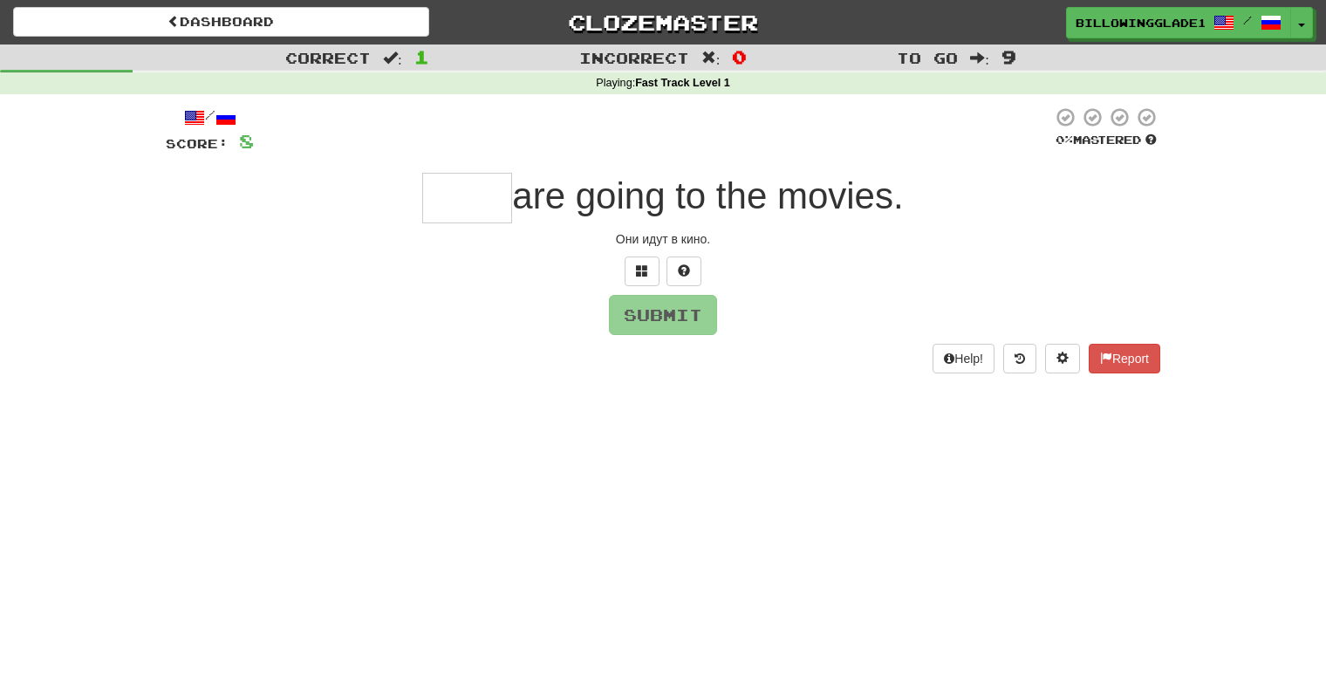
type input "*"
type input "****"
click at [650, 304] on button "Submit" at bounding box center [664, 316] width 108 height 40
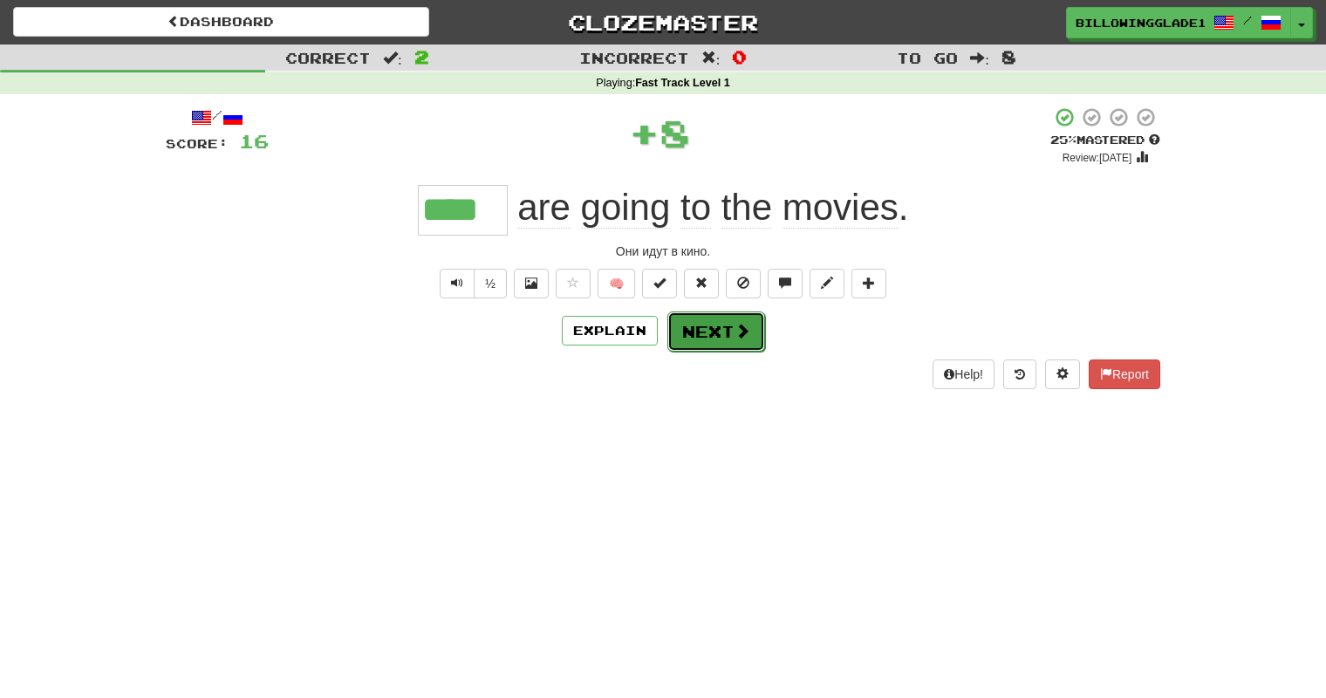
click at [693, 316] on button "Next" at bounding box center [716, 331] width 98 height 40
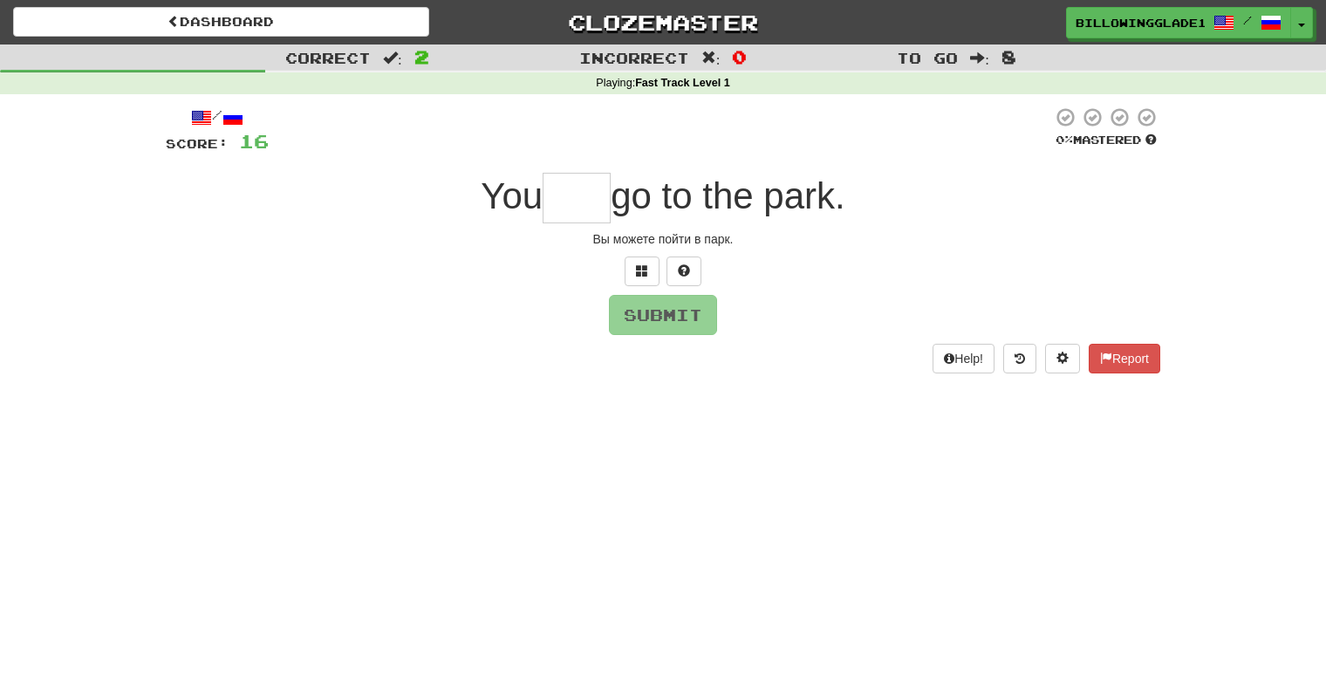
type input "*"
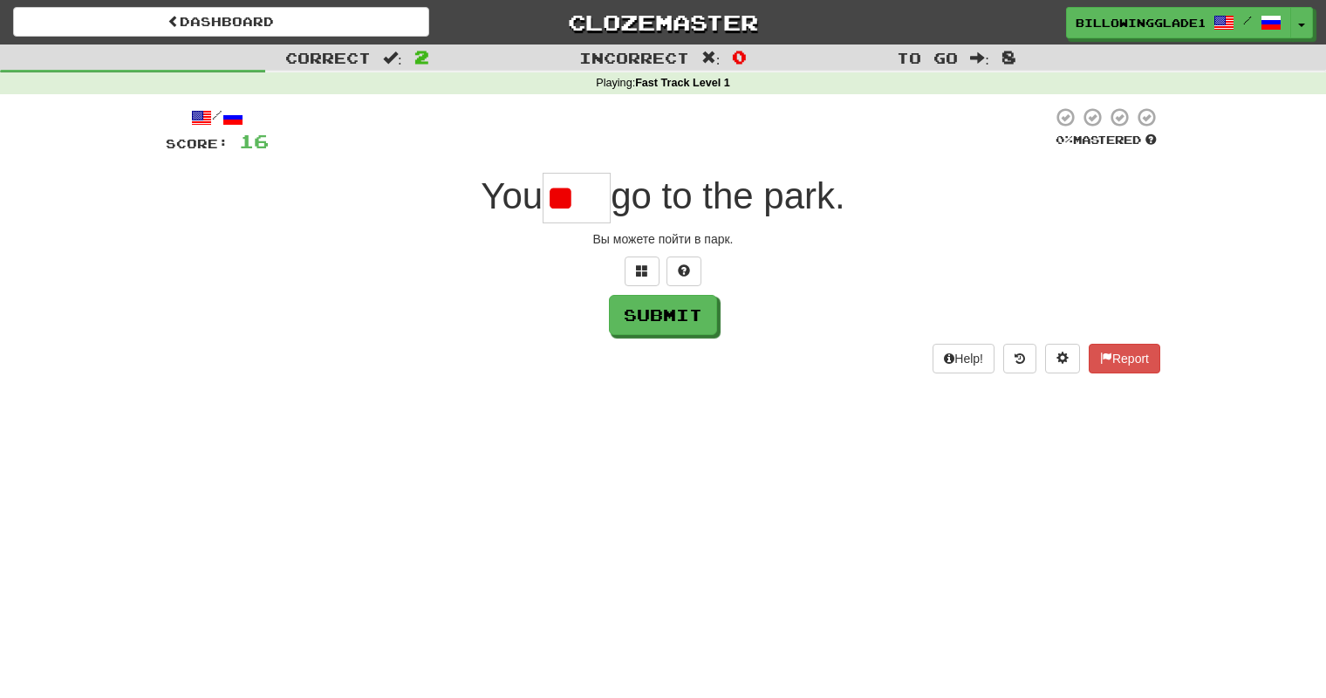
type input "*"
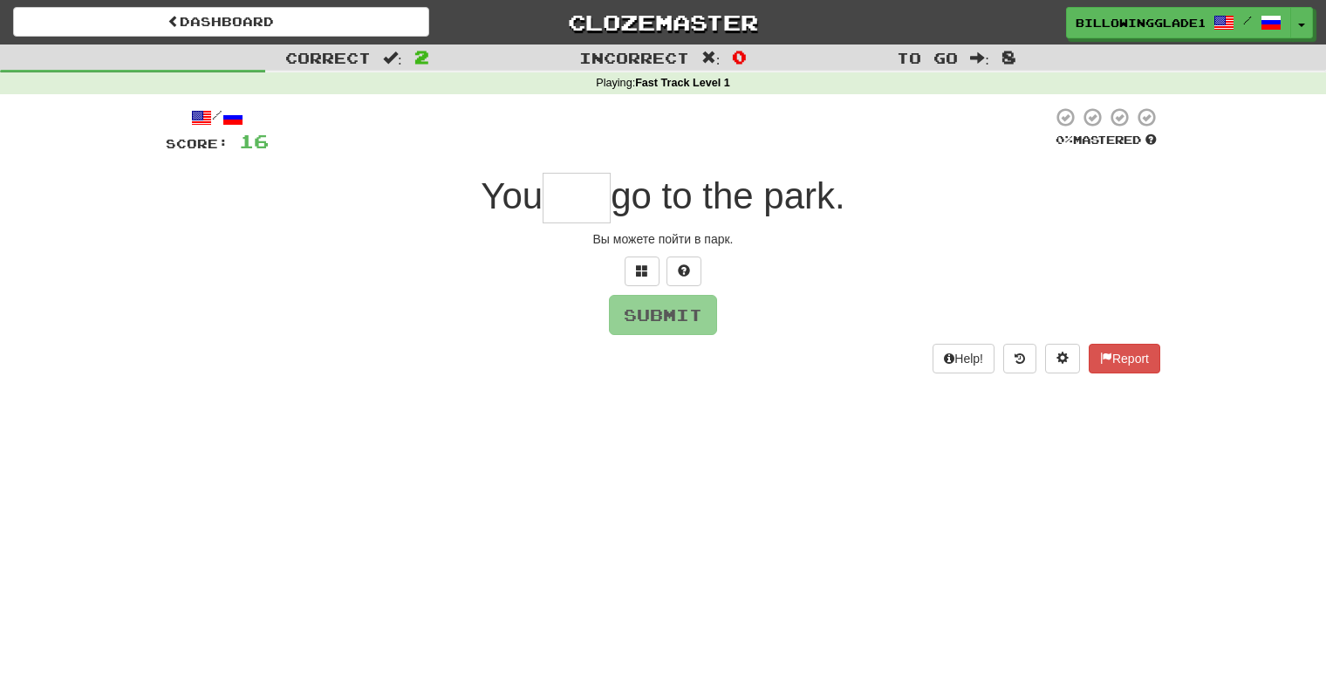
type input "*"
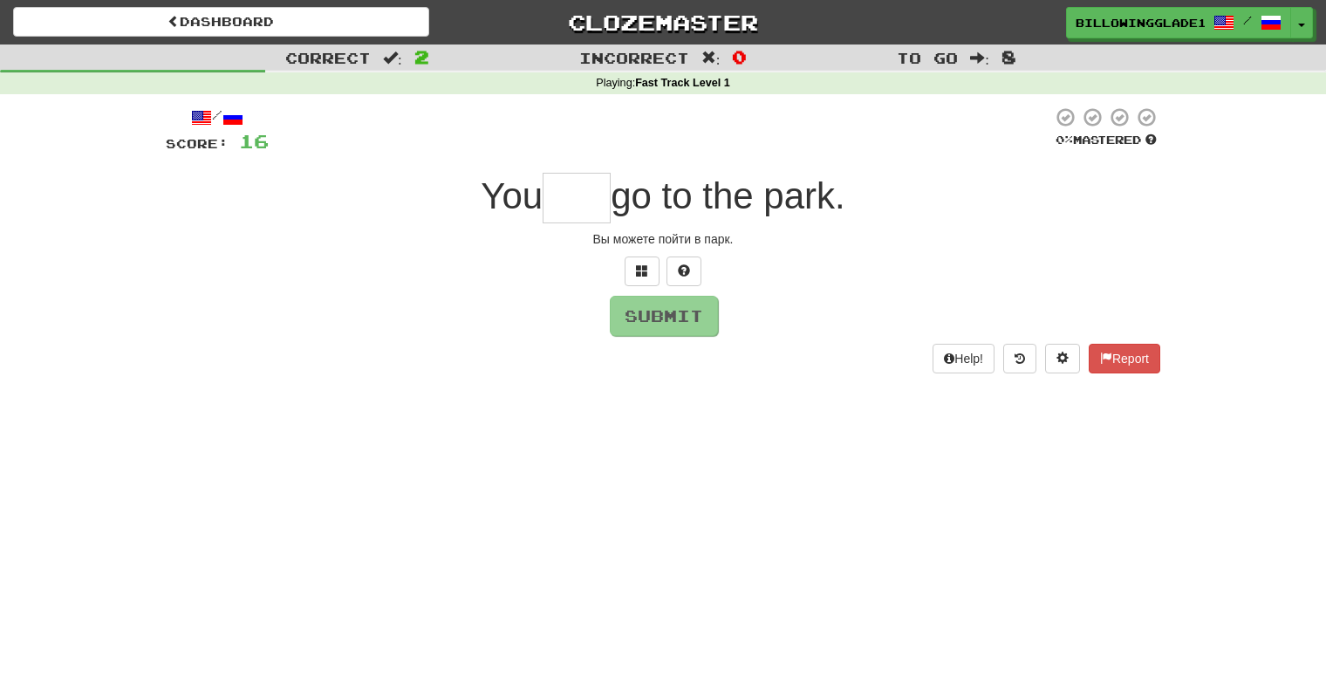
type input "*"
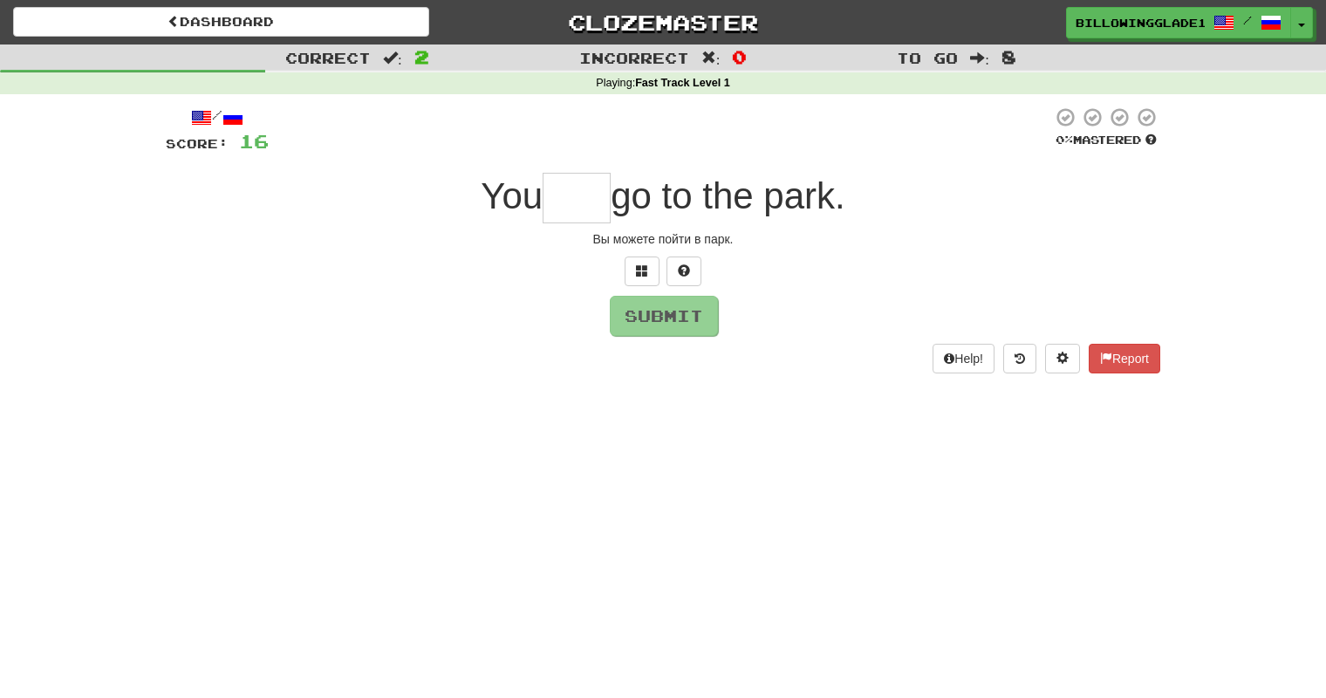
type input "*"
type input "***"
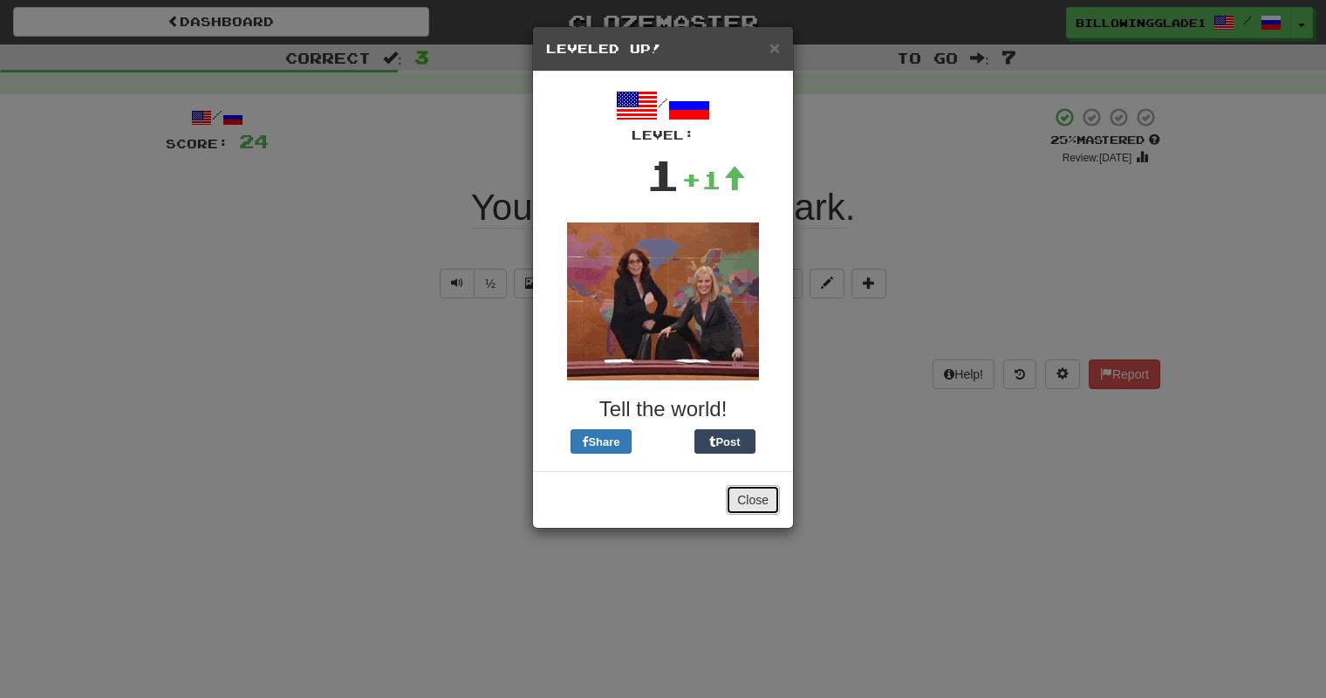
click at [735, 489] on button "Close" at bounding box center [753, 500] width 54 height 30
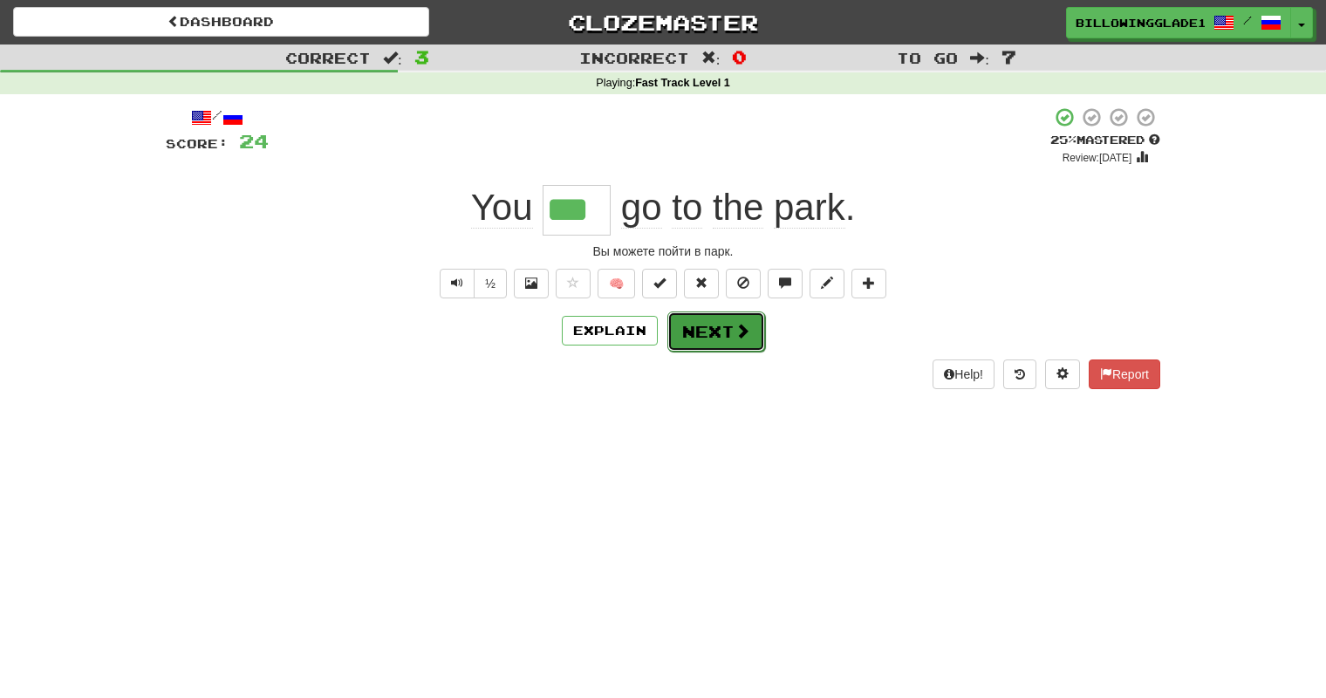
click at [701, 323] on button "Next" at bounding box center [716, 331] width 98 height 40
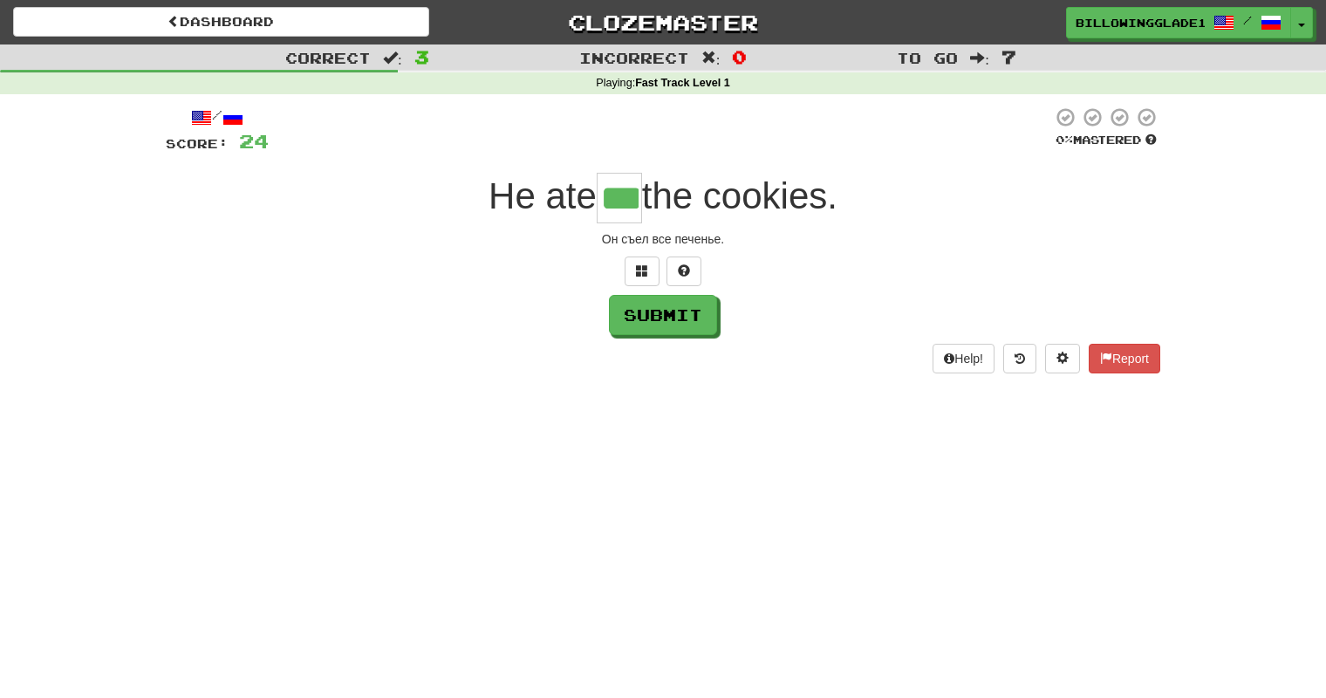
type input "***"
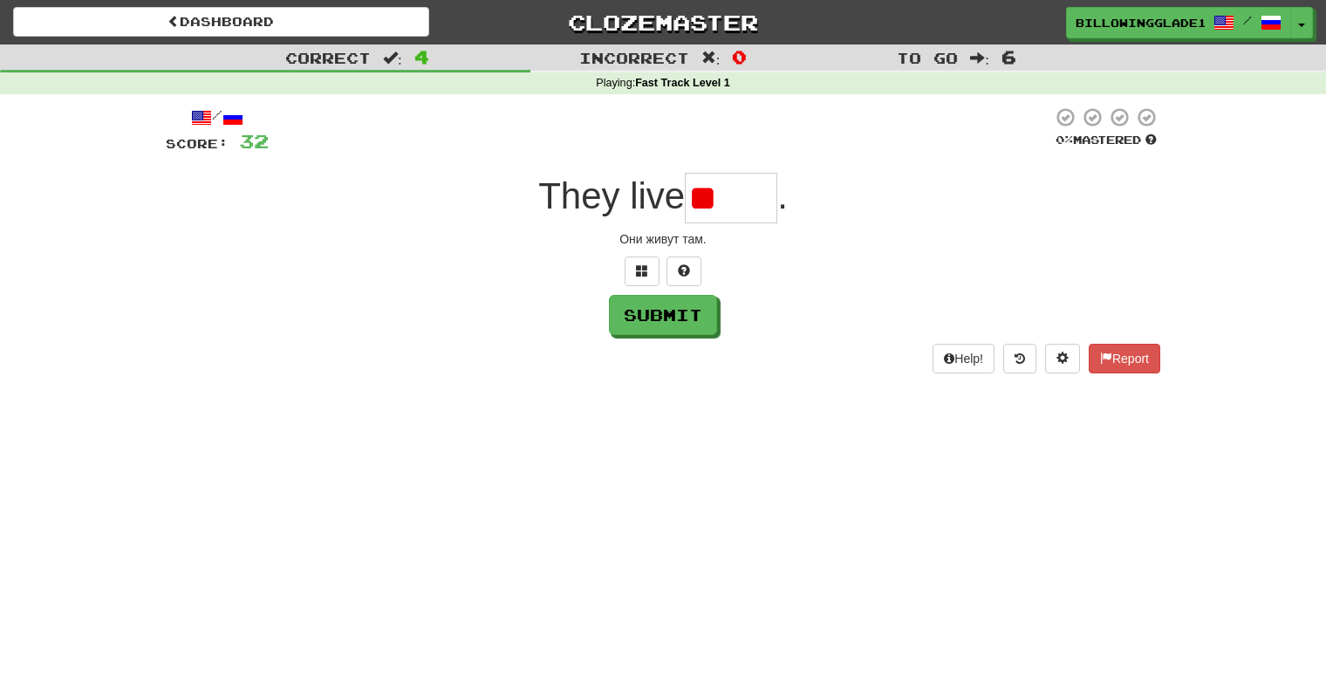
type input "*"
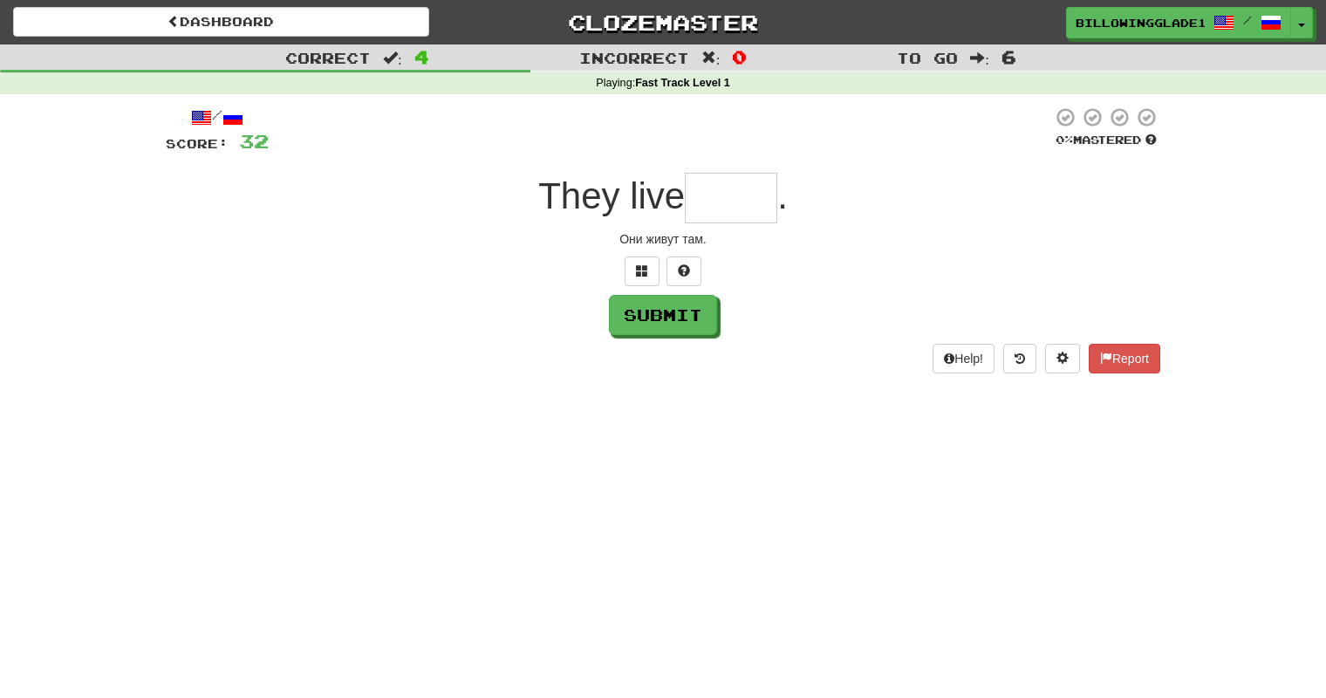
type input "*"
type input "*****"
type input "****"
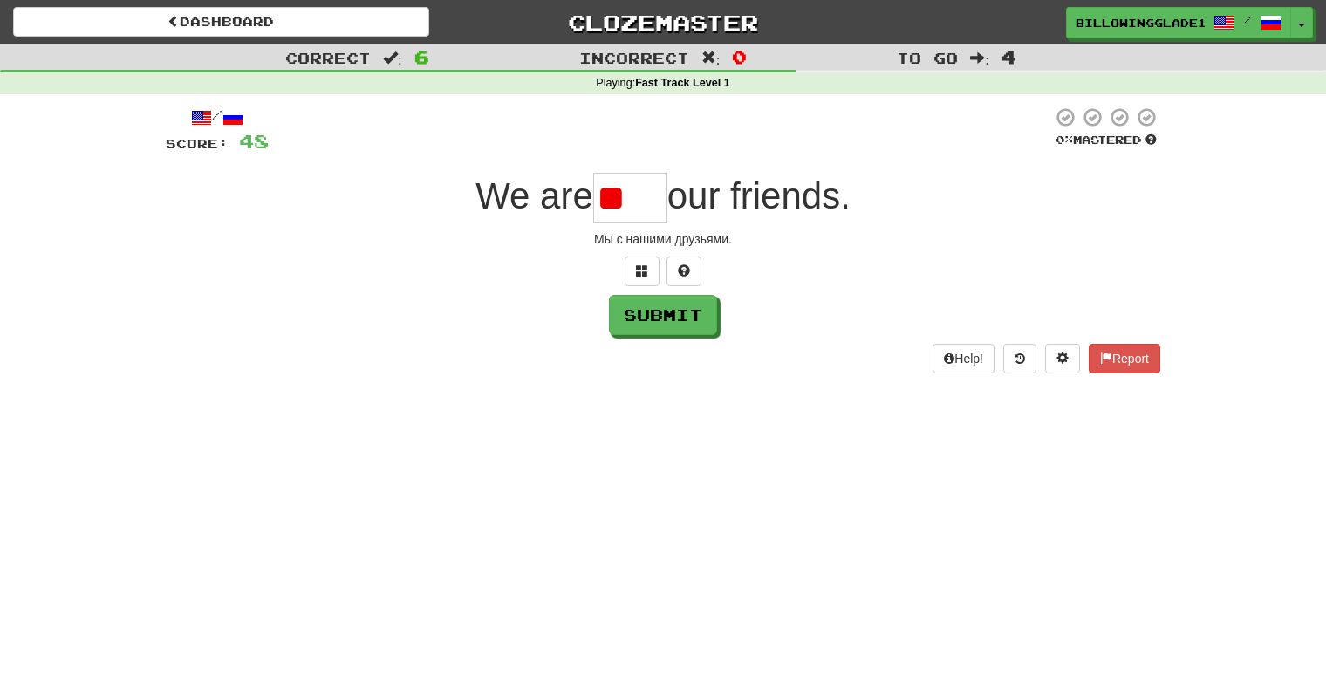
type input "*"
click at [640, 242] on div "Мы с нашими друзьями." at bounding box center [663, 238] width 995 height 17
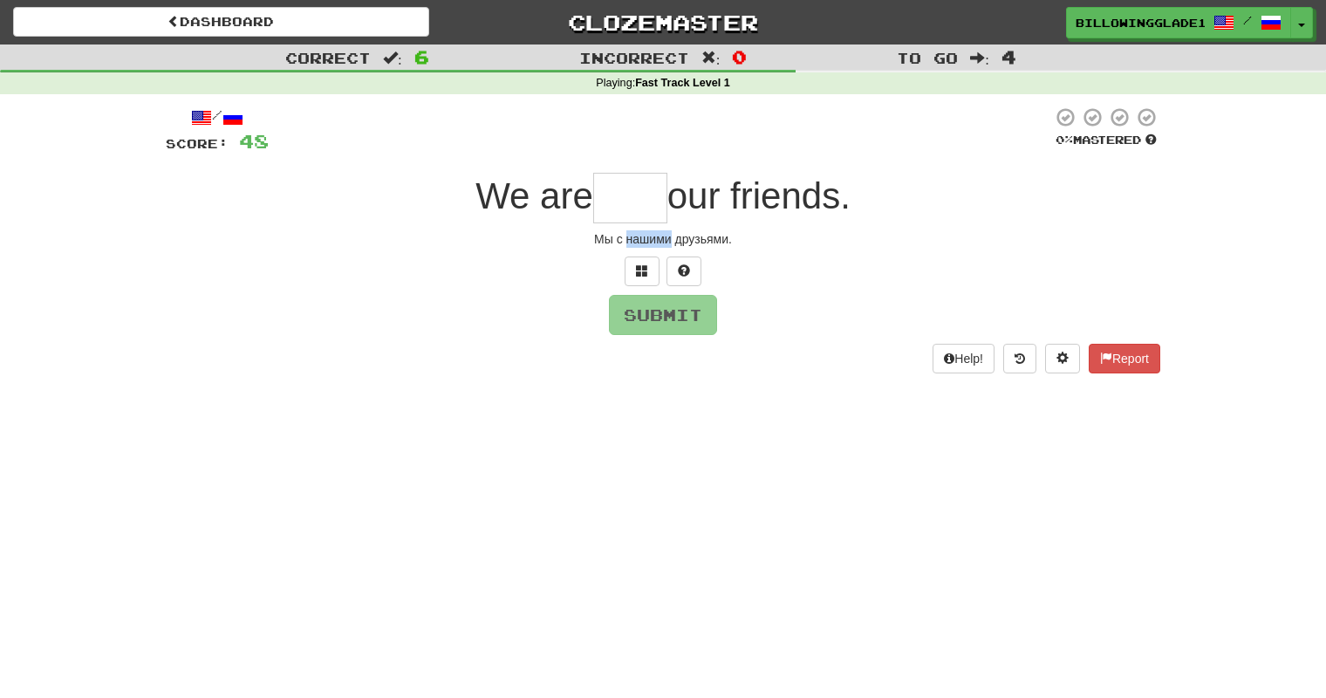
click at [640, 242] on div "Мы с нашими друзьями." at bounding box center [663, 238] width 995 height 17
click at [556, 469] on div "Dashboard Clozemaster BillowingGlade1756 / Toggle Dropdown Dashboard Leaderboar…" at bounding box center [663, 349] width 1326 height 698
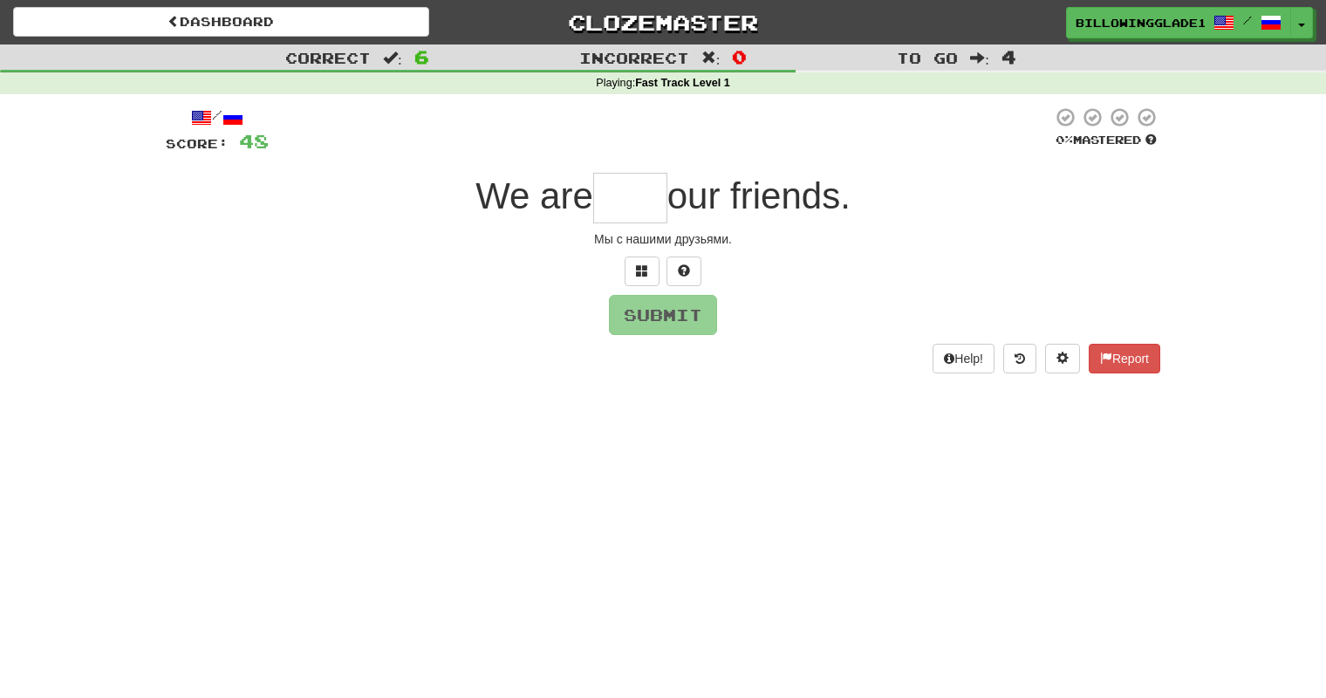
click at [526, 338] on div "/ Score: 48 0 % Mastered We are our friends. Мы с нашими друзьями. Submit Help!…" at bounding box center [663, 239] width 995 height 267
click at [630, 214] on input "text" at bounding box center [630, 198] width 74 height 51
click at [618, 179] on input "****" at bounding box center [630, 198] width 74 height 51
type input "****"
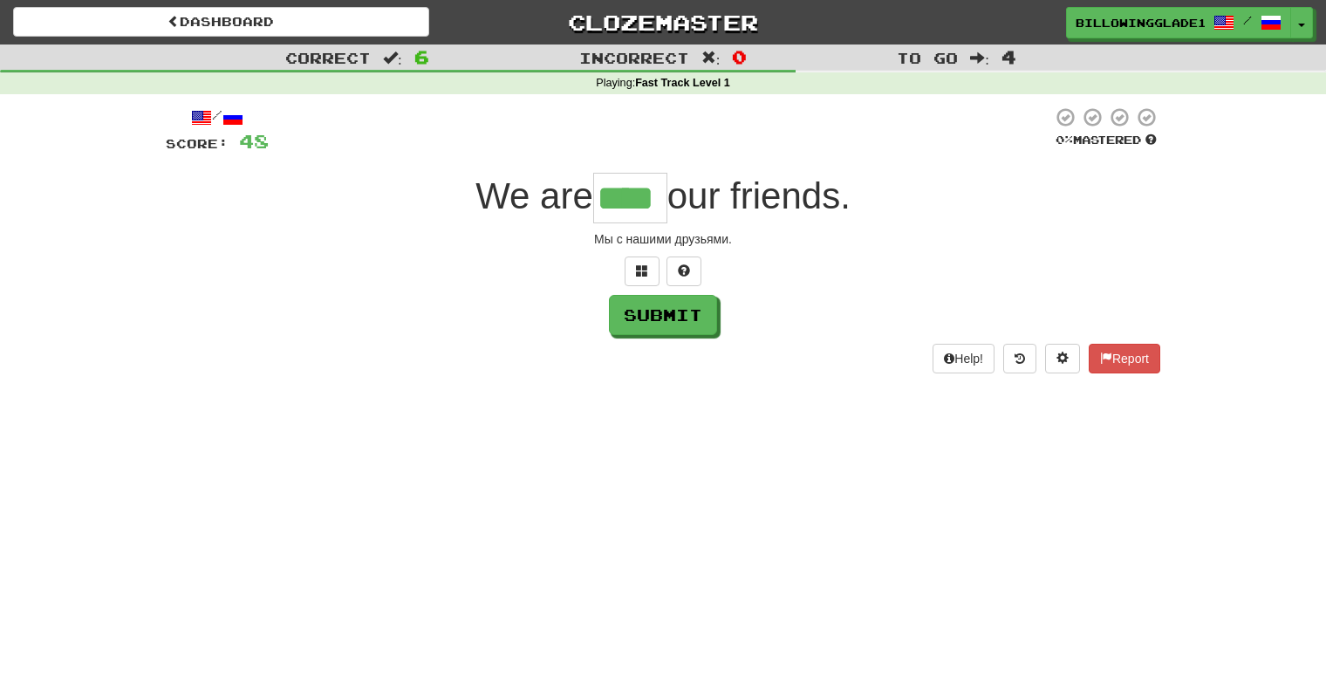
click at [646, 291] on div "/ Score: 48 0 % Mastered We are **** our friends. Мы с нашими друзьями. Submit …" at bounding box center [663, 239] width 995 height 267
click at [657, 311] on button "Submit" at bounding box center [664, 316] width 108 height 40
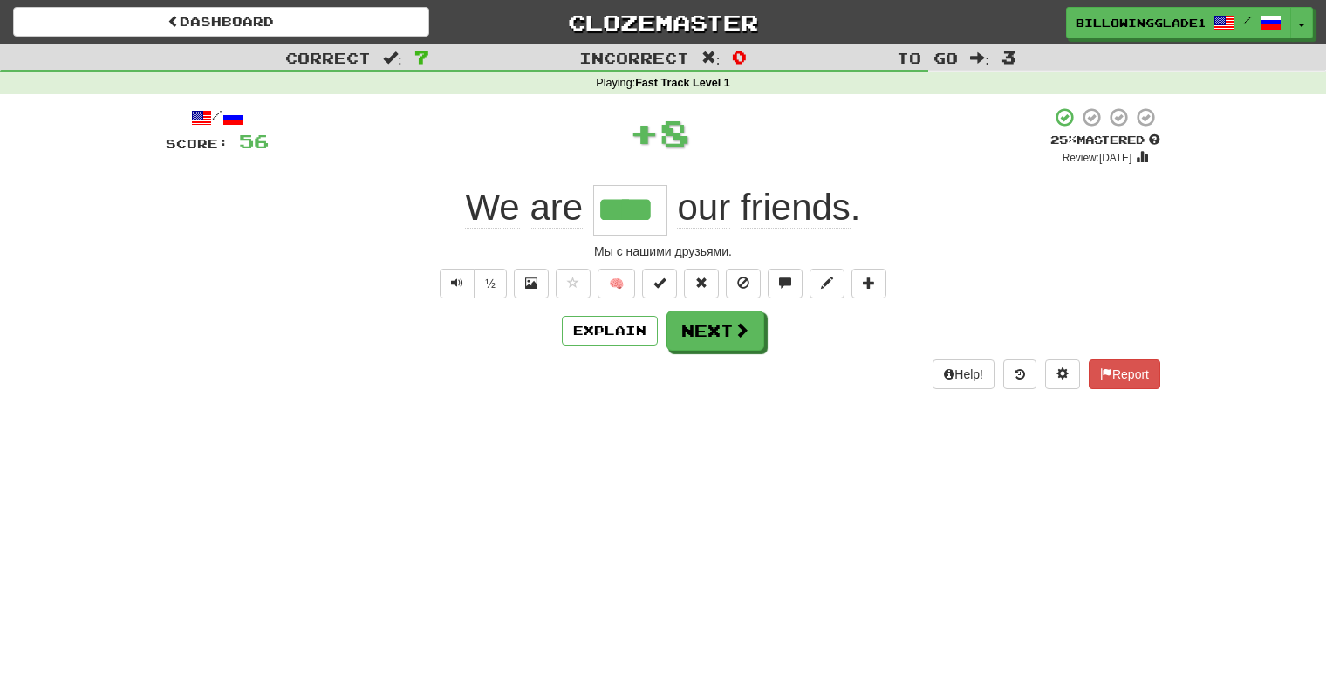
click at [421, 445] on div "Dashboard Clozemaster BillowingGlade1756 / Toggle Dropdown Dashboard Leaderboar…" at bounding box center [663, 349] width 1326 height 698
click at [691, 277] on button at bounding box center [701, 284] width 35 height 30
click at [734, 319] on button "Next" at bounding box center [716, 331] width 98 height 40
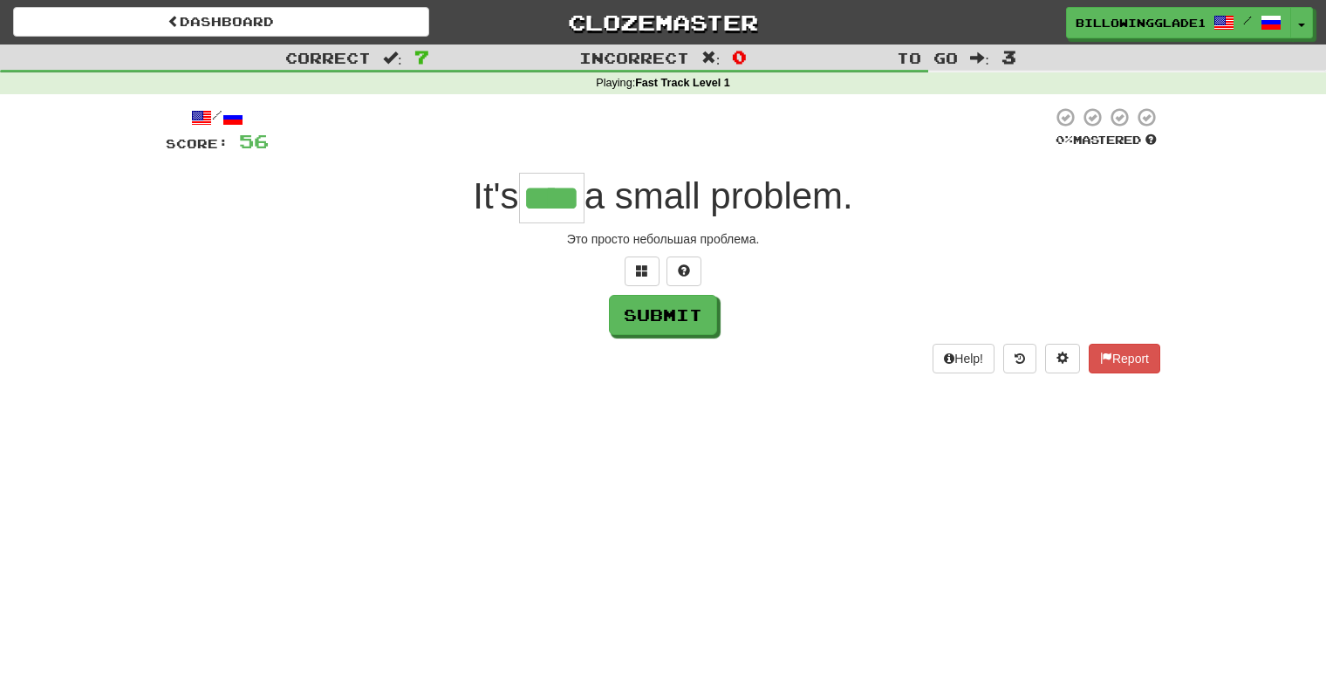
type input "****"
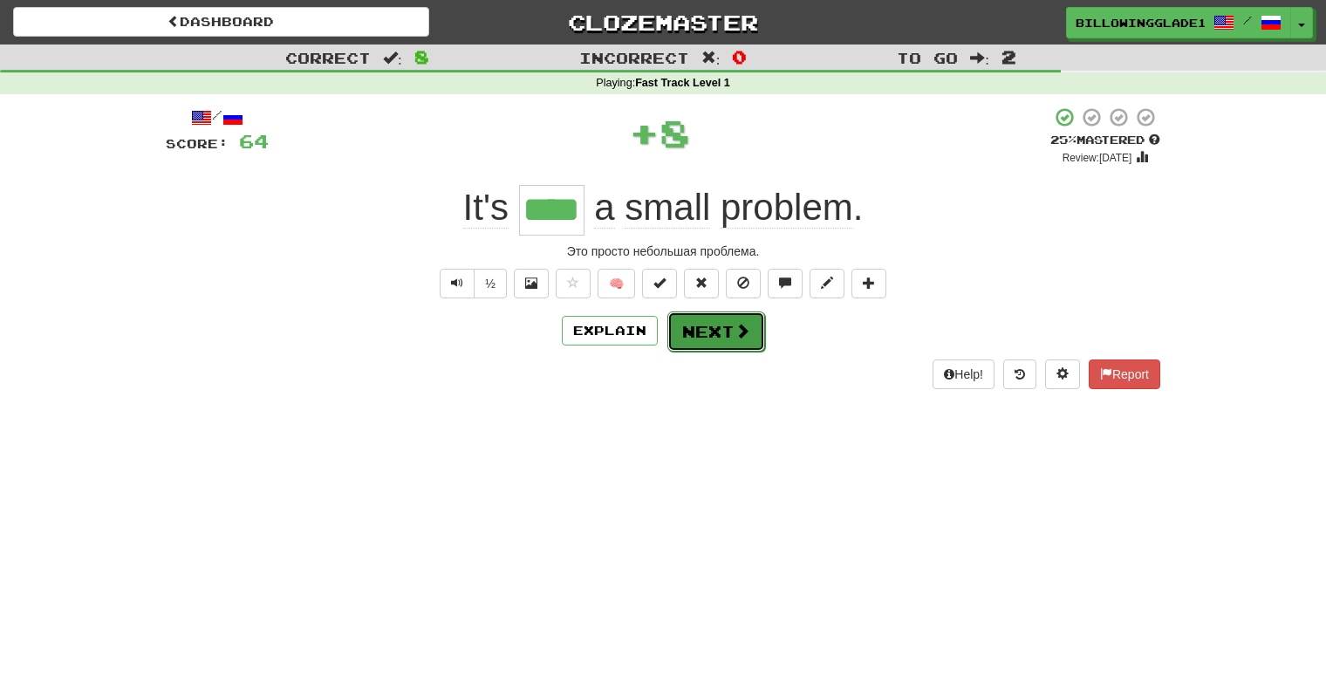
click at [692, 315] on button "Next" at bounding box center [716, 331] width 98 height 40
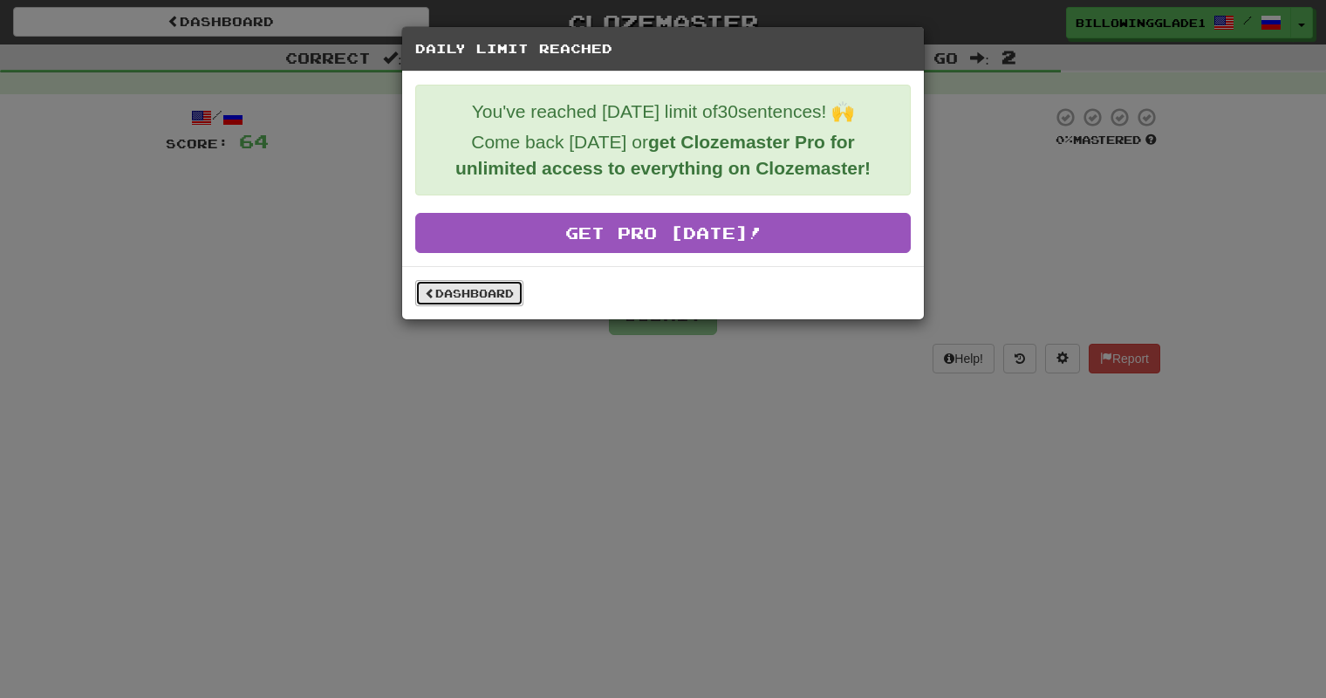
click at [480, 288] on link "Dashboard" at bounding box center [469, 293] width 108 height 26
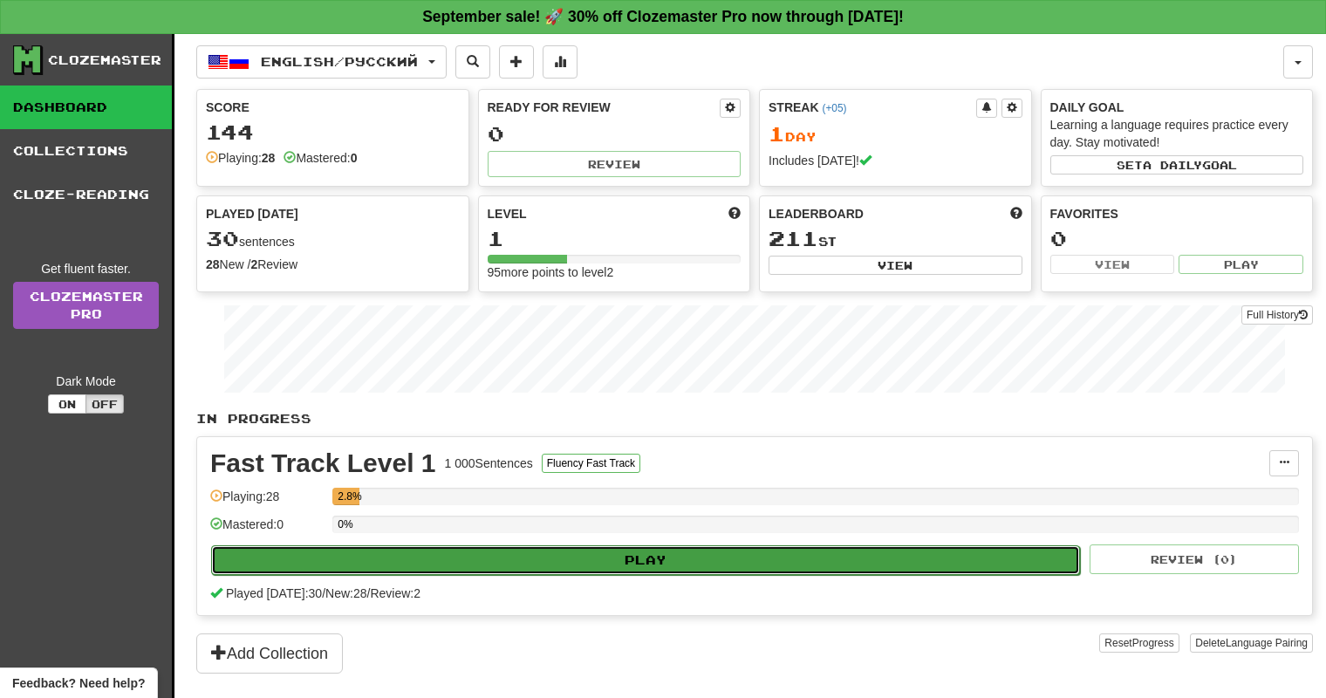
click at [578, 560] on button "Play" at bounding box center [645, 560] width 869 height 30
select select "**"
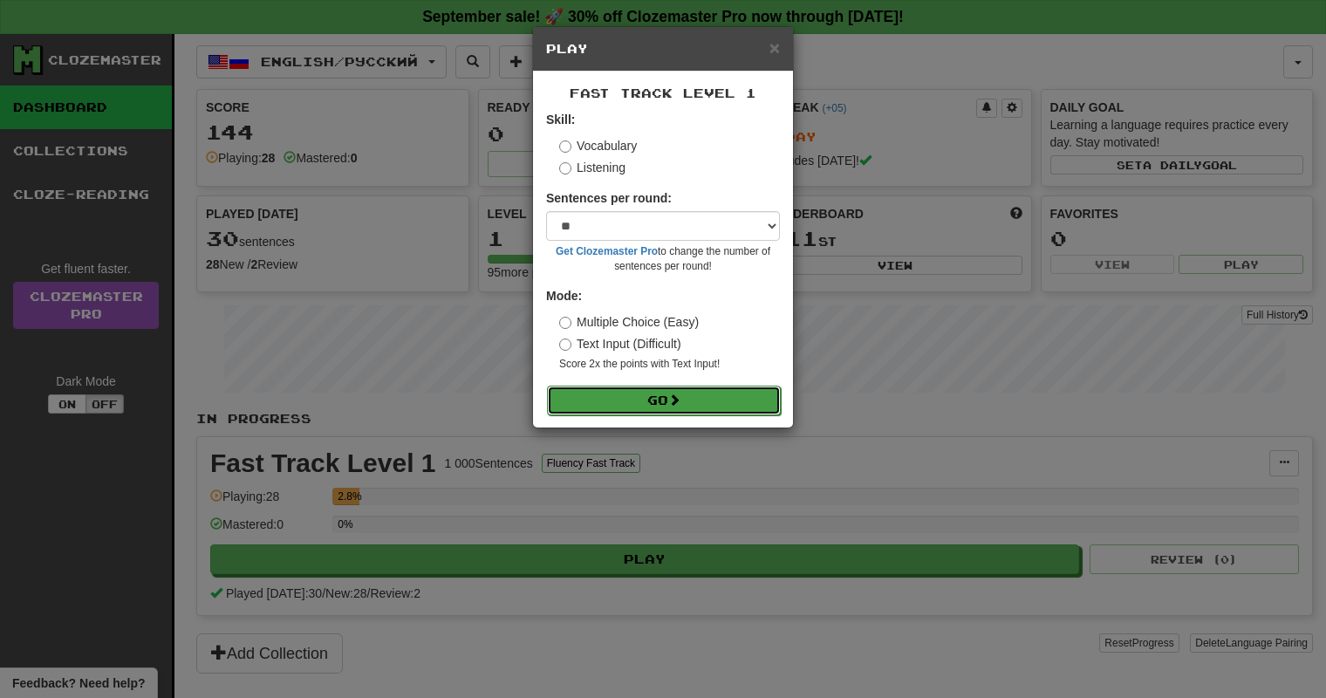
click at [585, 398] on button "Go" at bounding box center [664, 401] width 234 height 30
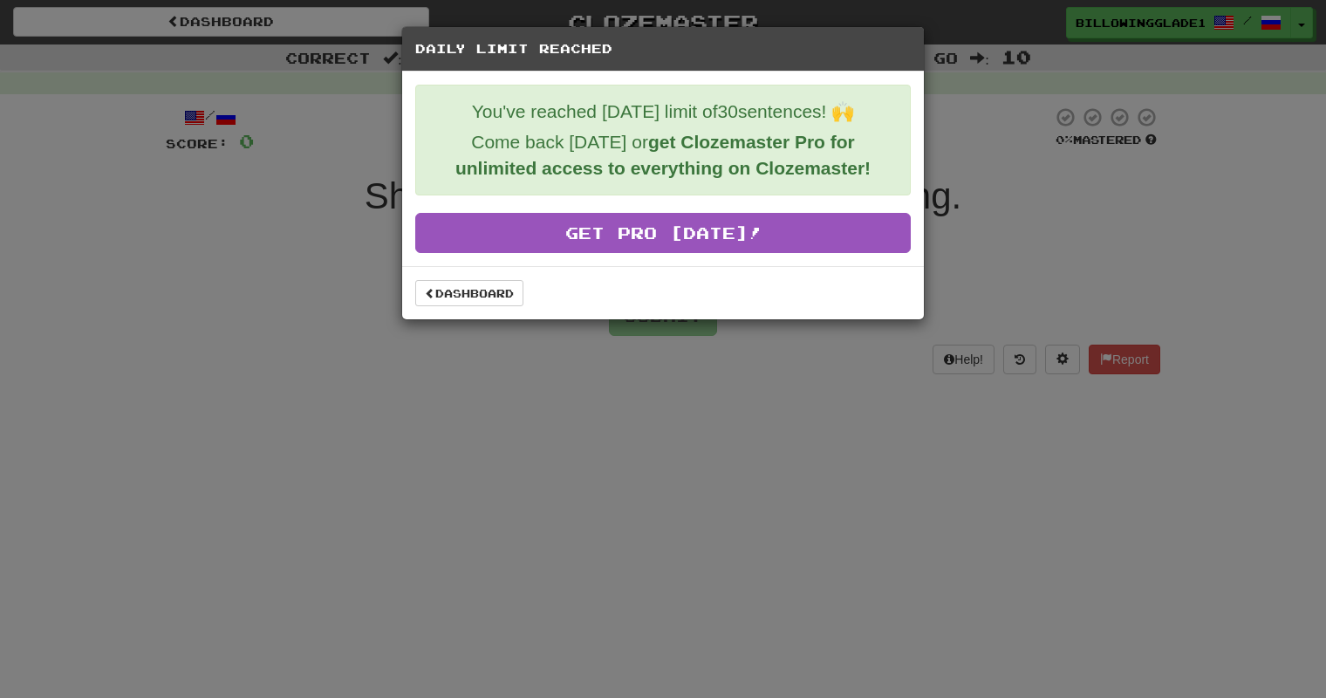
click at [460, 106] on p "You've reached [DATE] limit of 30 sentences! 🙌" at bounding box center [663, 112] width 468 height 26
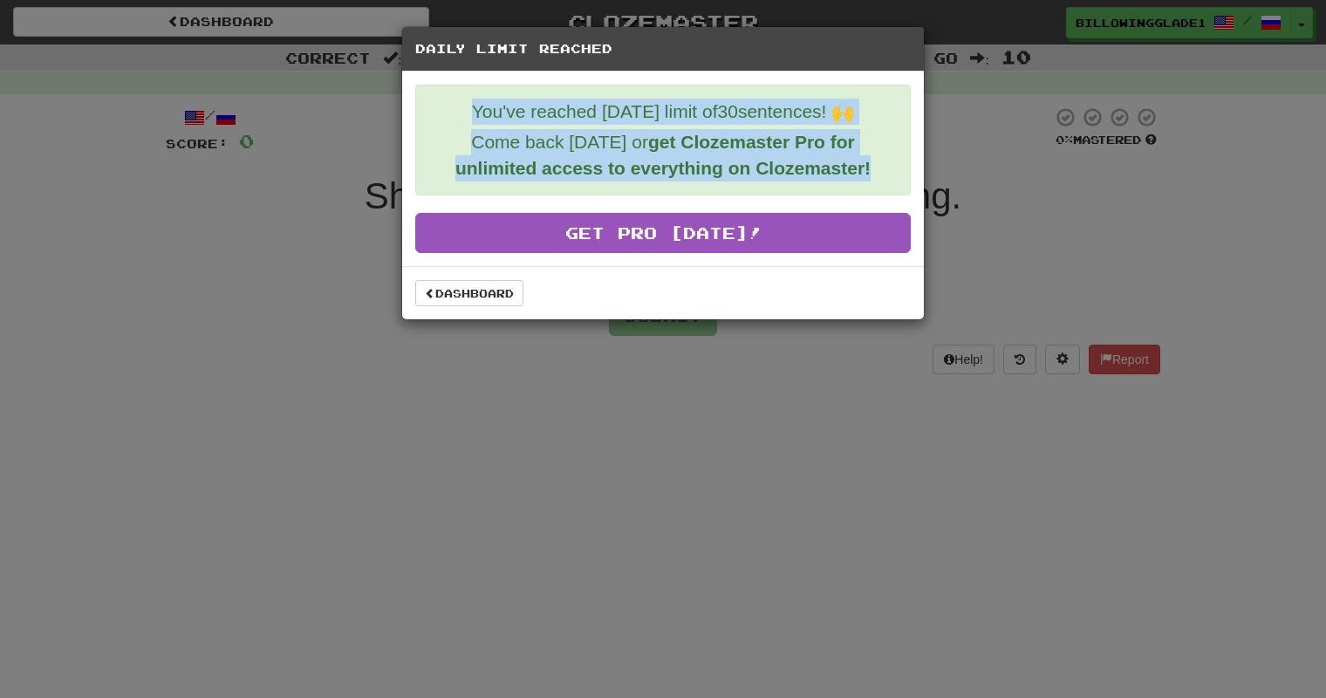
drag, startPoint x: 460, startPoint y: 106, endPoint x: 874, endPoint y: 184, distance: 421.6
click at [874, 184] on div "You've reached [DATE] limit of 30 sentences! 🙌 Come back [DATE] or get Clozemas…" at bounding box center [663, 140] width 496 height 111
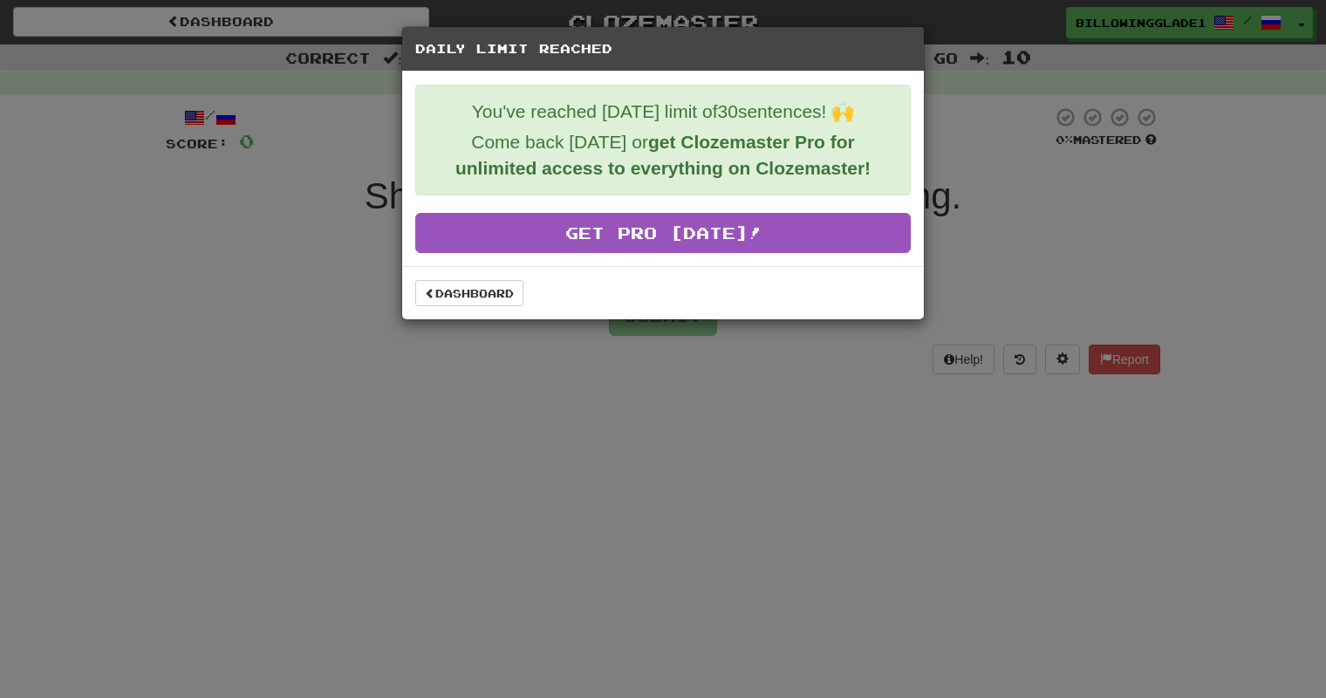
click at [336, 400] on div "Daily Limit Reached You've reached [DATE] limit of 30 sentences! 🙌 Come back [D…" at bounding box center [663, 349] width 1326 height 698
click at [466, 303] on link "Dashboard" at bounding box center [469, 293] width 108 height 26
